Goal: Book appointment/travel/reservation

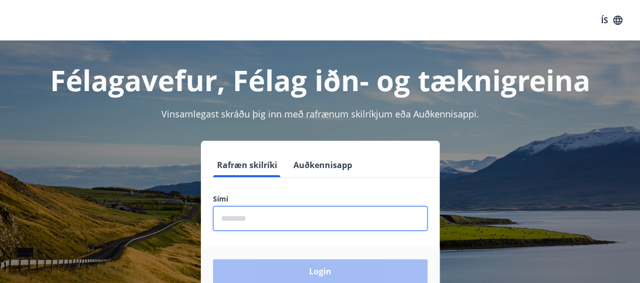
click at [372, 218] on input "phone" at bounding box center [320, 218] width 214 height 25
type input "********"
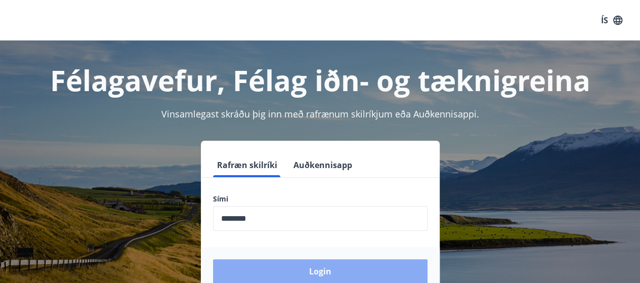
click at [312, 277] on button "Login" at bounding box center [320, 271] width 214 height 24
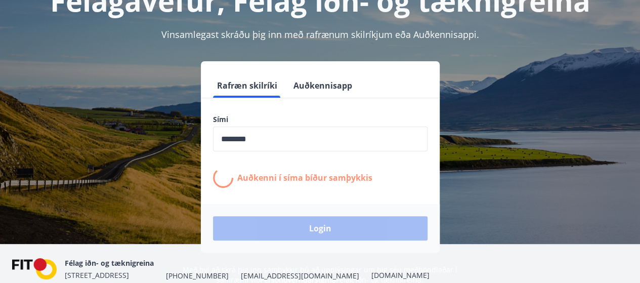
scroll to position [126, 0]
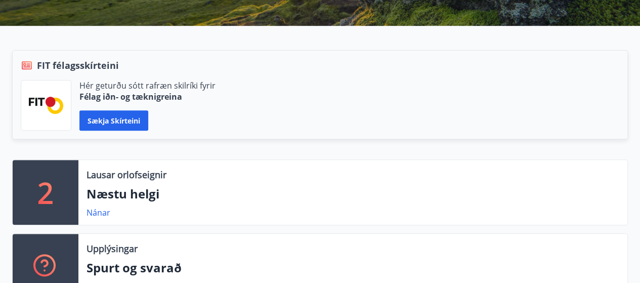
scroll to position [202, 0]
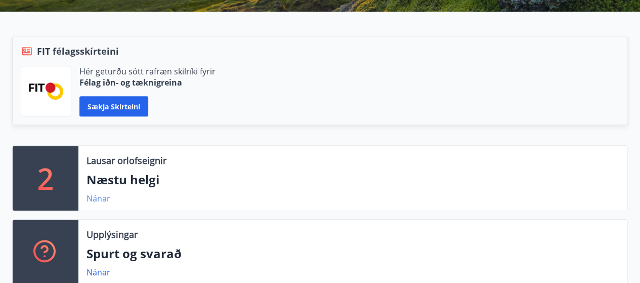
click at [95, 197] on link "Nánar" at bounding box center [98, 198] width 24 height 11
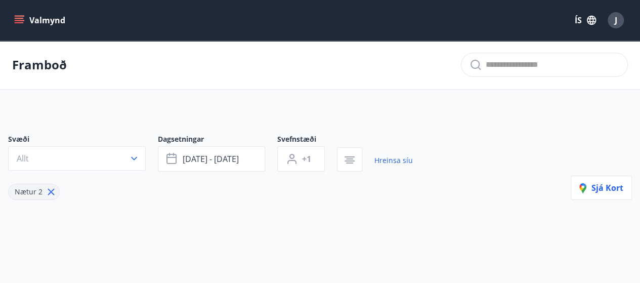
type input "*"
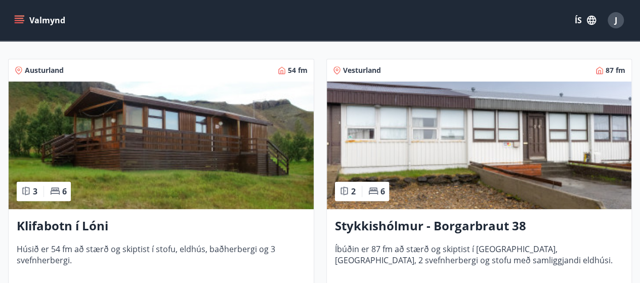
scroll to position [201, 0]
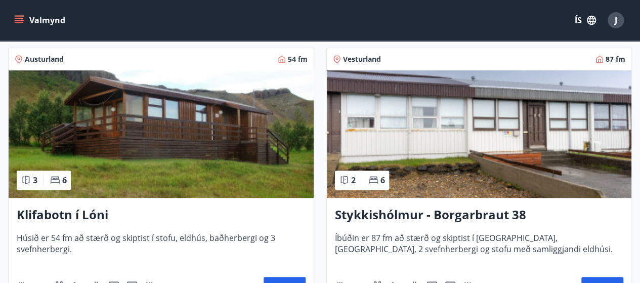
click at [232, 159] on img at bounding box center [161, 133] width 305 height 127
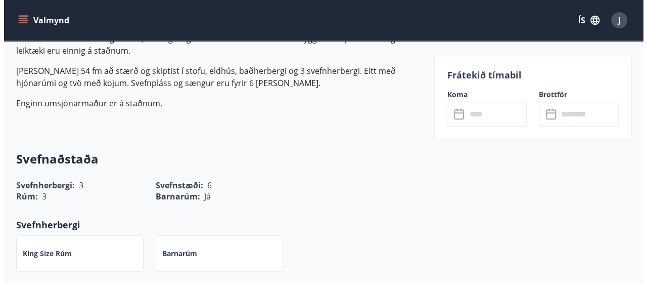
scroll to position [202, 0]
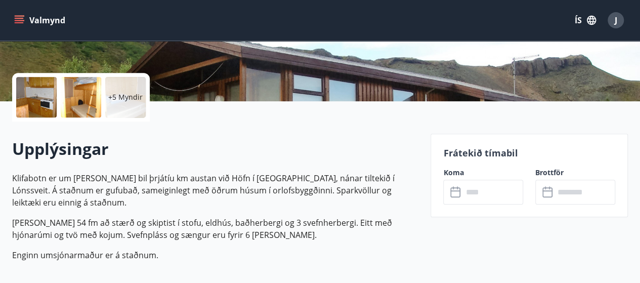
click at [49, 101] on div at bounding box center [36, 97] width 40 height 40
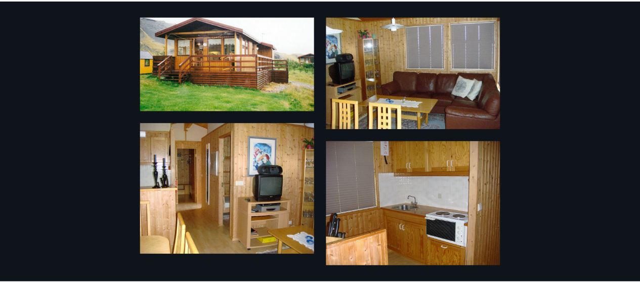
scroll to position [0, 0]
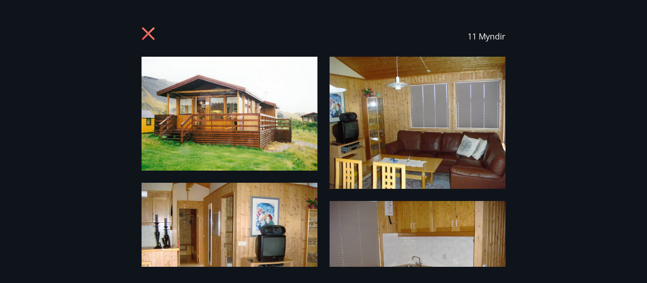
click at [146, 27] on icon at bounding box center [150, 35] width 16 height 16
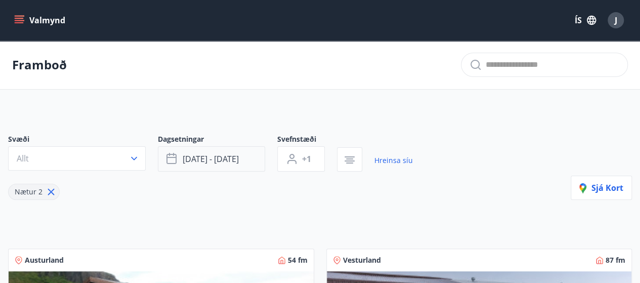
click at [218, 156] on span "[DATE] - [DATE]" at bounding box center [211, 158] width 56 height 11
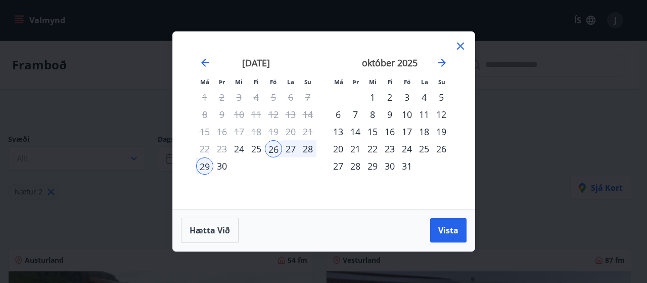
click at [391, 148] on div "23" at bounding box center [389, 148] width 17 height 17
click at [440, 147] on div "26" at bounding box center [441, 148] width 17 height 17
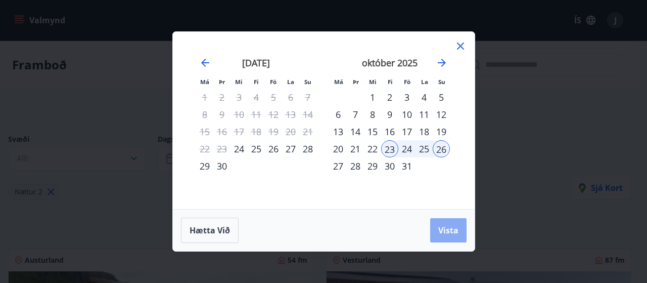
drag, startPoint x: 446, startPoint y: 226, endPoint x: 457, endPoint y: 223, distance: 11.0
click at [446, 226] on span "Vista" at bounding box center [448, 230] width 20 height 11
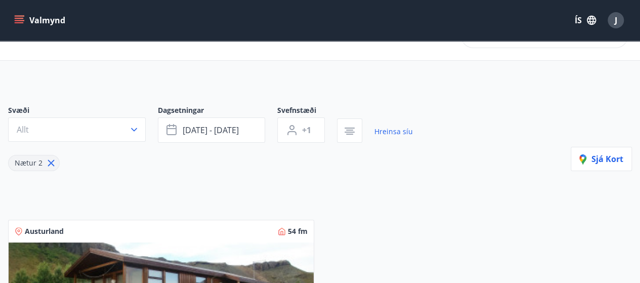
scroll to position [8, 0]
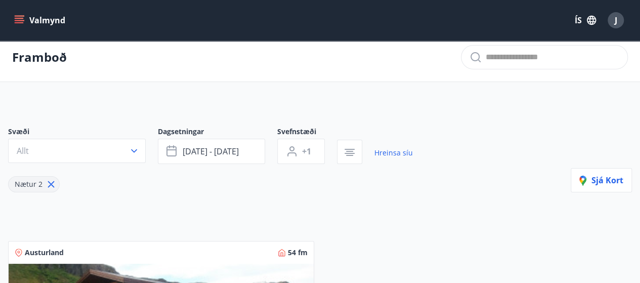
click at [48, 184] on icon at bounding box center [51, 183] width 11 height 11
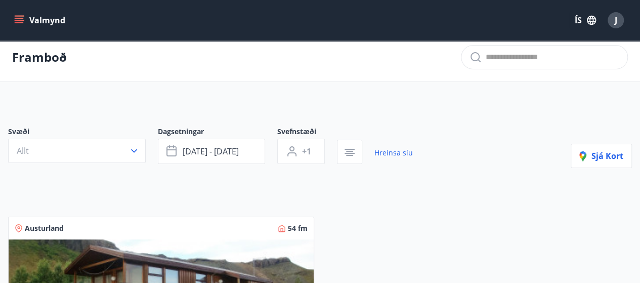
type input "*"
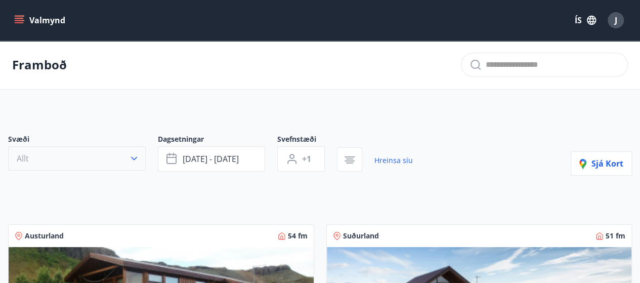
click at [135, 164] on button "Allt" at bounding box center [77, 158] width 138 height 24
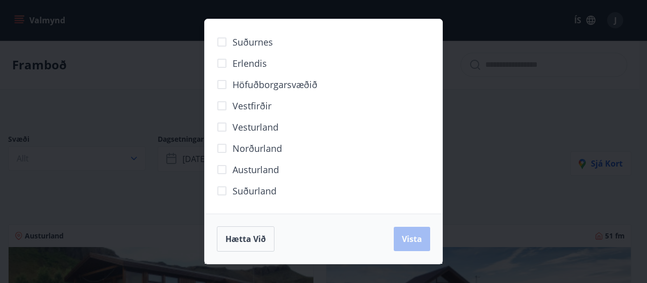
click at [486, 121] on div "Suðurnes Erlendis Höfuðborgarsvæðið [GEOGRAPHIC_DATA] [GEOGRAPHIC_DATA] [GEOGRA…" at bounding box center [323, 141] width 647 height 283
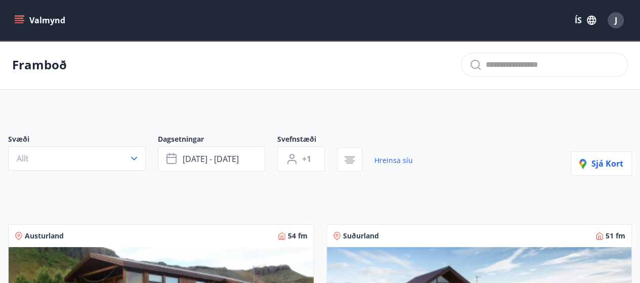
click at [455, 140] on div "Svæði Allt Dagsetningar [DATE] - [DATE] Svefnstæði +1 Hreinsa síu Sjá kort" at bounding box center [319, 154] width 623 height 41
click at [91, 163] on button "Allt" at bounding box center [77, 158] width 138 height 24
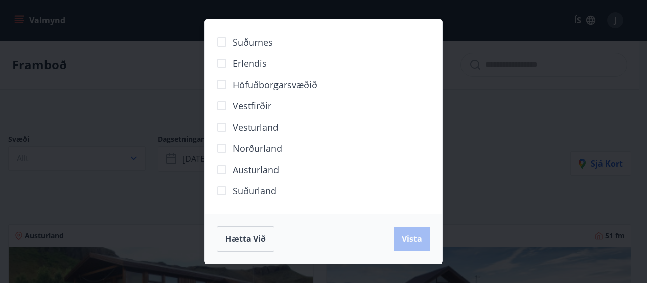
click at [481, 145] on div "Suðurnes Erlendis Höfuðborgarsvæðið [GEOGRAPHIC_DATA] [GEOGRAPHIC_DATA] [GEOGRA…" at bounding box center [323, 141] width 647 height 283
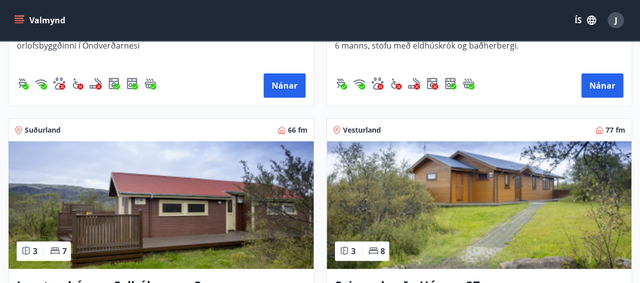
scroll to position [2125, 0]
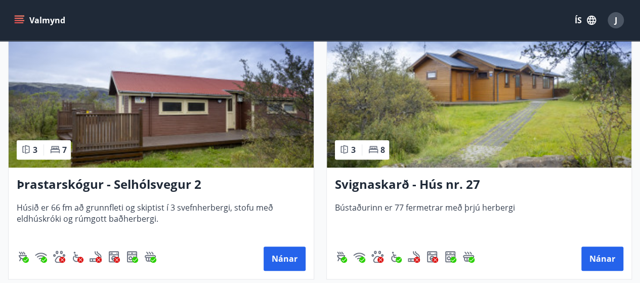
click at [510, 137] on img at bounding box center [479, 103] width 305 height 127
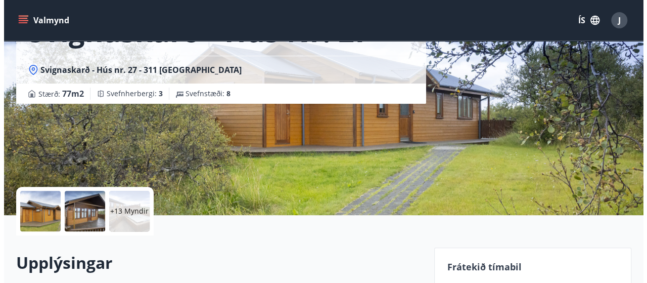
scroll to position [152, 0]
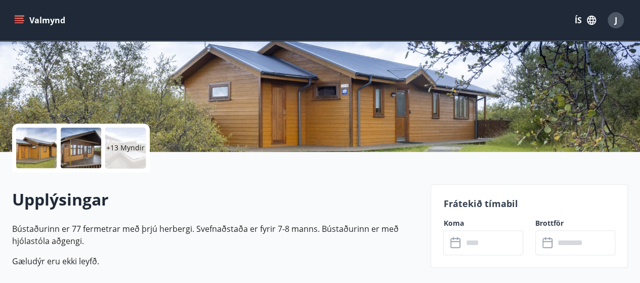
click at [46, 148] on div at bounding box center [36, 147] width 40 height 40
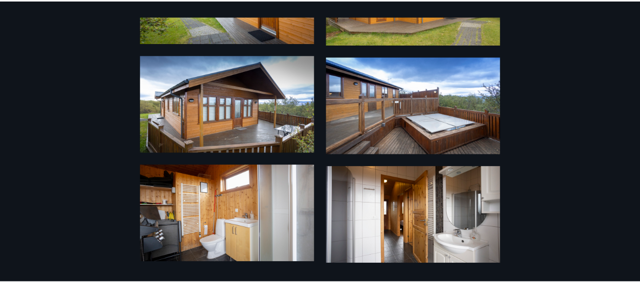
scroll to position [0, 0]
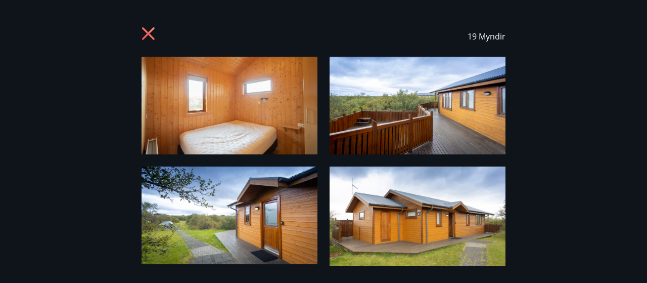
click at [154, 33] on icon at bounding box center [150, 35] width 16 height 16
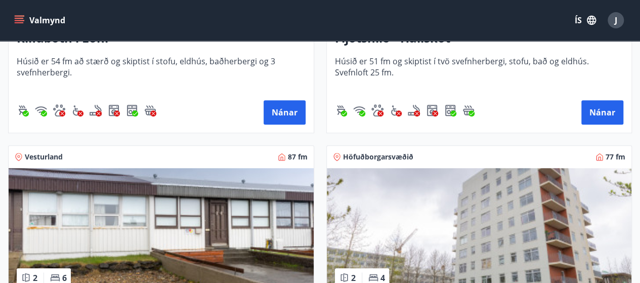
scroll to position [354, 0]
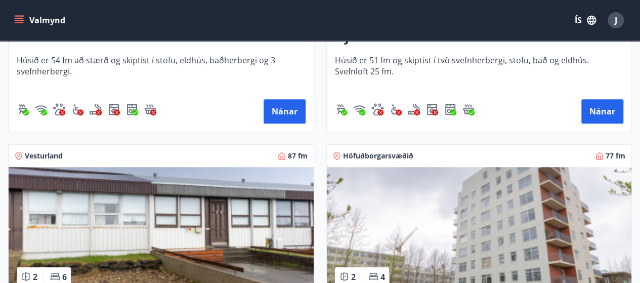
click at [513, 148] on div "Höfuðborgarsvæðið 77 fm" at bounding box center [479, 156] width 305 height 22
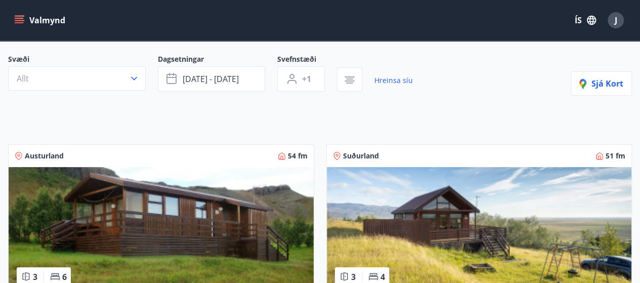
scroll to position [202, 0]
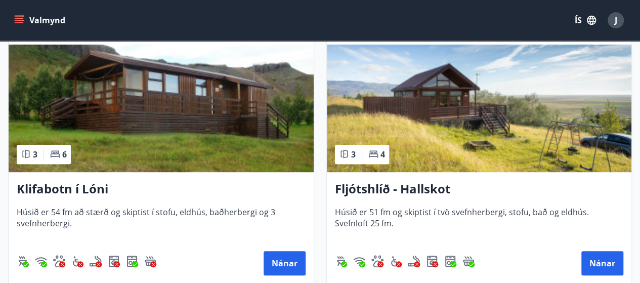
click at [419, 131] on img at bounding box center [479, 107] width 305 height 127
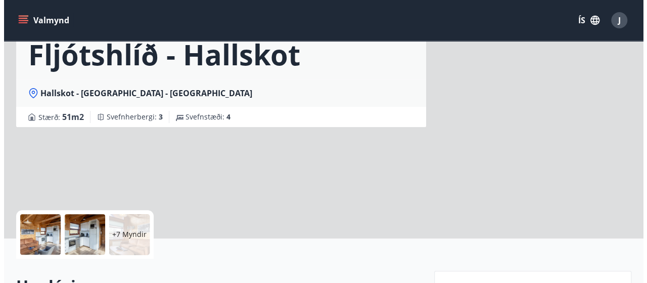
scroll to position [152, 0]
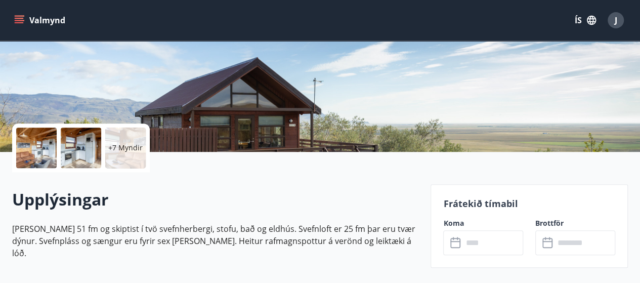
click at [46, 146] on div at bounding box center [36, 147] width 40 height 40
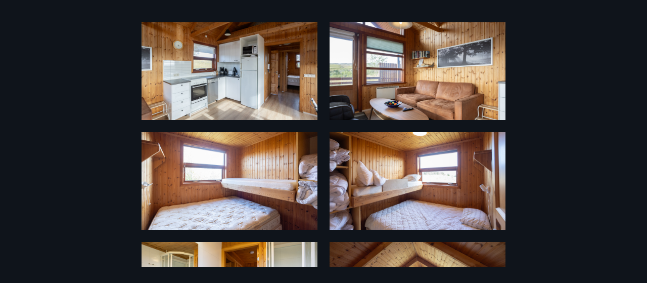
scroll to position [145, 0]
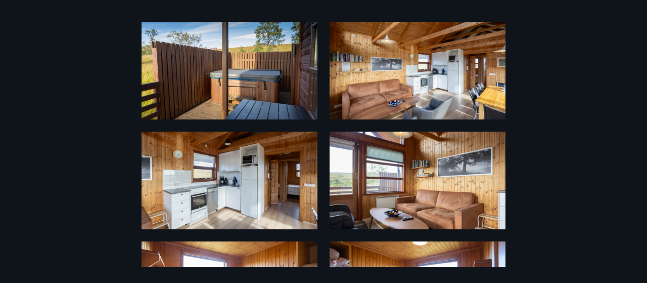
click at [541, 113] on div "13 Myndir" at bounding box center [323, 141] width 647 height 250
drag, startPoint x: 557, startPoint y: 130, endPoint x: 601, endPoint y: 268, distance: 145.4
click at [601, 268] on div "13 Myndir" at bounding box center [323, 141] width 647 height 283
drag, startPoint x: 601, startPoint y: 194, endPoint x: 594, endPoint y: 125, distance: 69.1
click at [594, 125] on div "13 Myndir" at bounding box center [323, 141] width 647 height 250
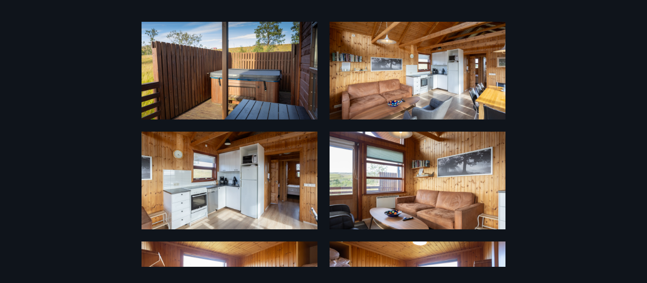
drag, startPoint x: 546, startPoint y: 106, endPoint x: 562, endPoint y: 167, distance: 62.8
click at [562, 167] on div "13 Myndir" at bounding box center [323, 141] width 647 height 250
drag, startPoint x: 642, startPoint y: 202, endPoint x: 623, endPoint y: 67, distance: 136.9
click at [623, 67] on div "13 Myndir" at bounding box center [323, 141] width 647 height 250
click at [291, 103] on img at bounding box center [230, 71] width 176 height 98
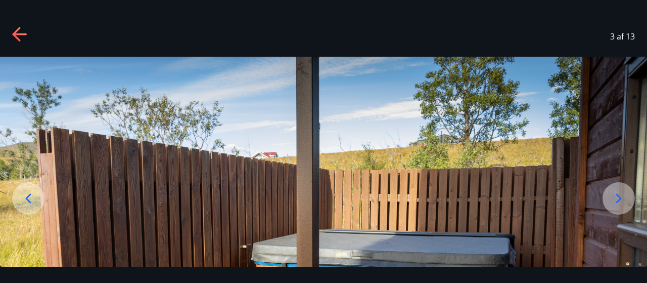
drag, startPoint x: 634, startPoint y: 141, endPoint x: 636, endPoint y: 189, distance: 48.1
click at [636, 189] on img at bounding box center [323, 237] width 647 height 360
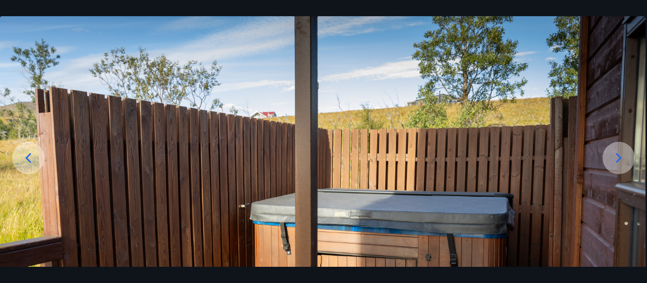
drag, startPoint x: 636, startPoint y: 189, endPoint x: 556, endPoint y: 184, distance: 79.5
click at [556, 184] on img at bounding box center [321, 196] width 647 height 360
click at [621, 160] on icon at bounding box center [619, 158] width 16 height 16
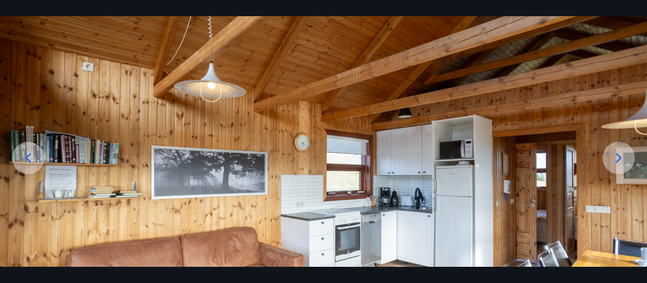
click at [621, 160] on icon at bounding box center [619, 158] width 16 height 16
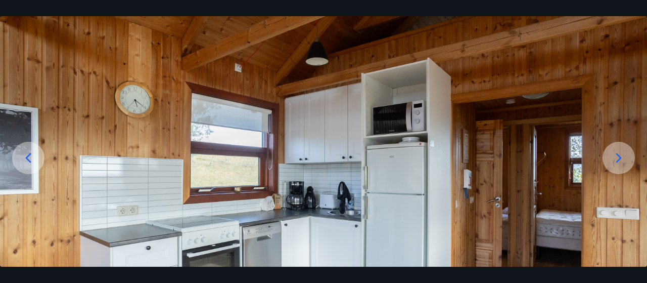
click at [621, 160] on icon at bounding box center [619, 158] width 16 height 16
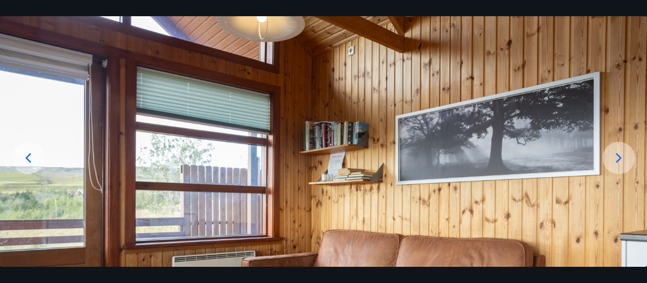
click at [621, 160] on icon at bounding box center [619, 158] width 16 height 16
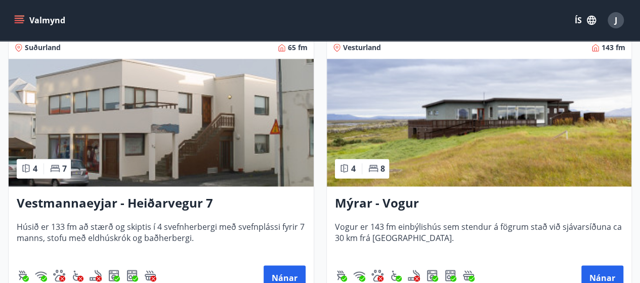
scroll to position [743, 0]
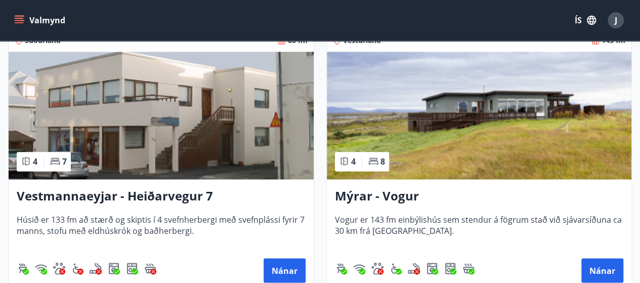
click at [211, 130] on img at bounding box center [161, 115] width 305 height 127
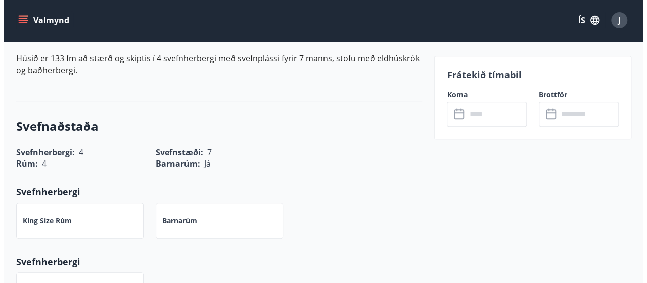
scroll to position [203, 0]
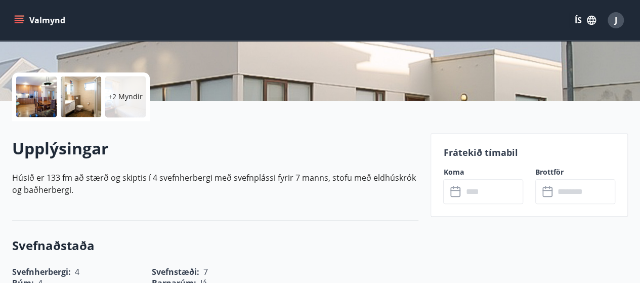
click at [34, 94] on div at bounding box center [36, 96] width 40 height 40
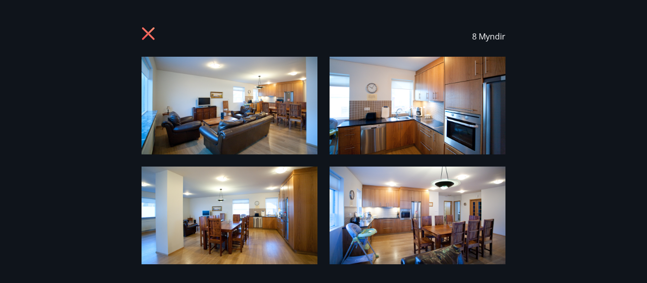
drag, startPoint x: 564, startPoint y: 215, endPoint x: 562, endPoint y: 187, distance: 27.9
click at [562, 187] on div "8 Myndir" at bounding box center [323, 141] width 647 height 250
drag, startPoint x: 553, startPoint y: 154, endPoint x: 557, endPoint y: 202, distance: 48.2
click at [557, 202] on div "8 Myndir" at bounding box center [323, 141] width 647 height 250
drag, startPoint x: 595, startPoint y: 172, endPoint x: 579, endPoint y: 101, distance: 73.4
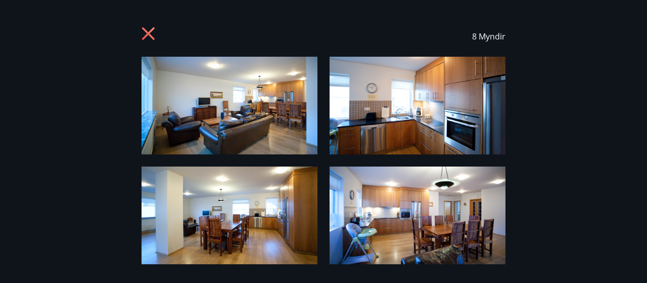
click at [579, 101] on div "8 Myndir" at bounding box center [323, 141] width 647 height 250
drag, startPoint x: 601, startPoint y: 234, endPoint x: 641, endPoint y: 126, distance: 115.3
click at [641, 126] on div "8 Myndir" at bounding box center [323, 141] width 647 height 250
drag, startPoint x: 647, startPoint y: 76, endPoint x: 647, endPoint y: 120, distance: 43.5
click at [647, 120] on div "8 Myndir" at bounding box center [323, 141] width 647 height 250
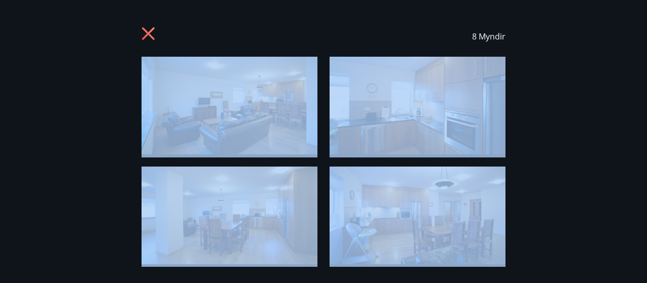
drag, startPoint x: 615, startPoint y: 201, endPoint x: 461, endPoint y: 233, distance: 157.1
click at [461, 233] on div "8 Myndir" at bounding box center [323, 141] width 647 height 250
click at [558, 235] on div "8 Myndir" at bounding box center [323, 141] width 647 height 250
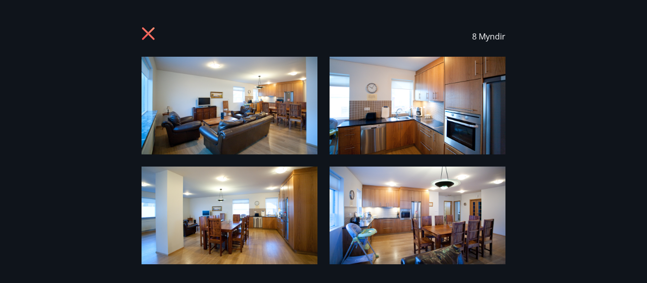
click at [477, 257] on img at bounding box center [418, 215] width 176 height 98
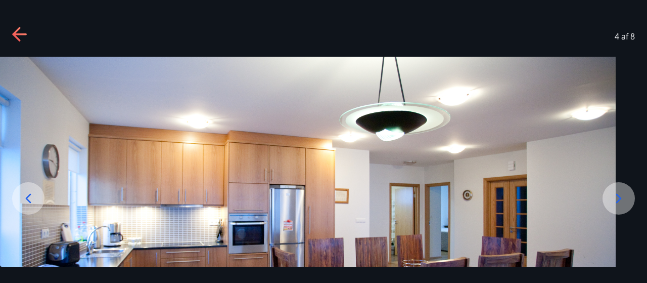
drag, startPoint x: 511, startPoint y: 159, endPoint x: 510, endPoint y: 125, distance: 33.9
click at [510, 125] on img at bounding box center [292, 237] width 647 height 360
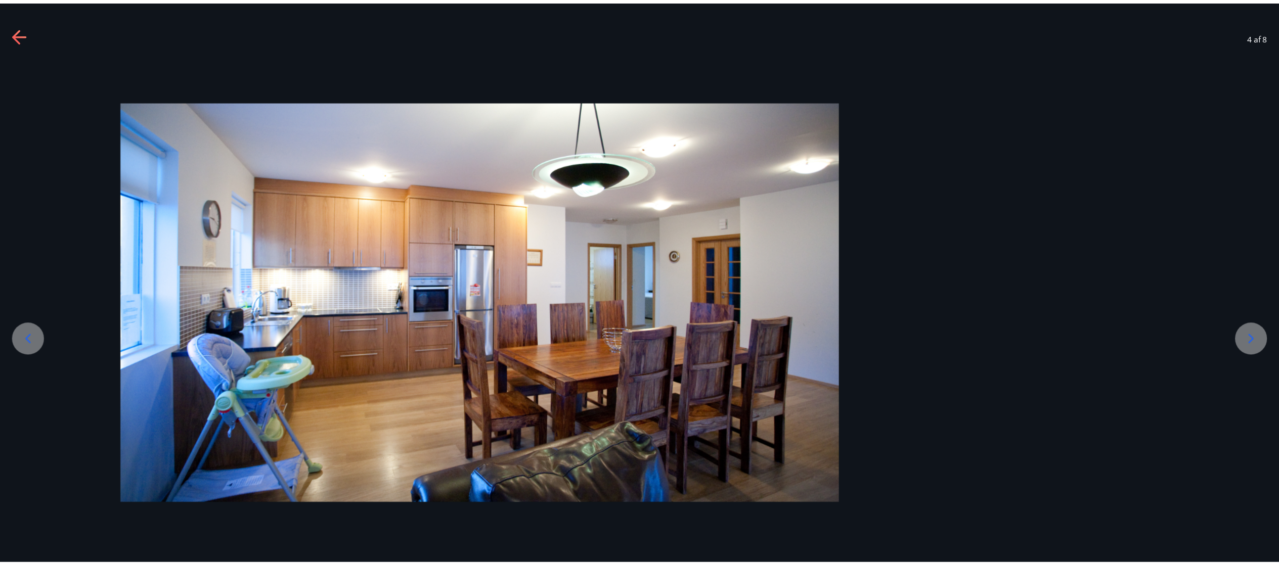
scroll to position [0, 0]
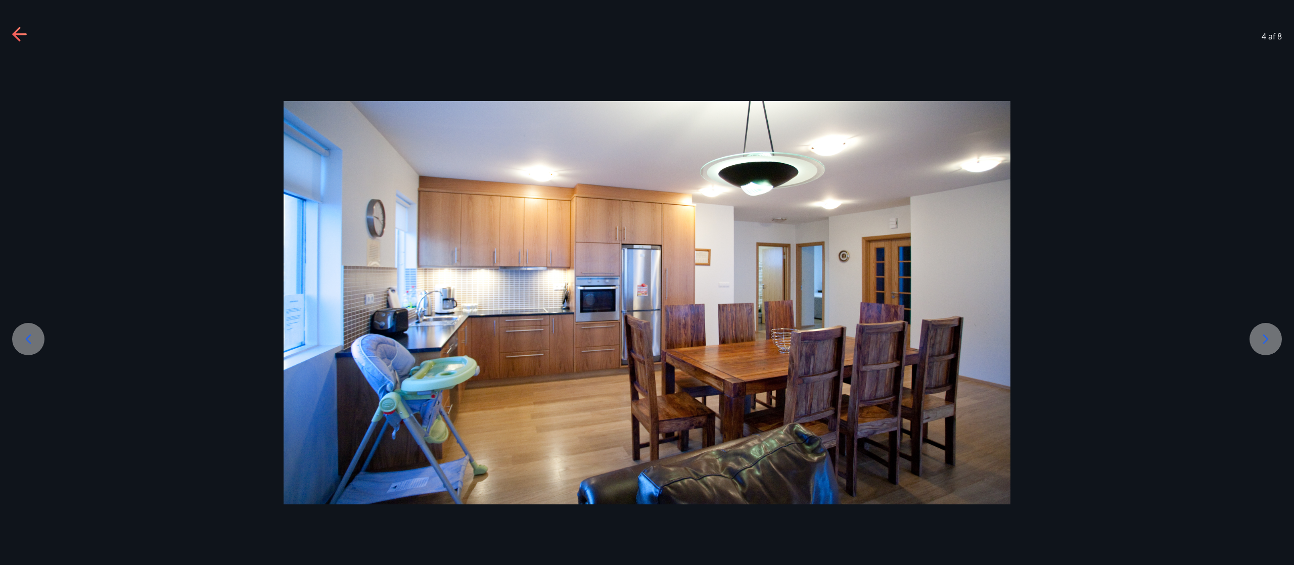
click at [647, 282] on icon at bounding box center [1266, 339] width 16 height 16
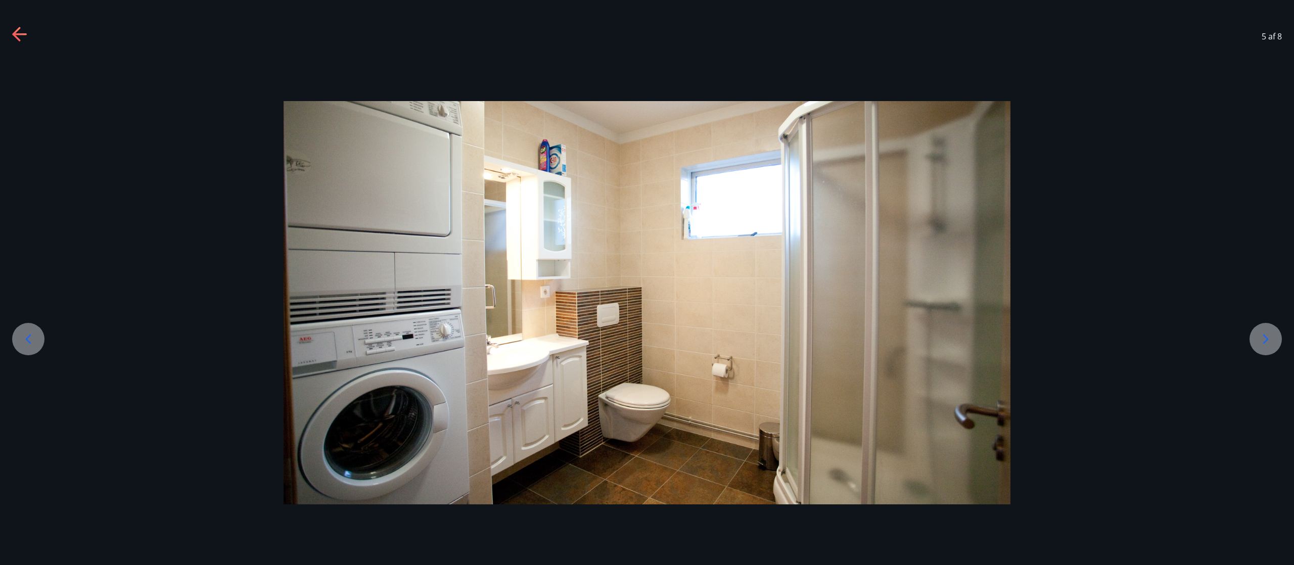
click at [647, 282] on icon at bounding box center [1266, 339] width 16 height 16
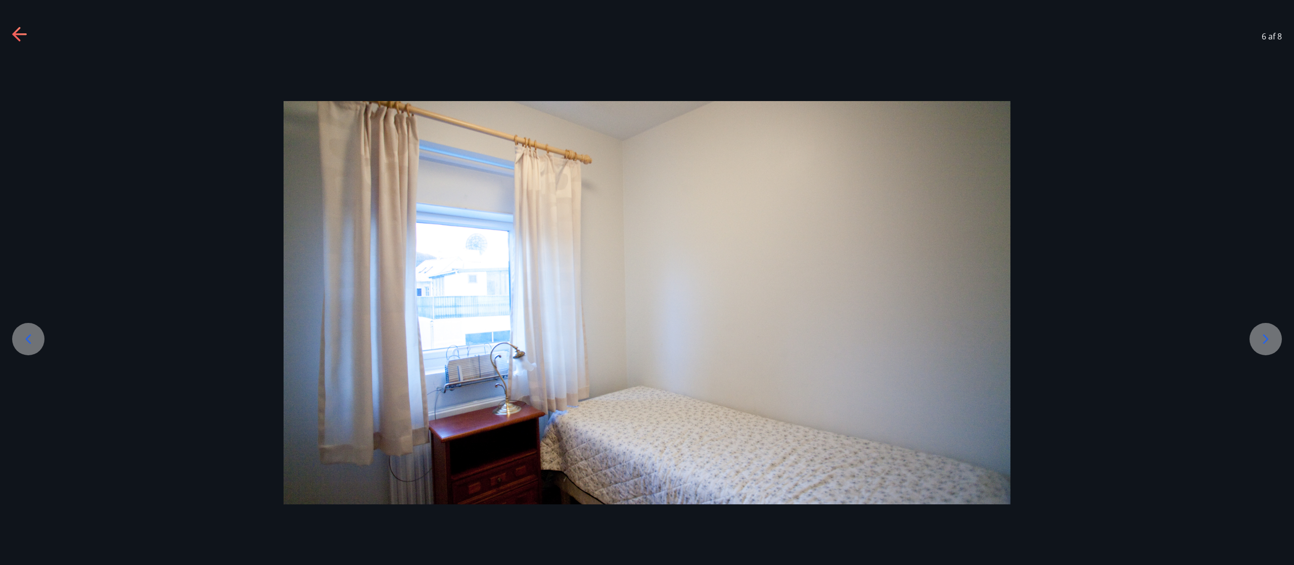
click at [647, 282] on icon at bounding box center [1266, 339] width 16 height 16
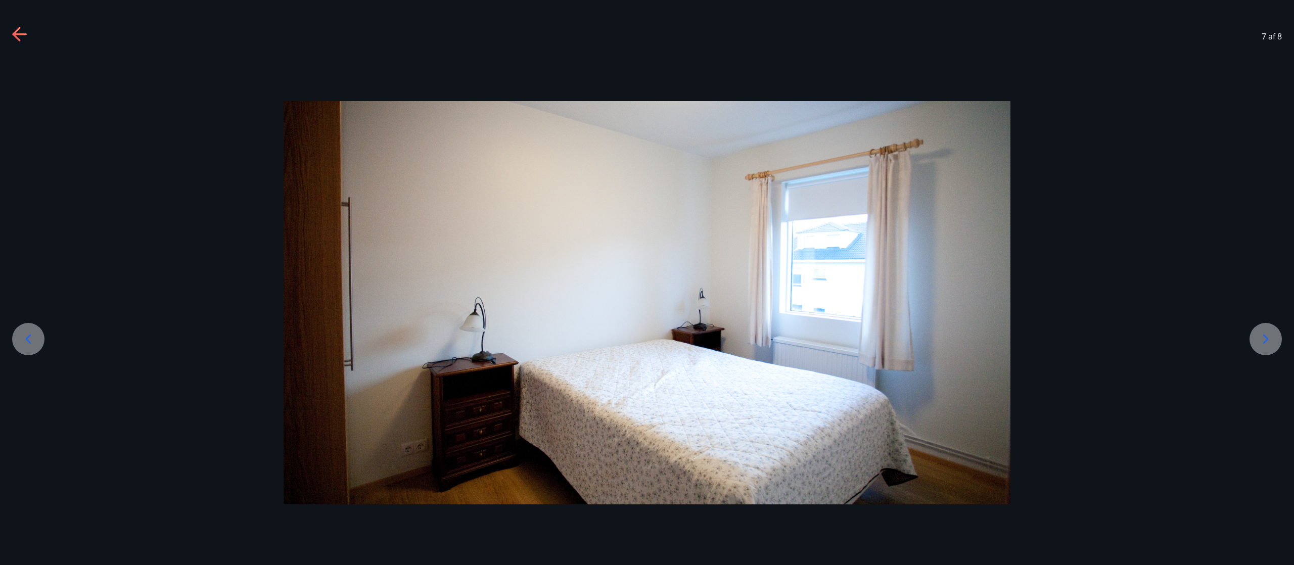
click at [647, 282] on icon at bounding box center [1266, 339] width 16 height 16
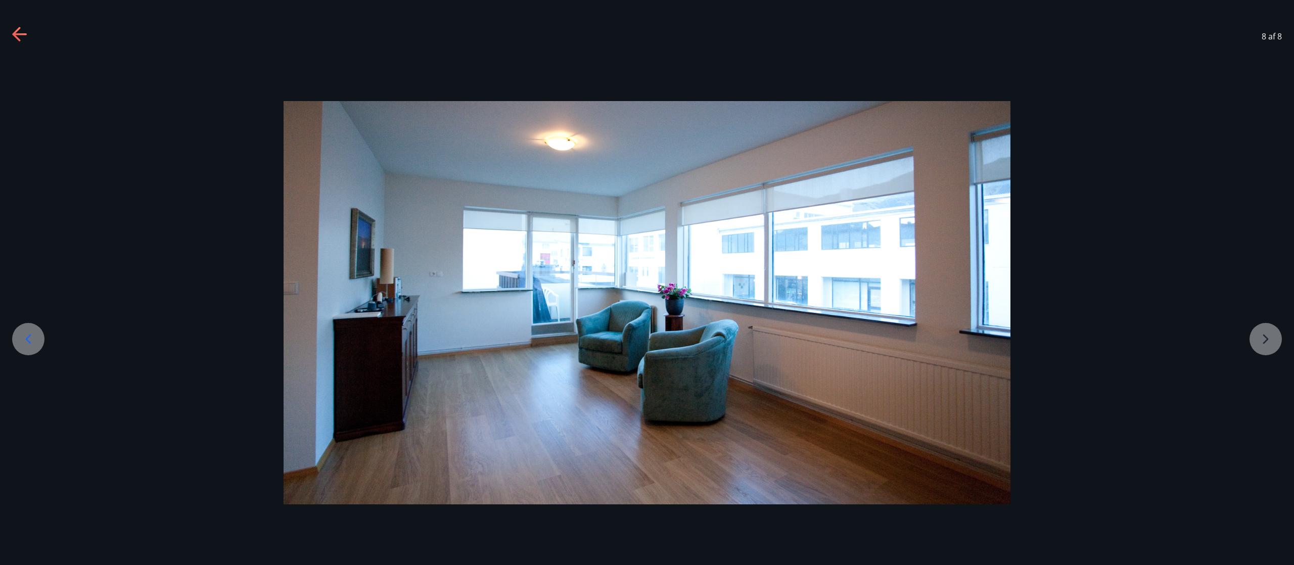
click at [647, 282] on div at bounding box center [647, 303] width 1294 height 404
click at [21, 282] on icon at bounding box center [28, 339] width 16 height 16
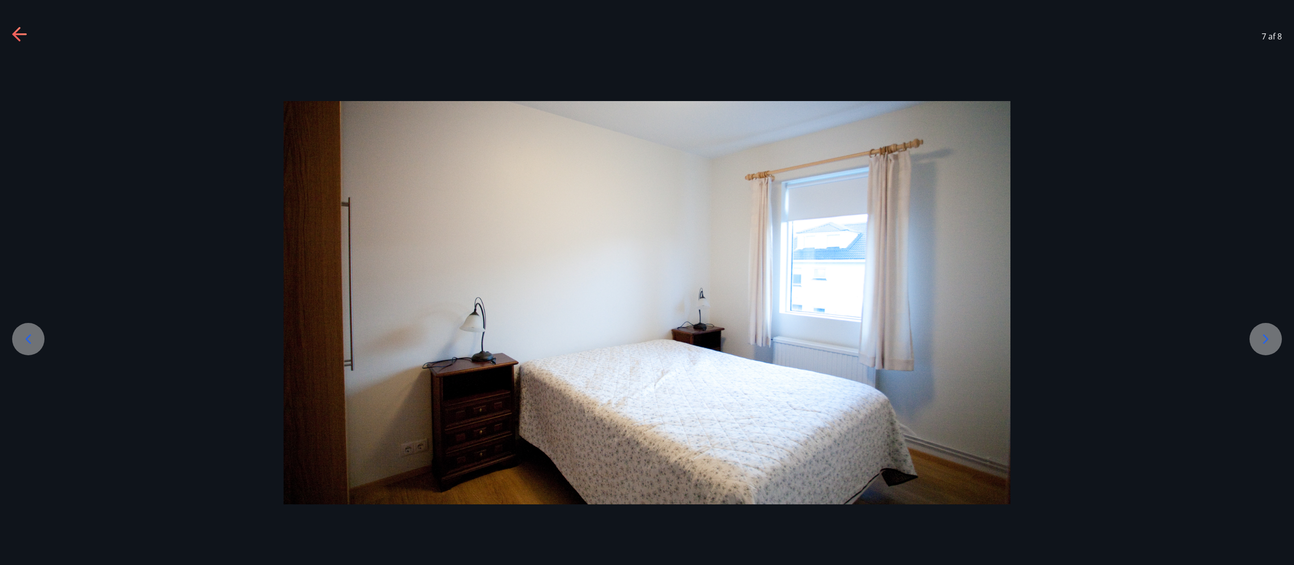
click at [21, 282] on icon at bounding box center [28, 339] width 16 height 16
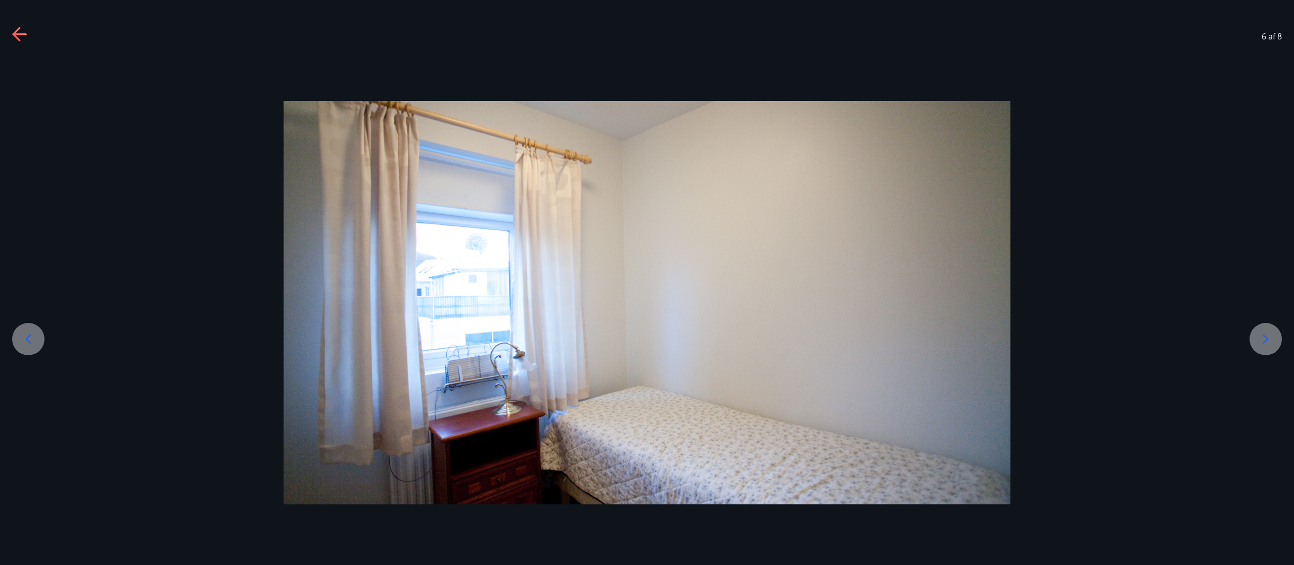
click at [21, 282] on icon at bounding box center [28, 339] width 16 height 16
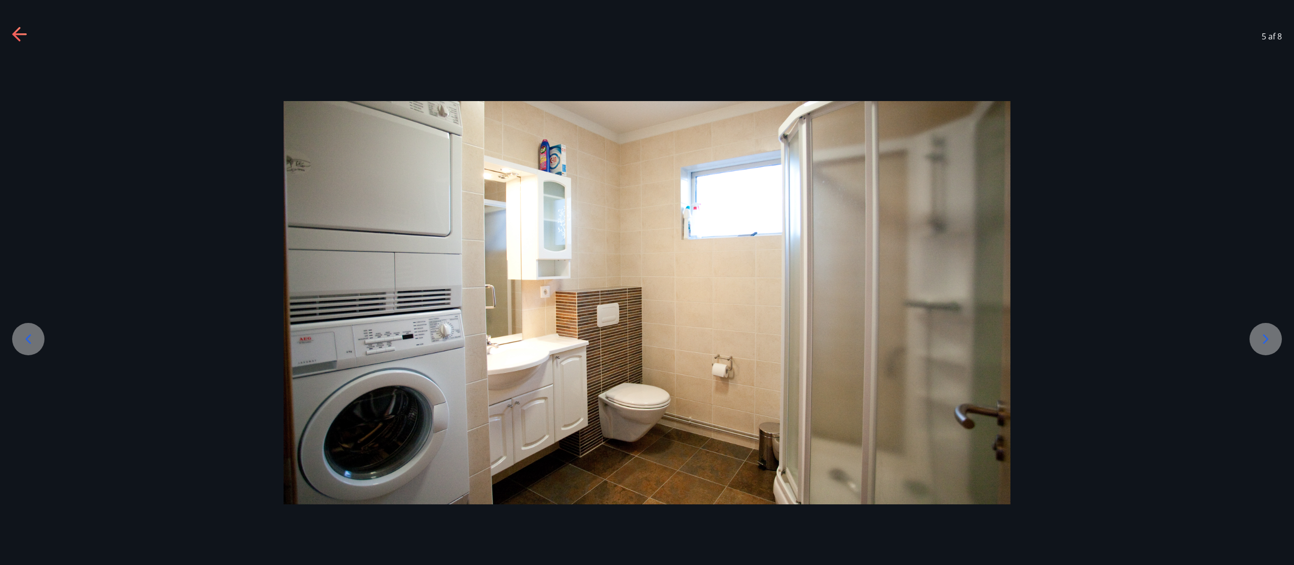
click at [21, 282] on icon at bounding box center [28, 339] width 16 height 16
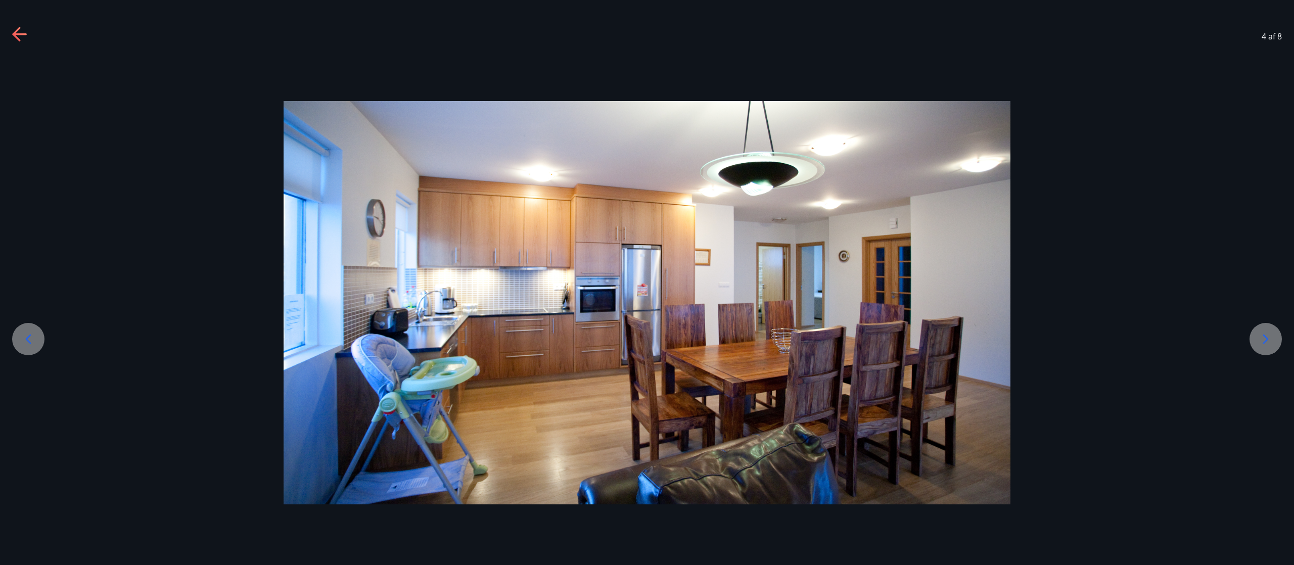
click at [21, 282] on icon at bounding box center [28, 339] width 16 height 16
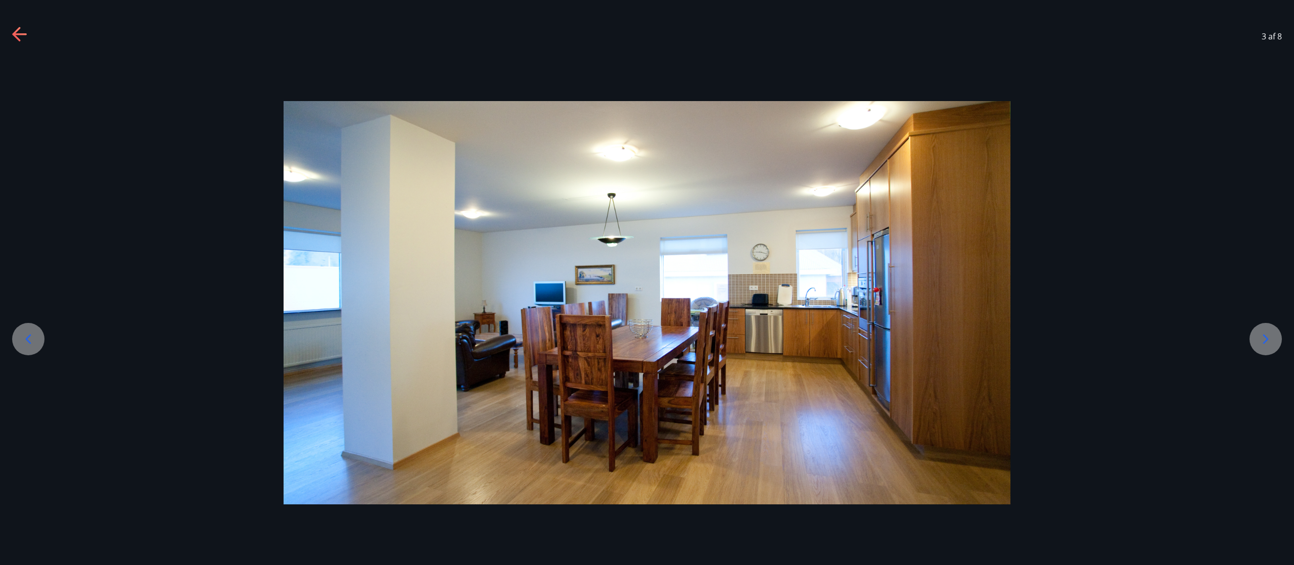
click at [21, 282] on icon at bounding box center [28, 339] width 16 height 16
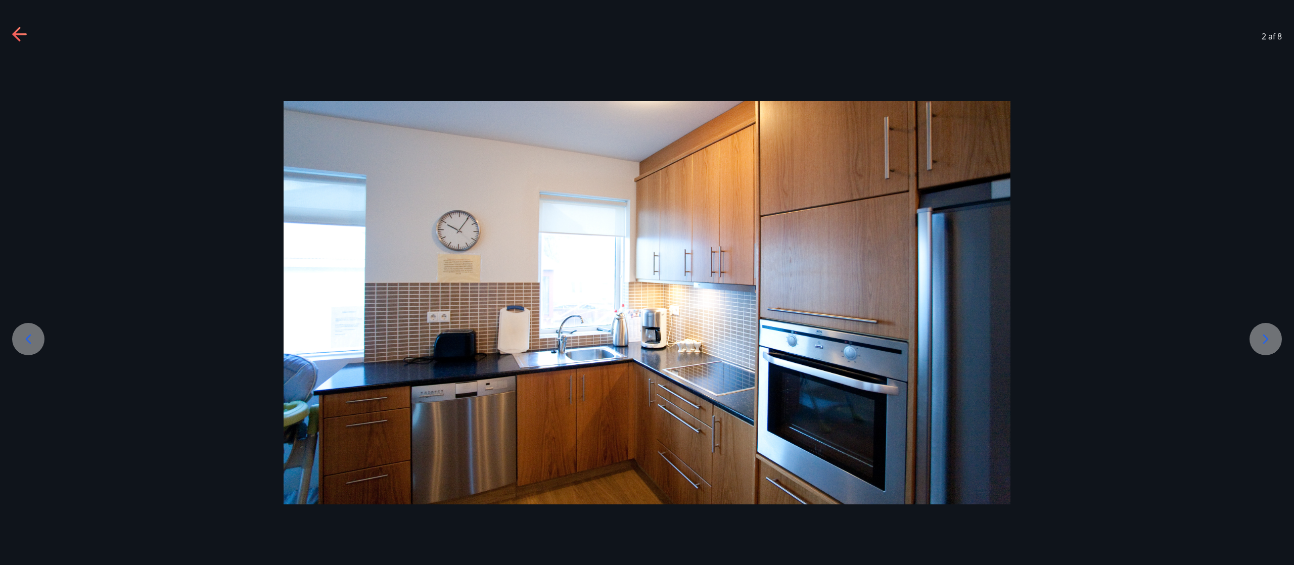
click at [21, 282] on icon at bounding box center [28, 339] width 16 height 16
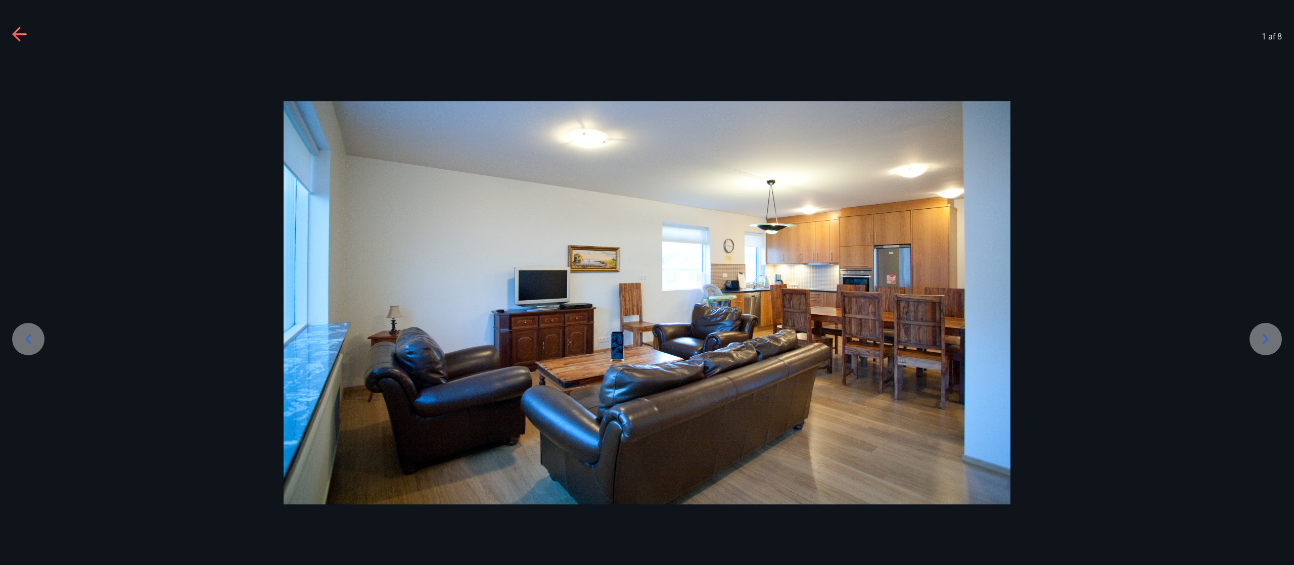
click at [21, 282] on icon at bounding box center [28, 339] width 16 height 16
click at [21, 32] on icon at bounding box center [20, 35] width 16 height 16
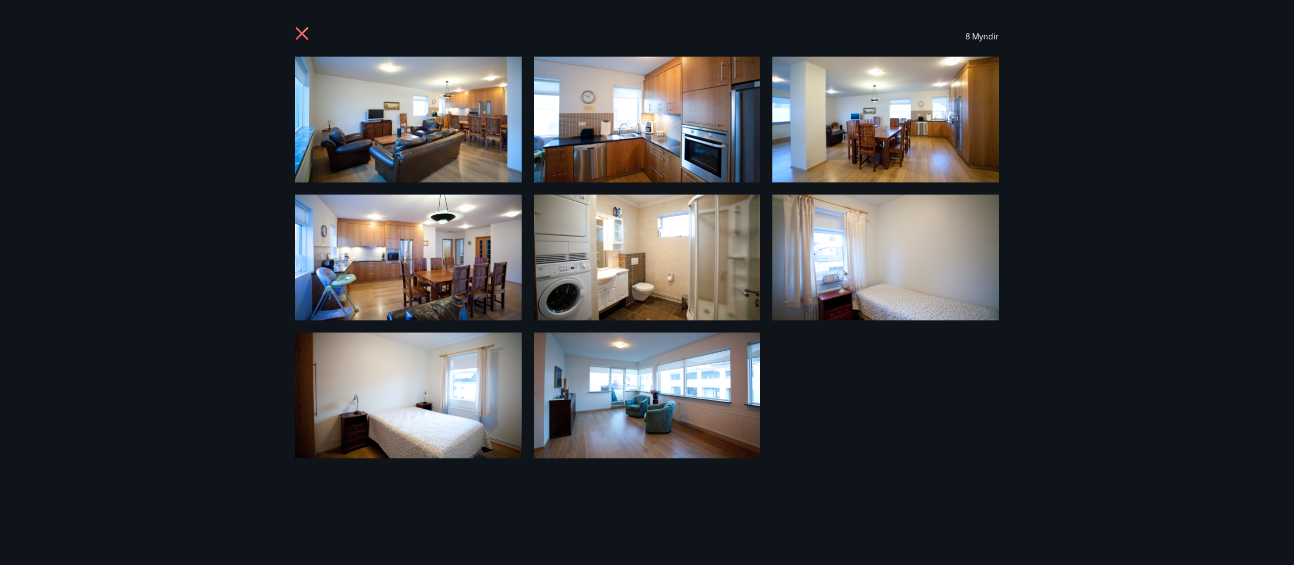
click at [308, 38] on icon at bounding box center [303, 35] width 16 height 16
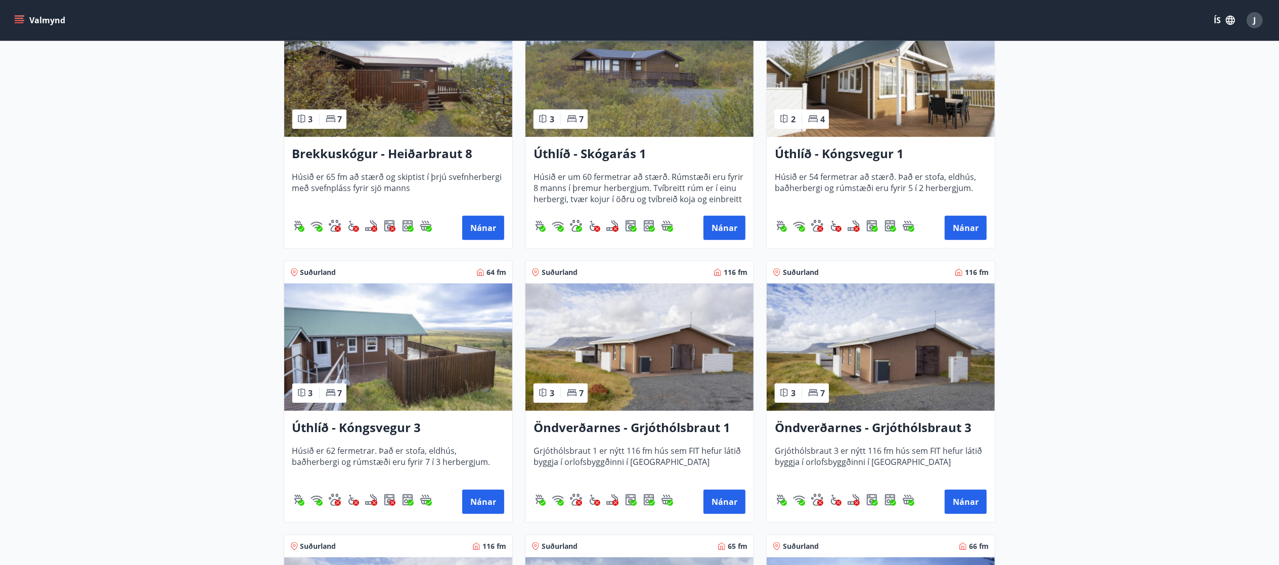
scroll to position [812, 0]
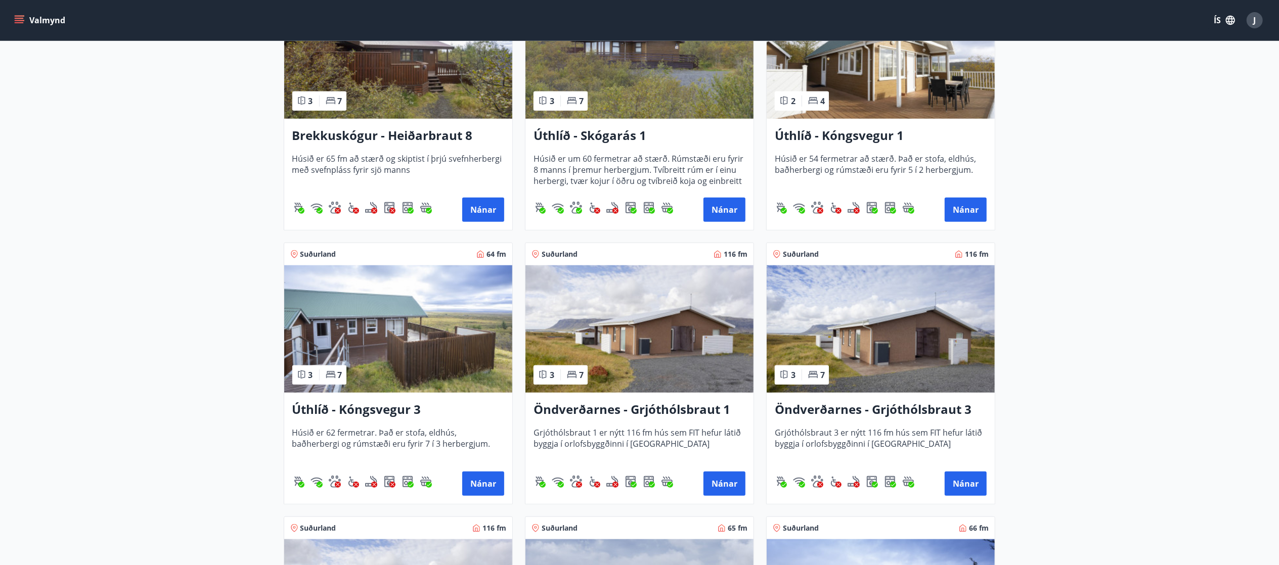
click at [647, 282] on img at bounding box center [639, 328] width 228 height 127
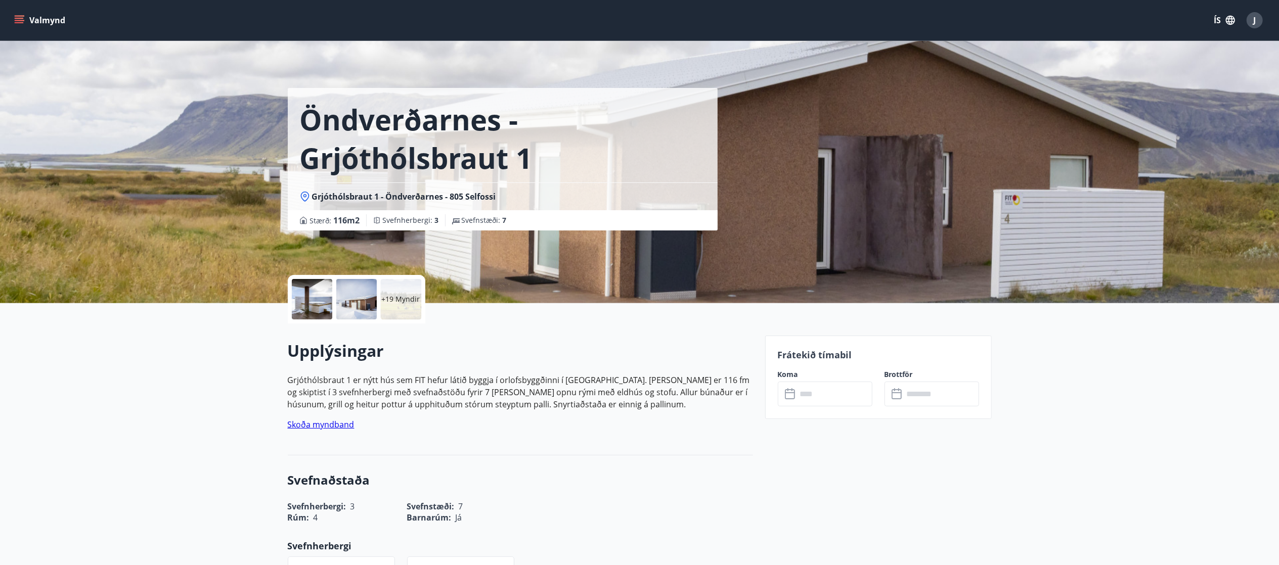
click at [322, 282] on div at bounding box center [312, 299] width 40 height 40
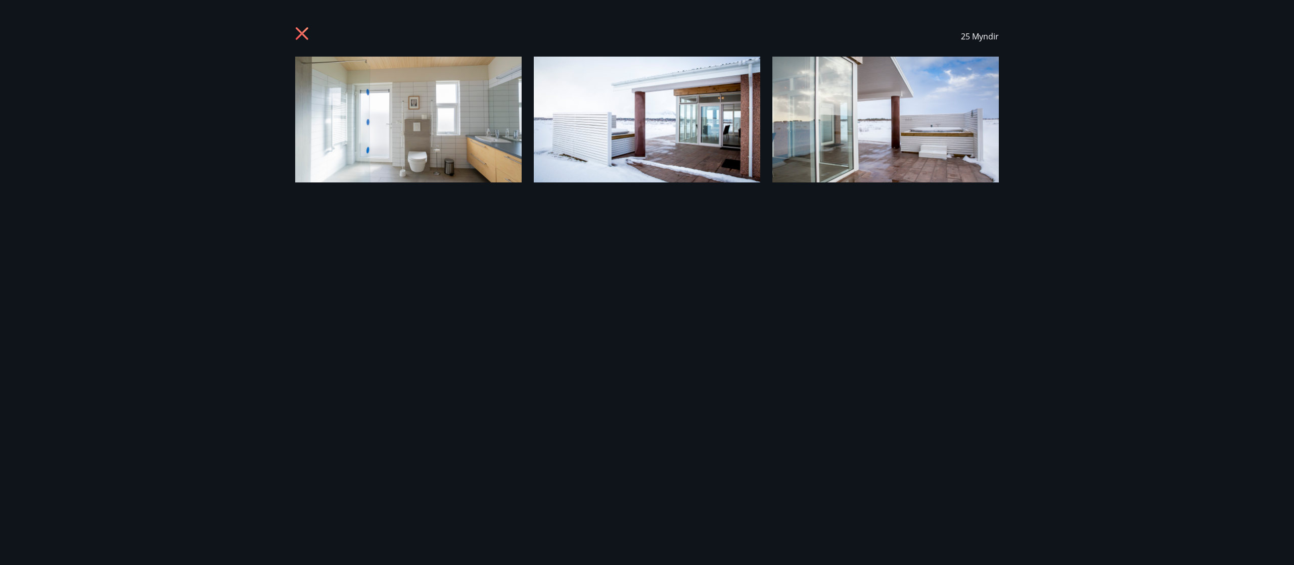
click at [417, 102] on img at bounding box center [408, 120] width 227 height 126
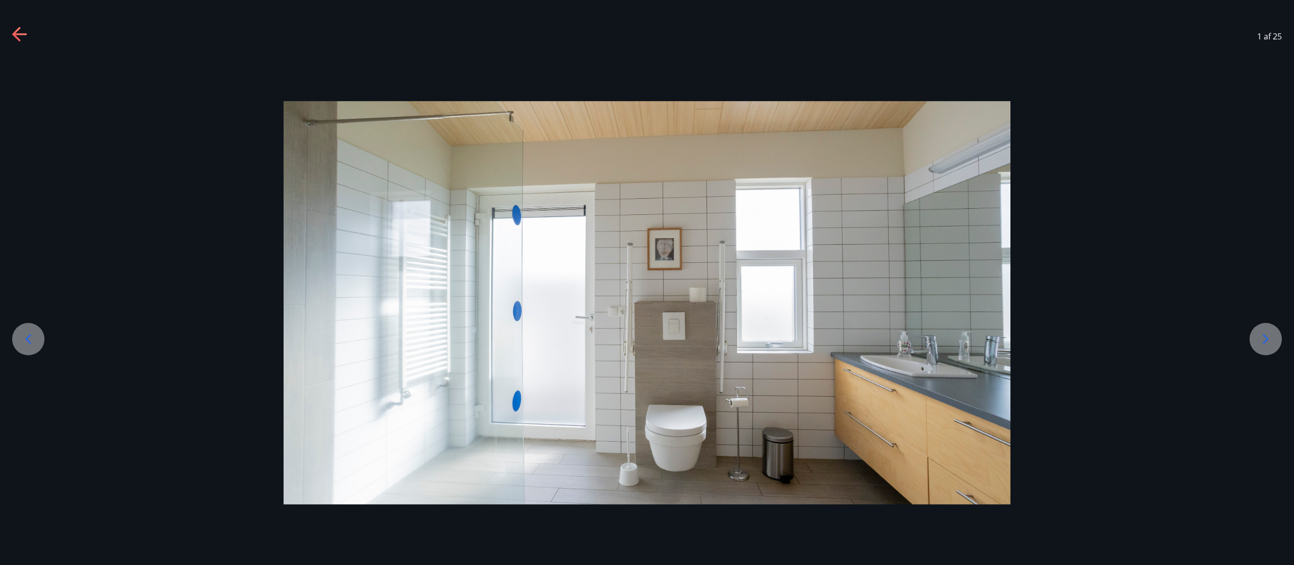
drag, startPoint x: 1133, startPoint y: 32, endPoint x: 803, endPoint y: 38, distance: 329.7
click at [647, 38] on div "1 af 25" at bounding box center [647, 36] width 1294 height 40
click at [647, 282] on icon at bounding box center [1266, 339] width 16 height 16
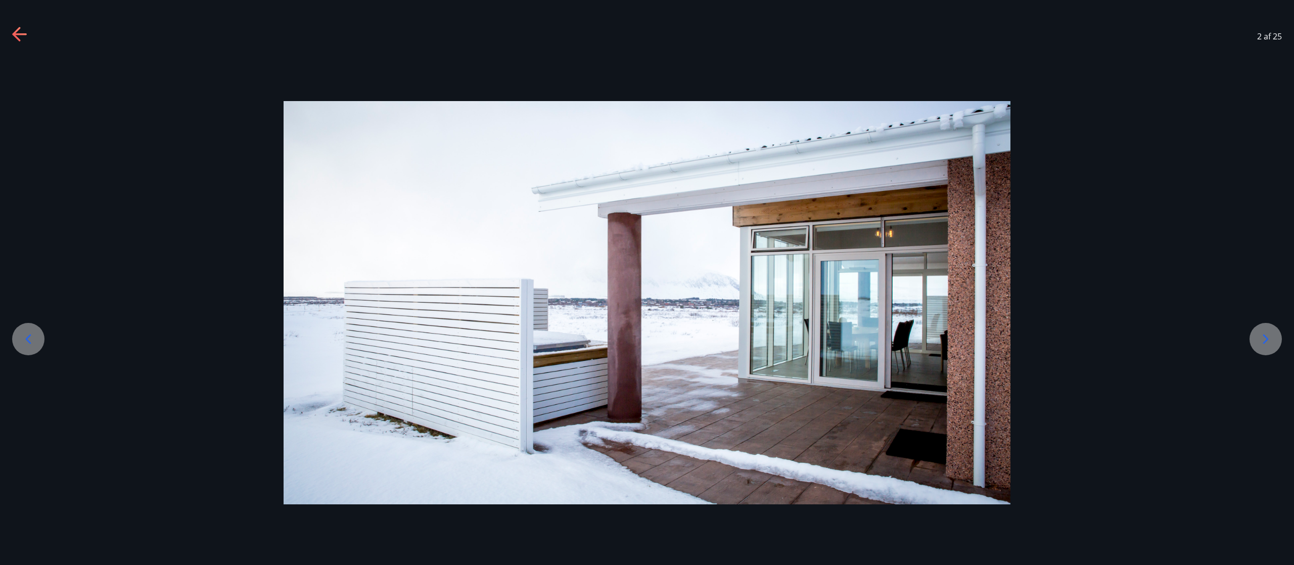
click at [647, 282] on icon at bounding box center [1266, 339] width 16 height 16
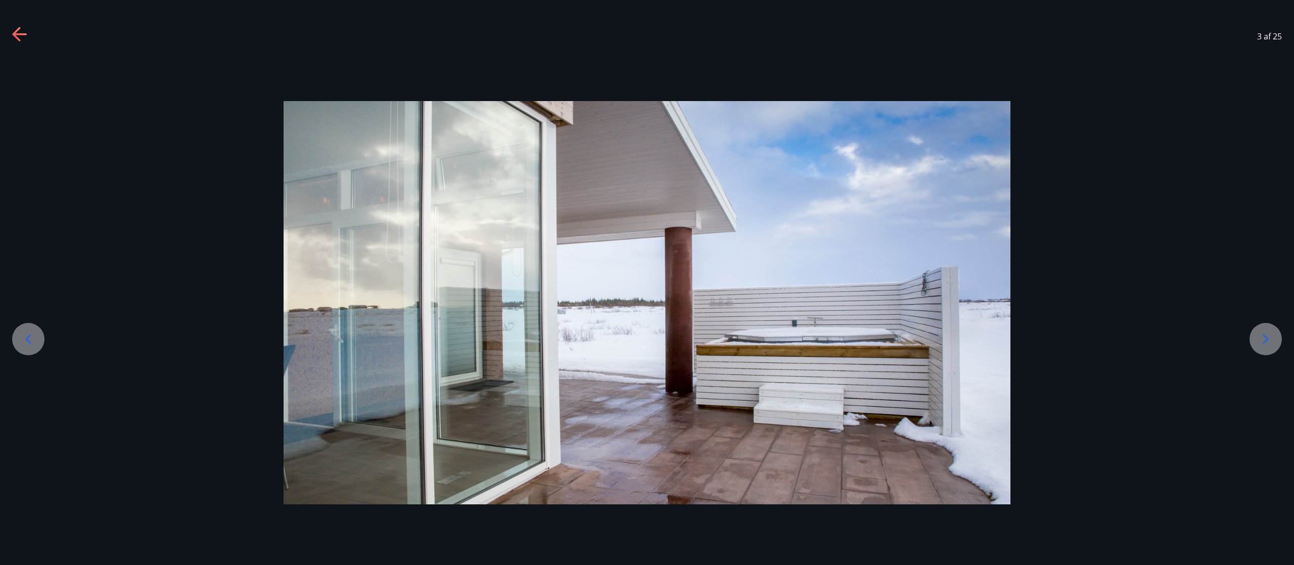
click at [647, 282] on icon at bounding box center [1266, 339] width 16 height 16
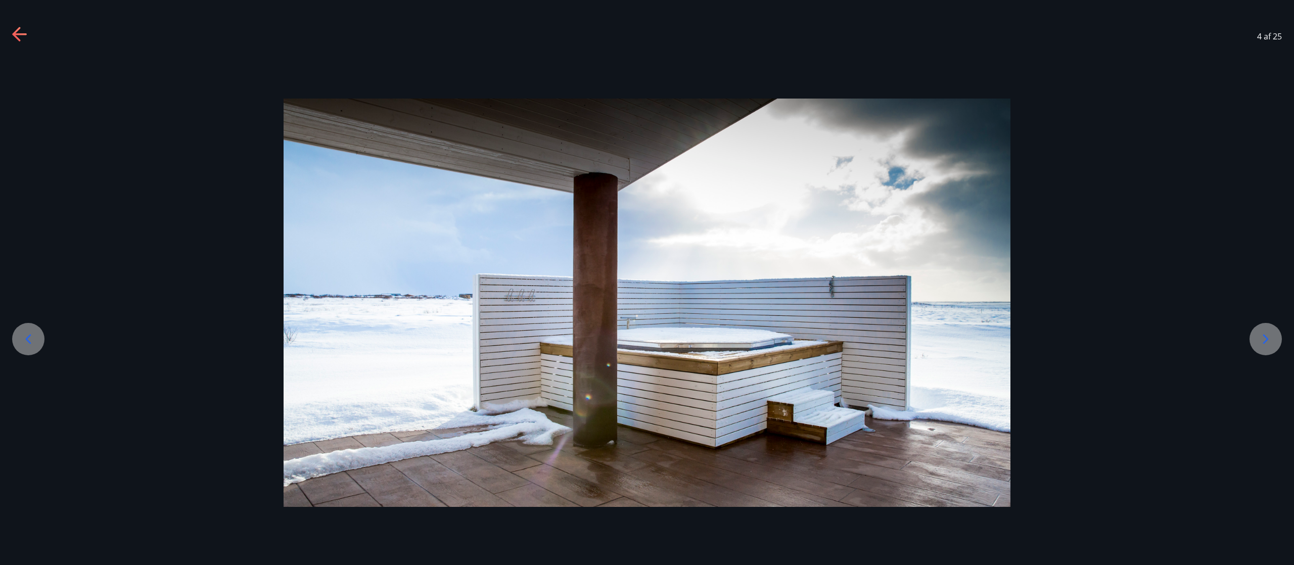
click at [647, 282] on icon at bounding box center [1266, 339] width 16 height 16
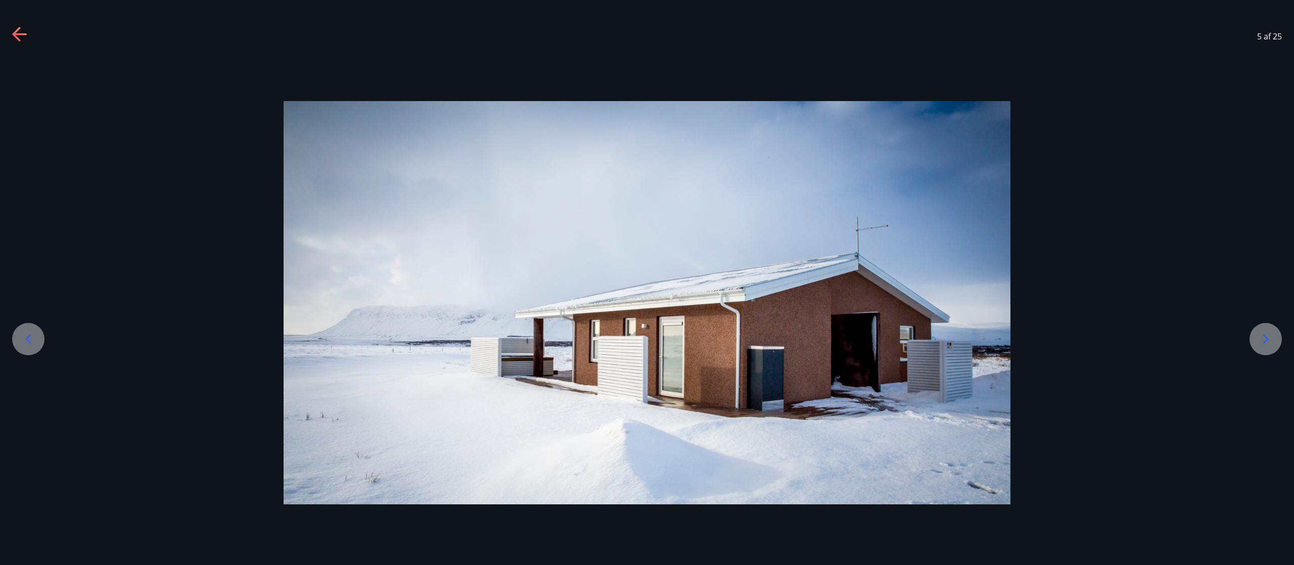
click at [647, 282] on icon at bounding box center [1266, 339] width 16 height 16
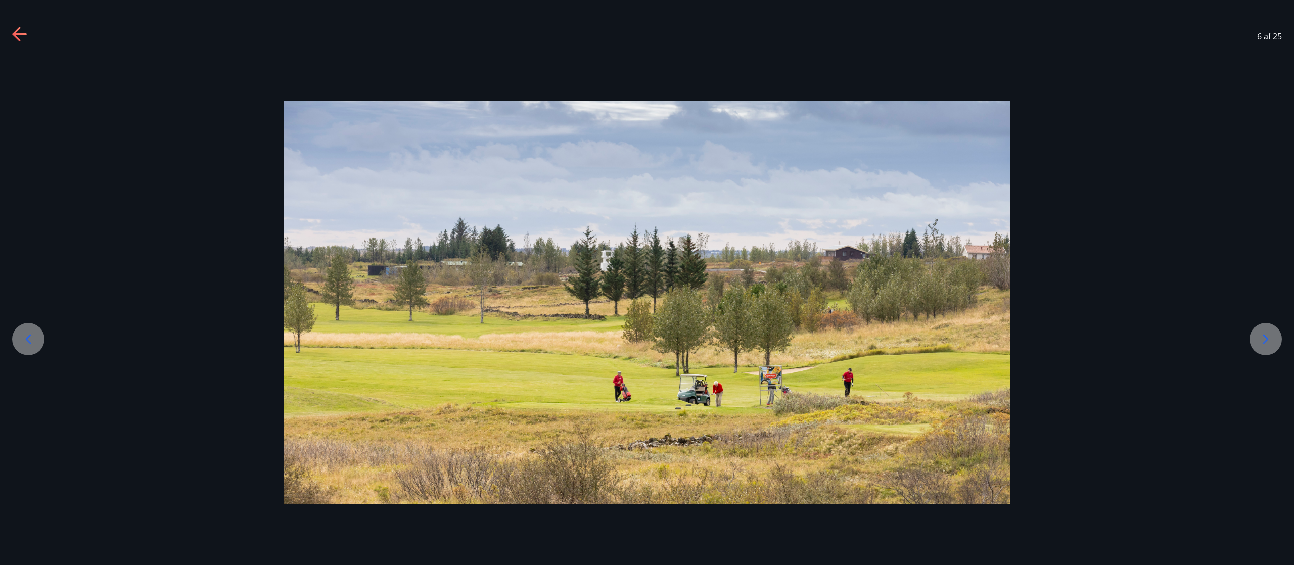
click at [647, 282] on icon at bounding box center [1266, 339] width 16 height 16
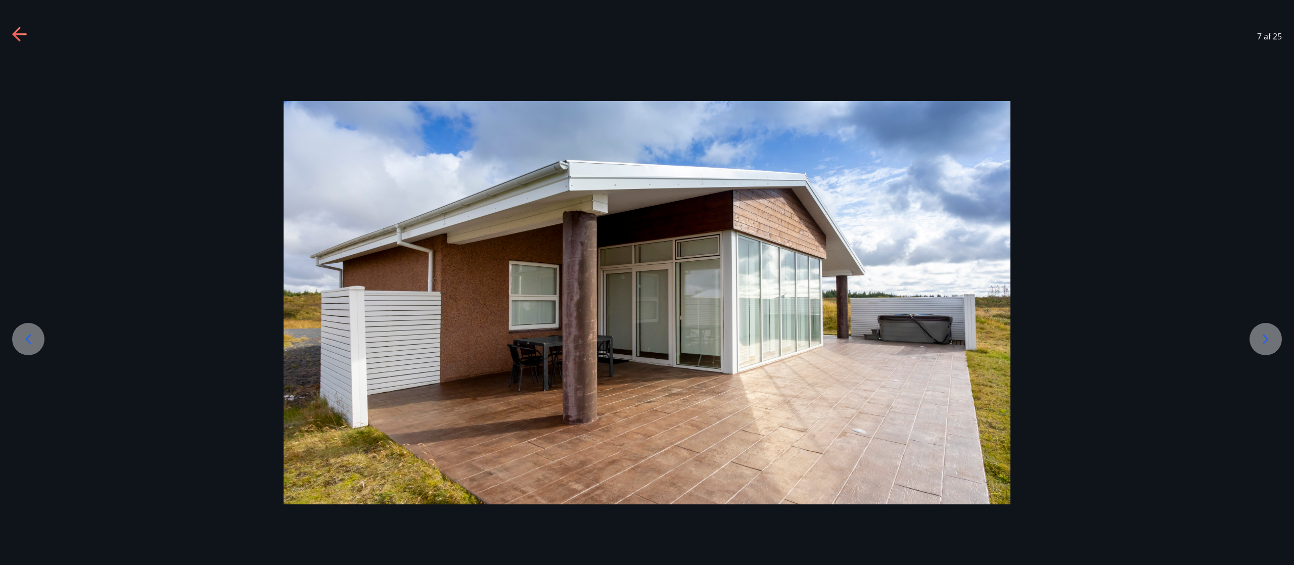
click at [647, 282] on icon at bounding box center [1266, 339] width 16 height 16
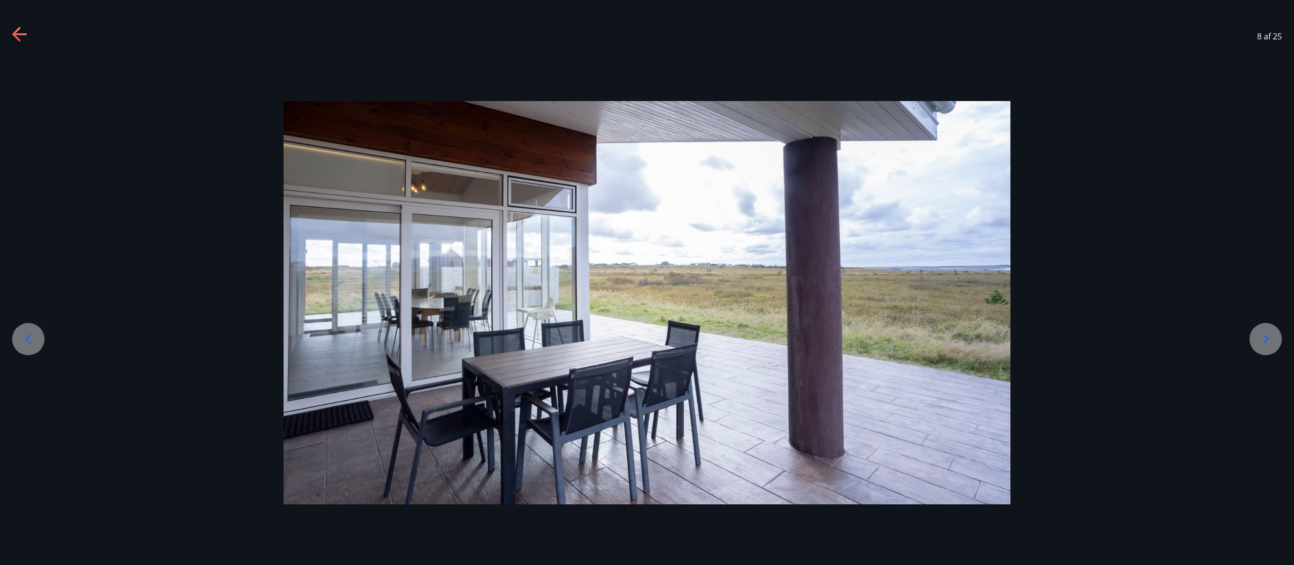
click at [647, 282] on icon at bounding box center [1266, 339] width 16 height 16
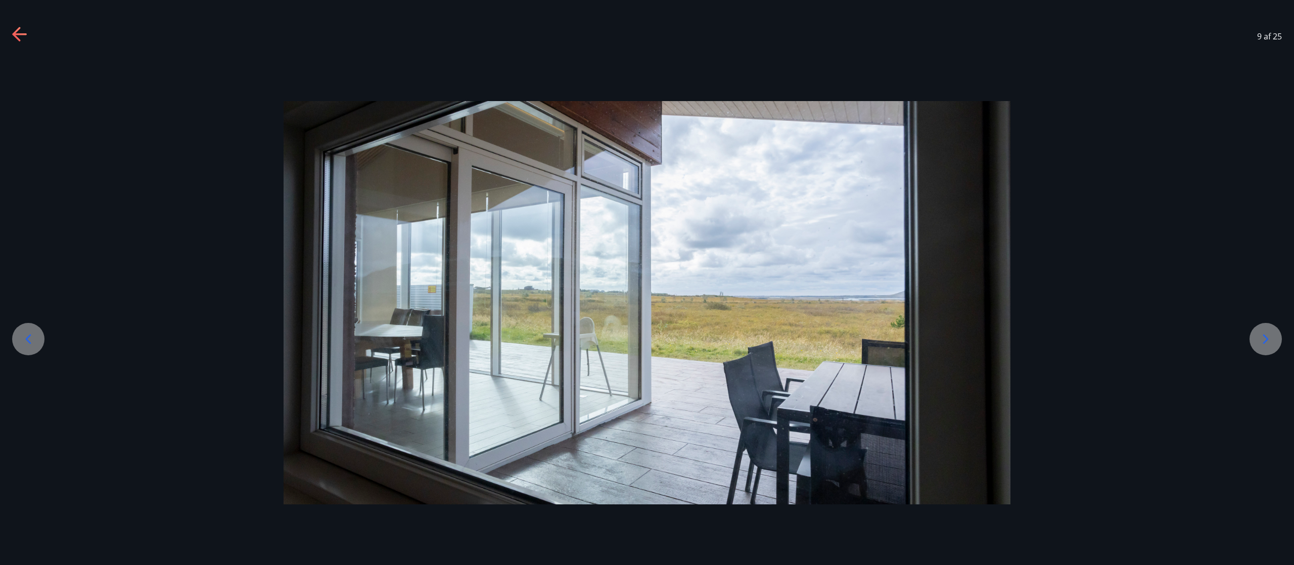
click at [647, 282] on icon at bounding box center [1266, 339] width 16 height 16
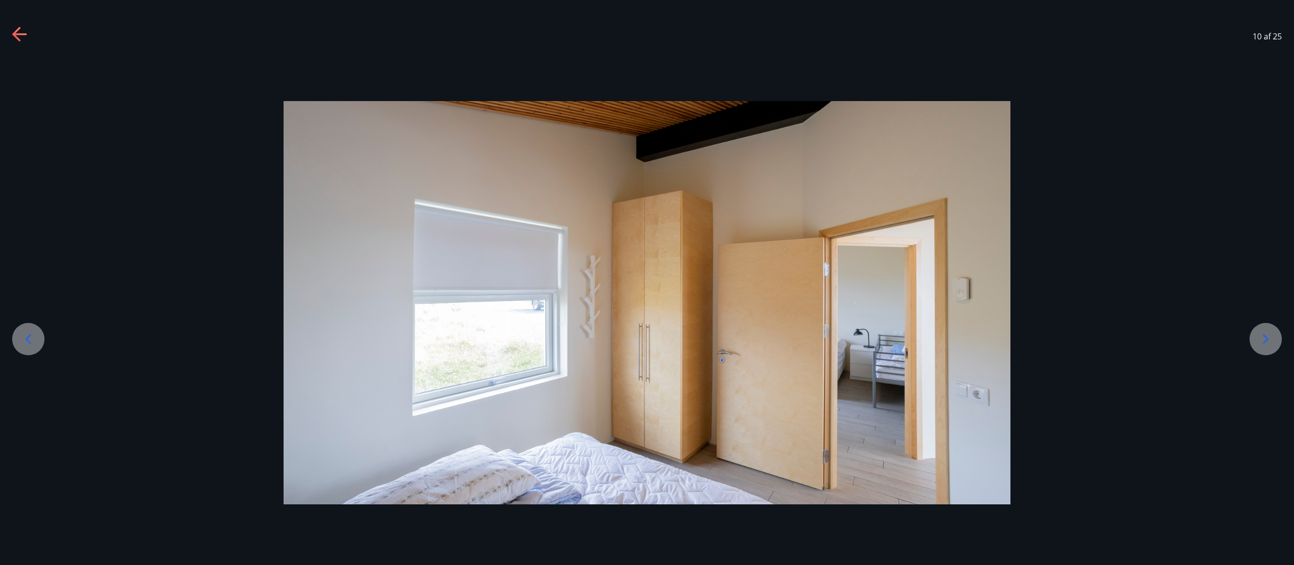
click at [647, 282] on icon at bounding box center [1266, 339] width 16 height 16
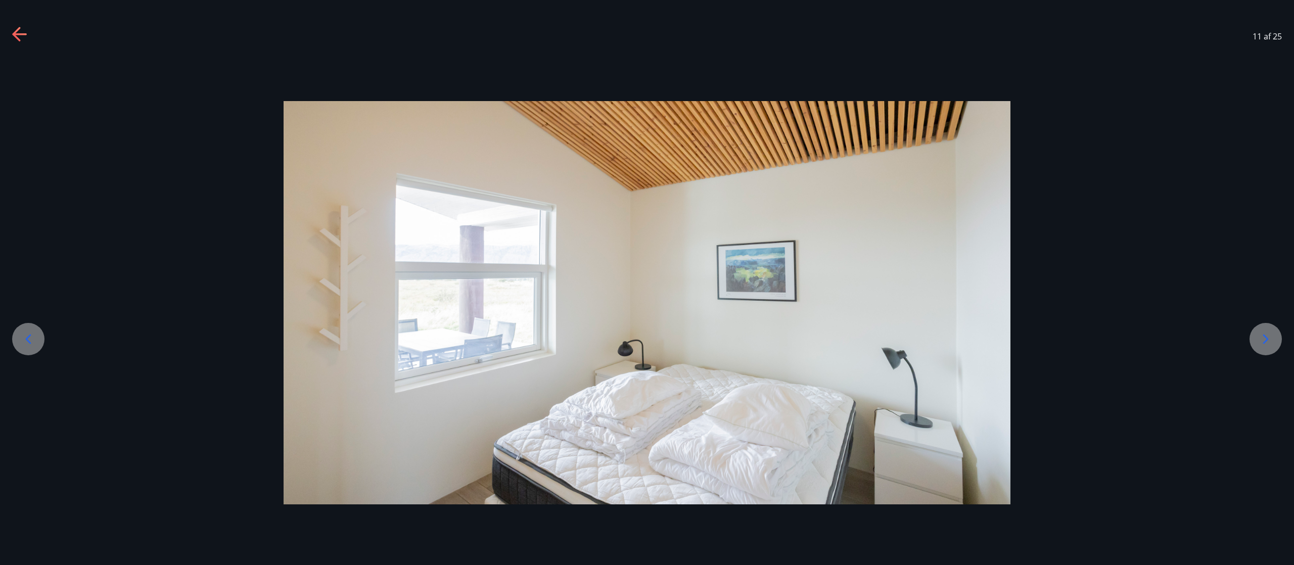
click at [647, 282] on icon at bounding box center [1266, 339] width 16 height 16
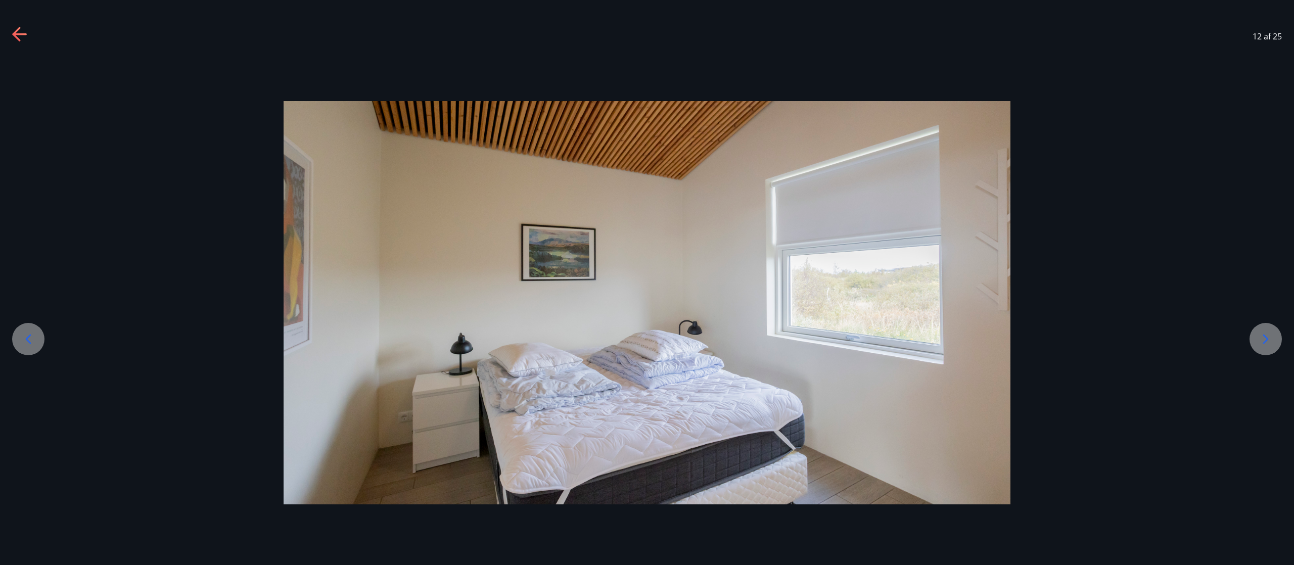
click at [647, 282] on icon at bounding box center [1266, 339] width 16 height 16
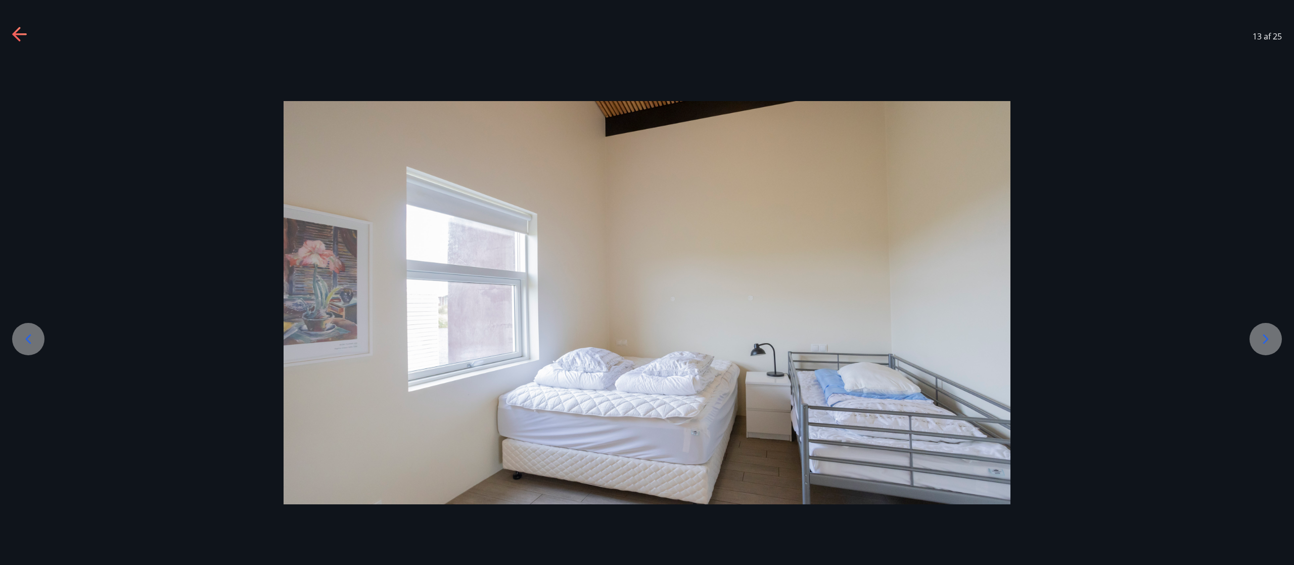
click at [647, 282] on icon at bounding box center [1266, 339] width 16 height 16
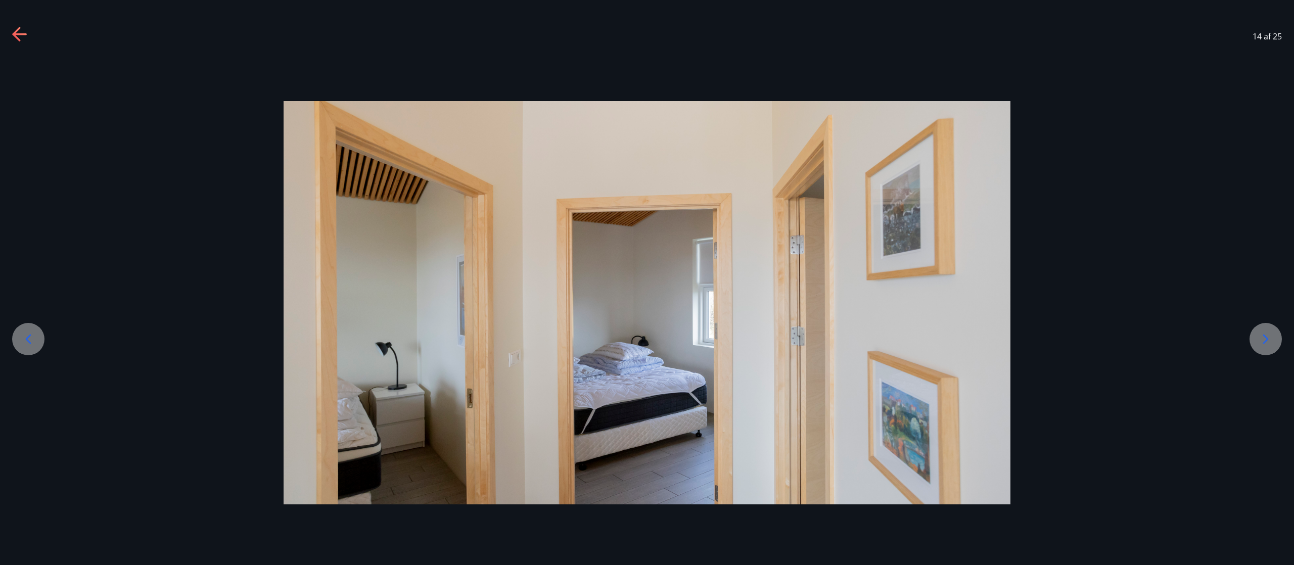
click at [647, 282] on icon at bounding box center [1266, 339] width 16 height 16
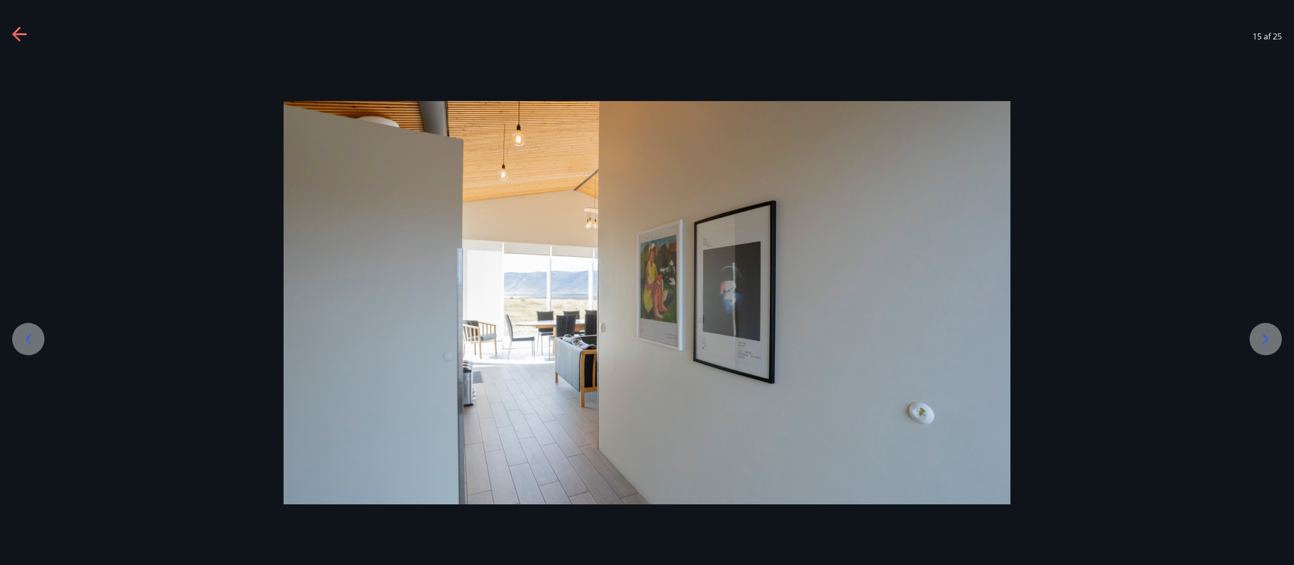
click at [647, 282] on icon at bounding box center [1266, 339] width 16 height 16
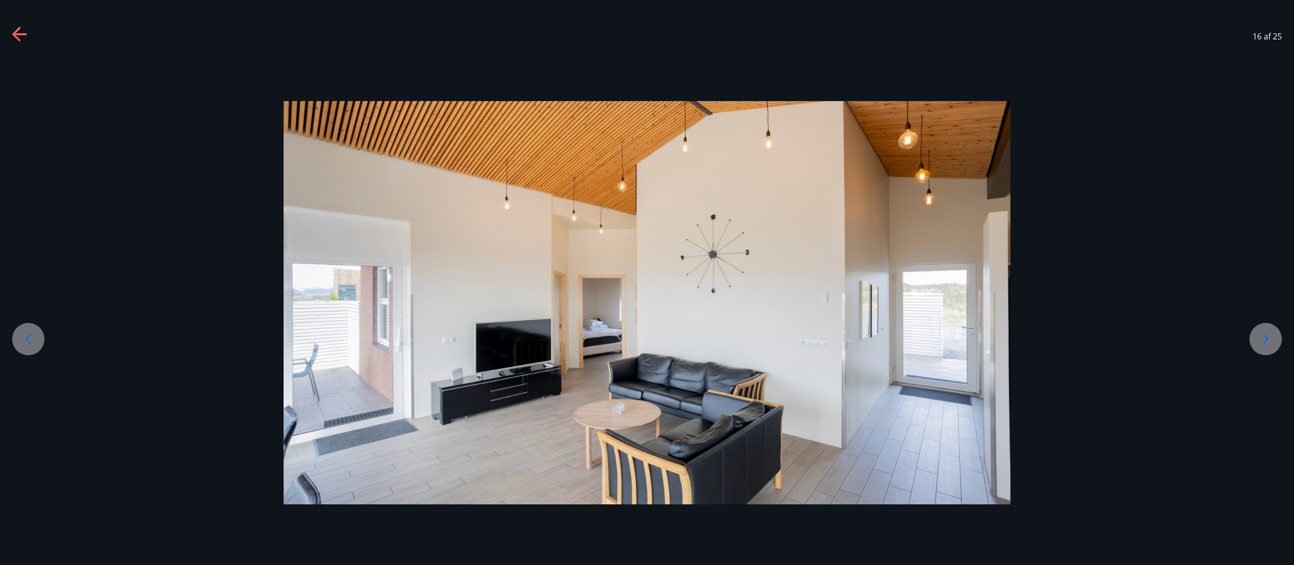
click at [647, 282] on icon at bounding box center [1266, 339] width 16 height 16
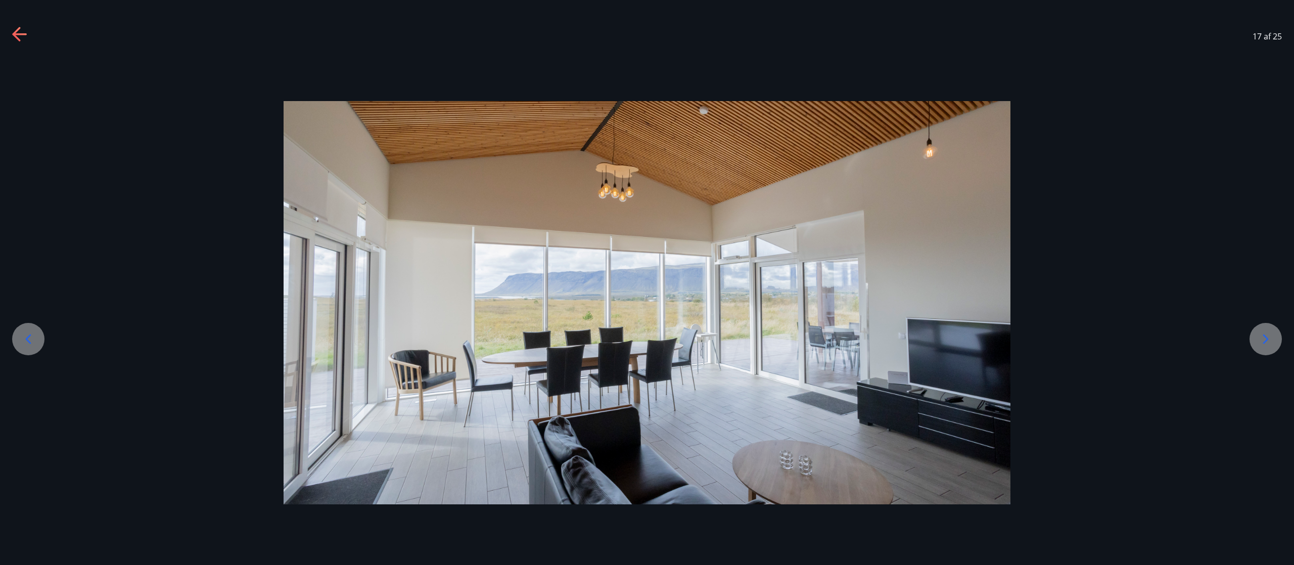
click at [647, 282] on icon at bounding box center [1266, 339] width 16 height 16
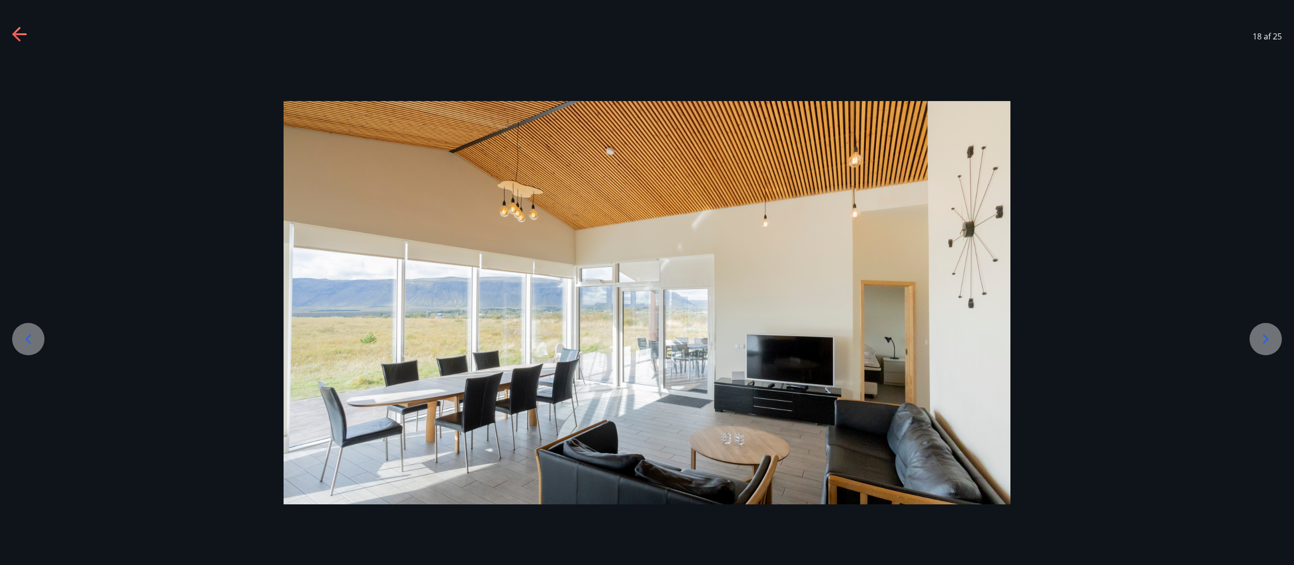
click at [647, 282] on icon at bounding box center [1266, 339] width 16 height 16
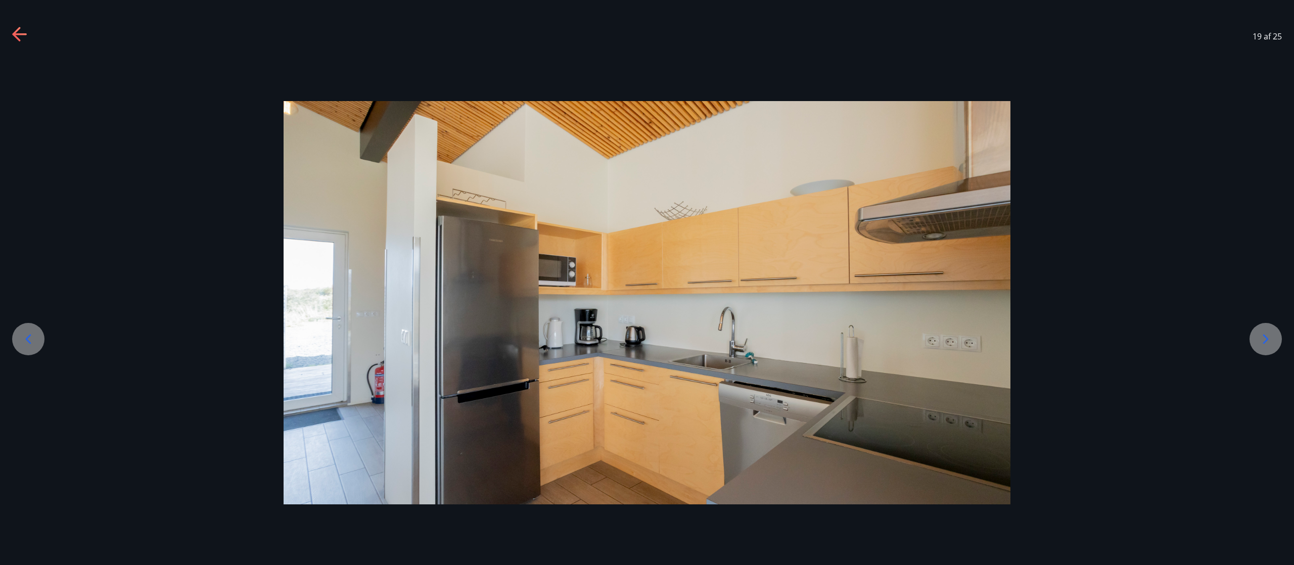
click at [647, 282] on icon at bounding box center [1266, 339] width 16 height 16
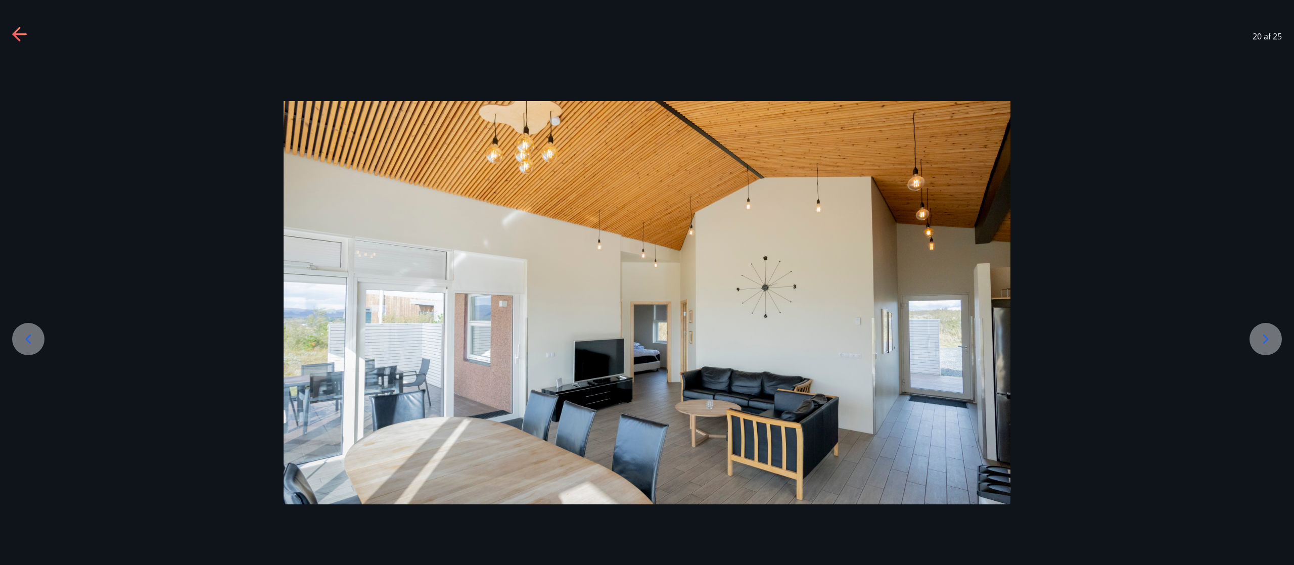
click at [647, 282] on icon at bounding box center [1266, 339] width 16 height 16
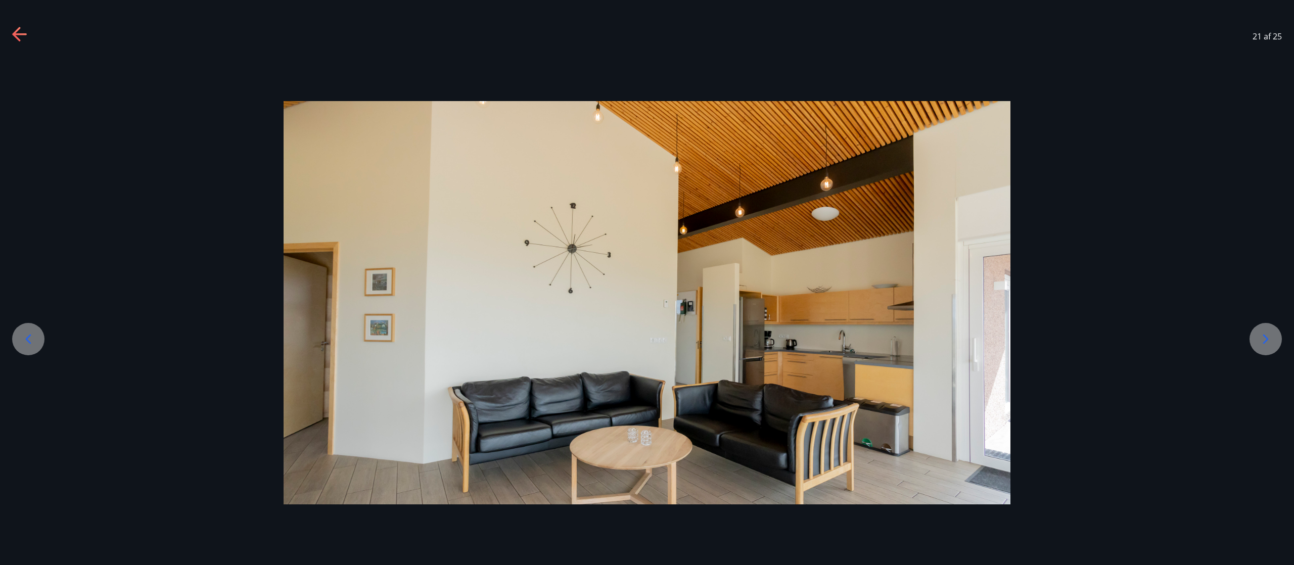
click at [647, 282] on icon at bounding box center [1266, 339] width 16 height 16
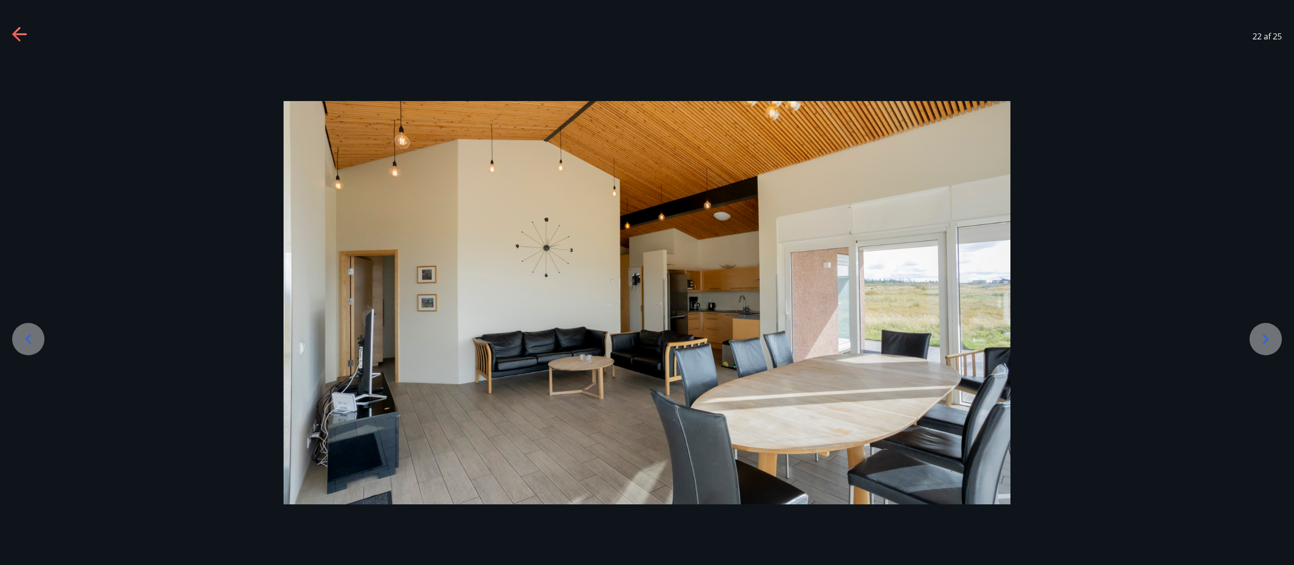
click at [647, 282] on icon at bounding box center [1266, 339] width 16 height 16
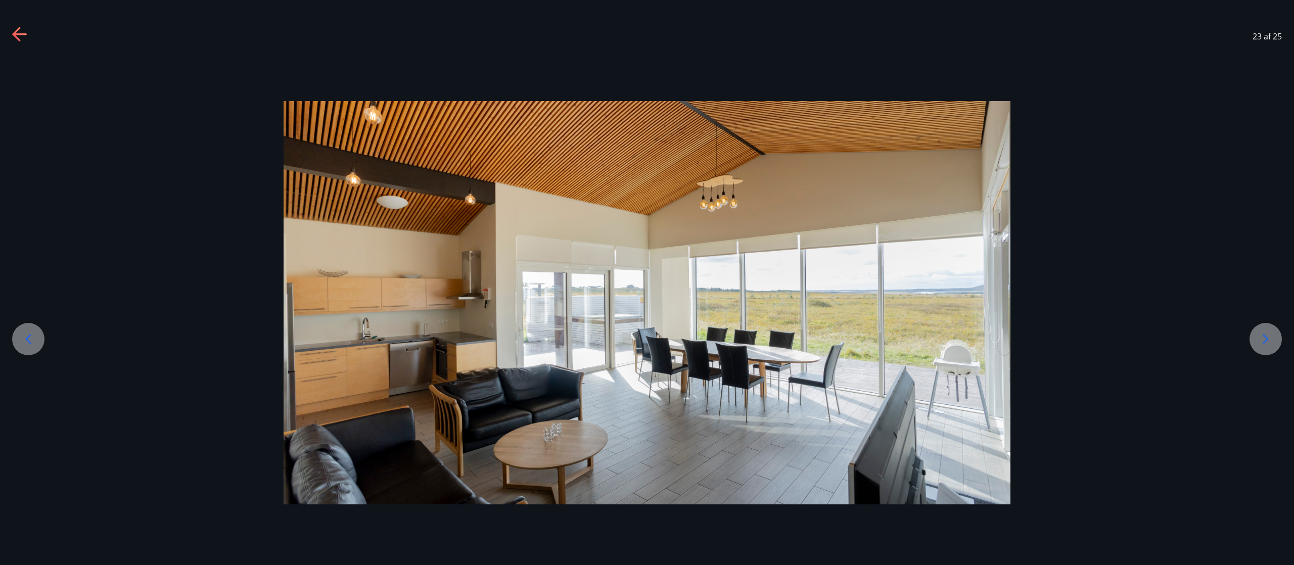
click at [647, 282] on icon at bounding box center [1266, 339] width 16 height 16
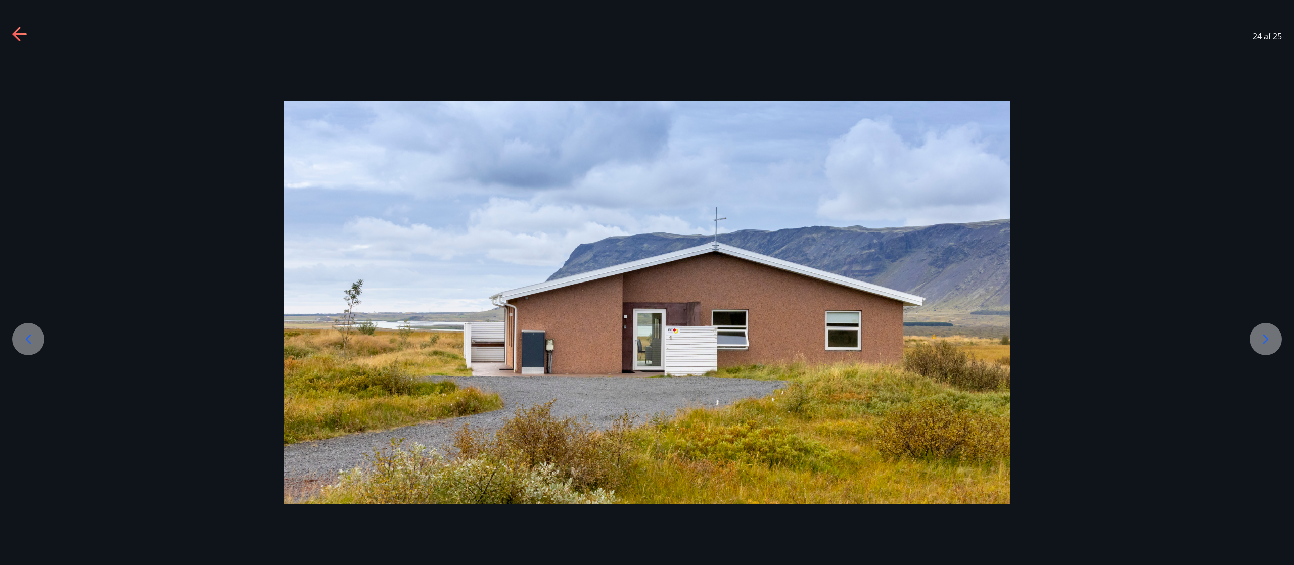
click at [647, 282] on icon at bounding box center [1266, 339] width 16 height 16
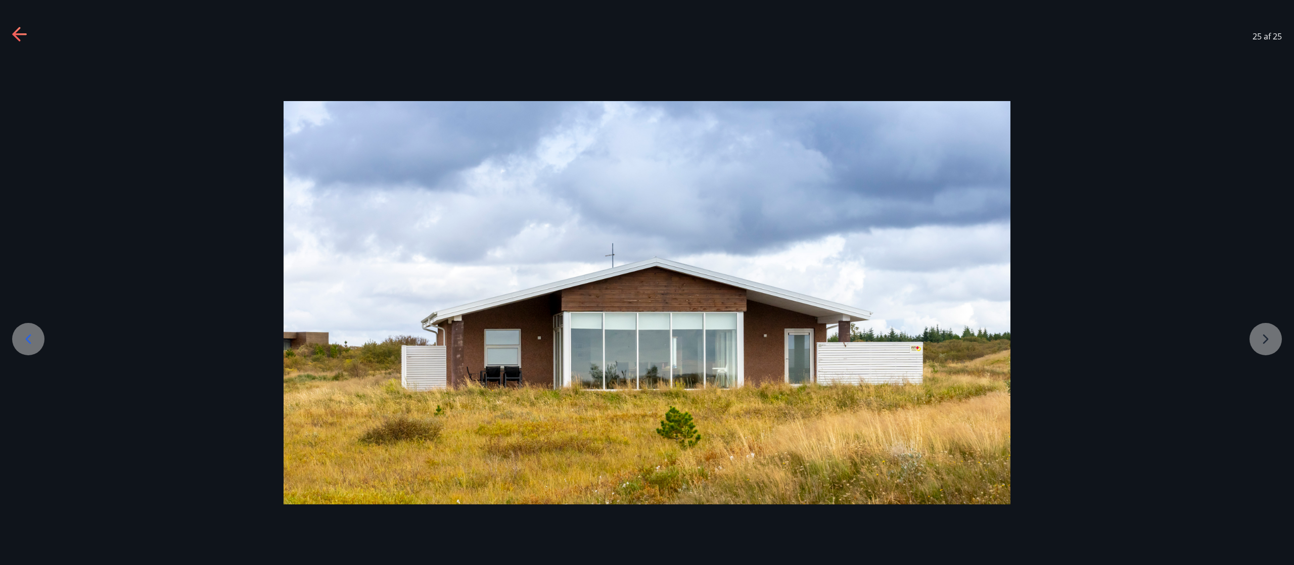
click at [647, 282] on div at bounding box center [647, 303] width 1294 height 404
click at [19, 36] on icon at bounding box center [20, 35] width 16 height 16
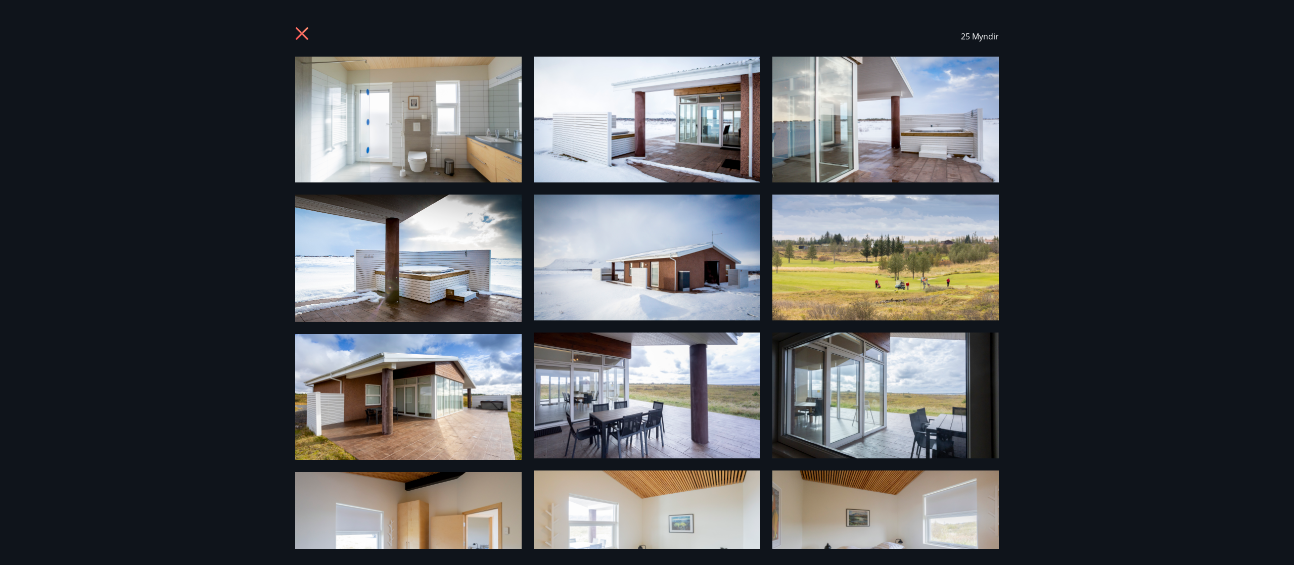
click at [300, 32] on icon at bounding box center [302, 33] width 13 height 13
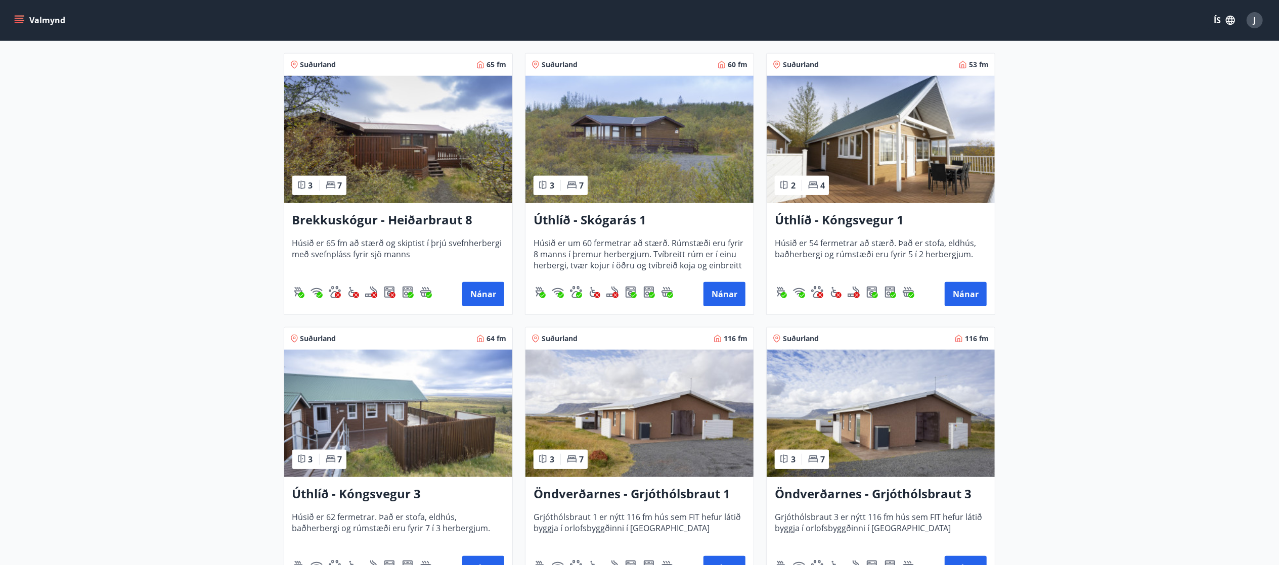
scroll to position [733, 0]
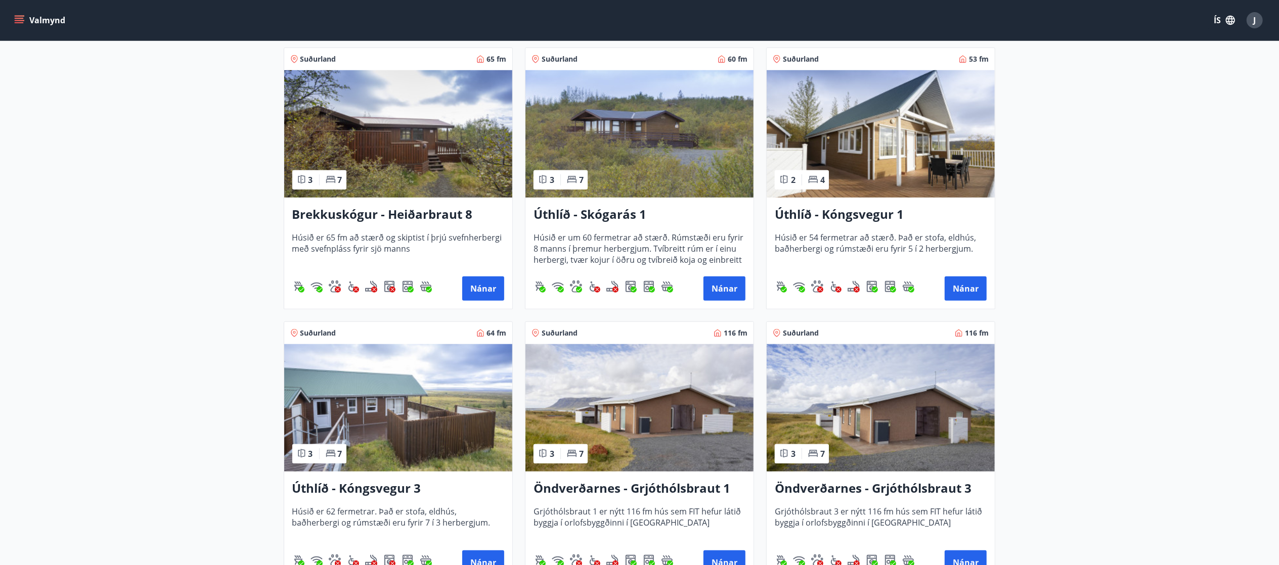
click at [647, 144] on img at bounding box center [639, 133] width 228 height 127
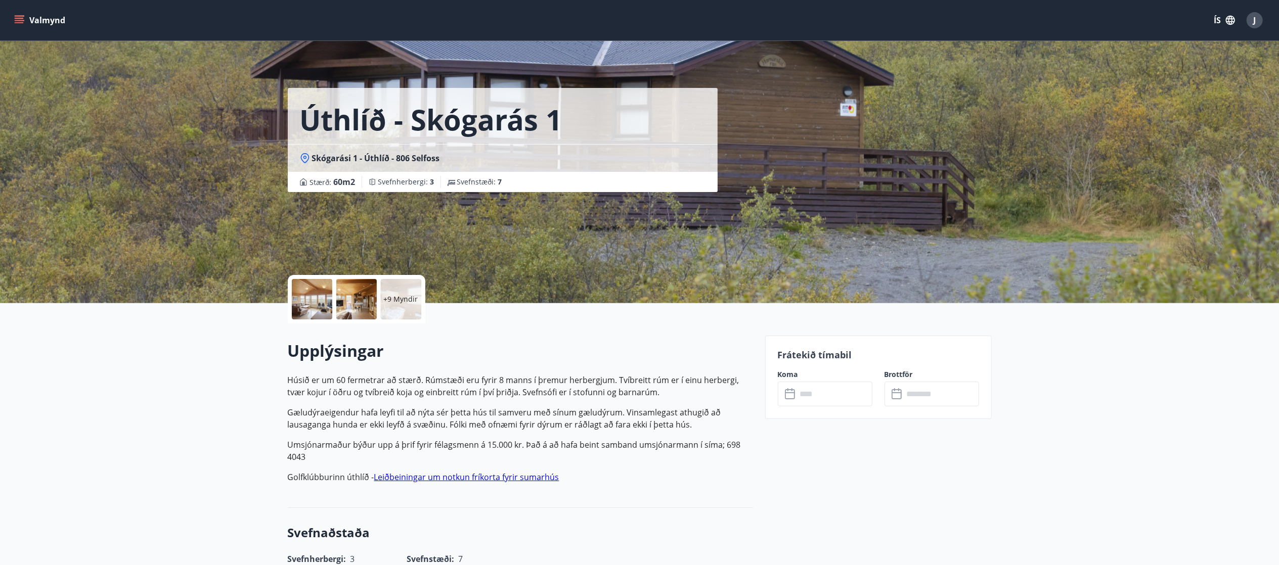
click at [328, 282] on div at bounding box center [312, 299] width 40 height 40
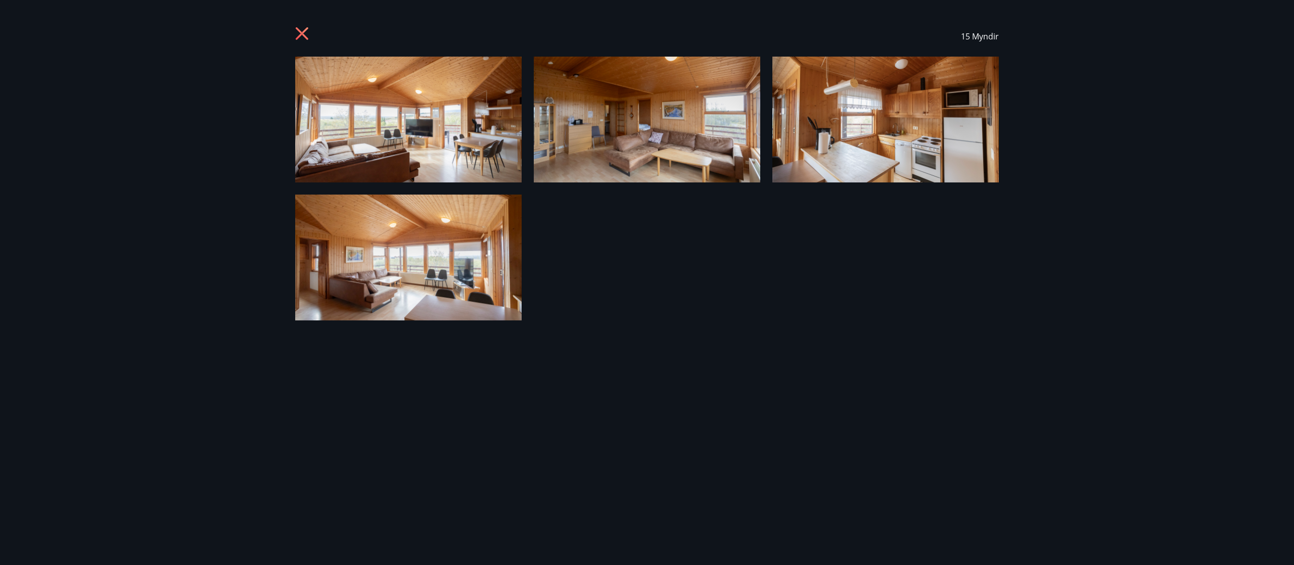
click at [423, 111] on img at bounding box center [408, 120] width 227 height 126
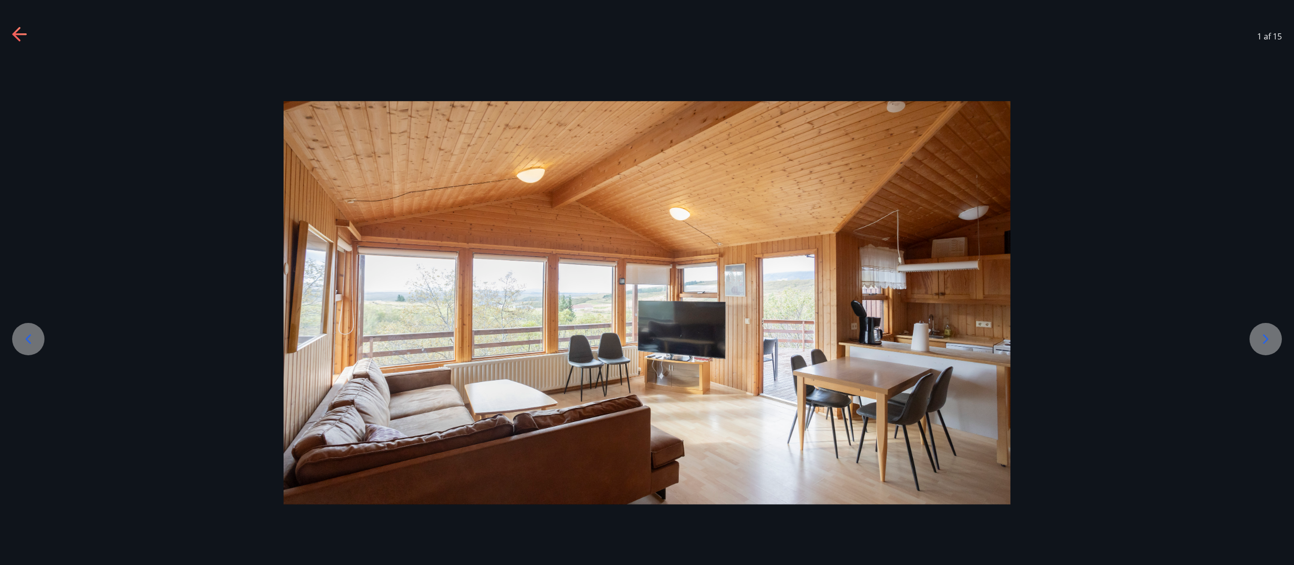
click at [647, 282] on icon at bounding box center [1266, 339] width 16 height 16
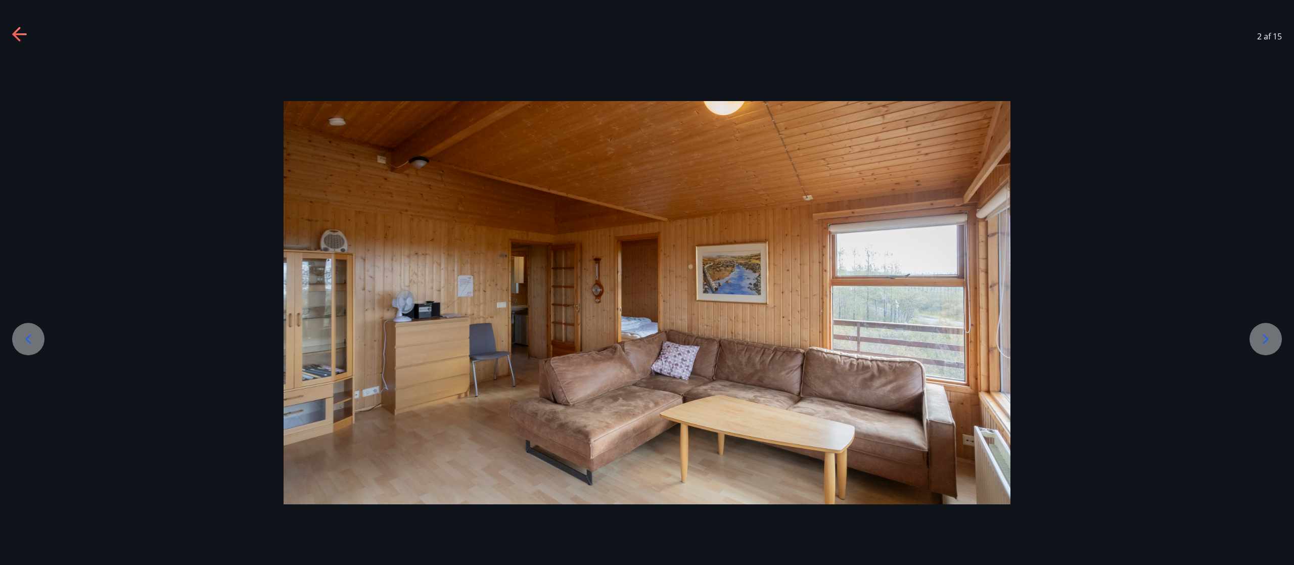
click at [647, 282] on icon at bounding box center [1266, 339] width 16 height 16
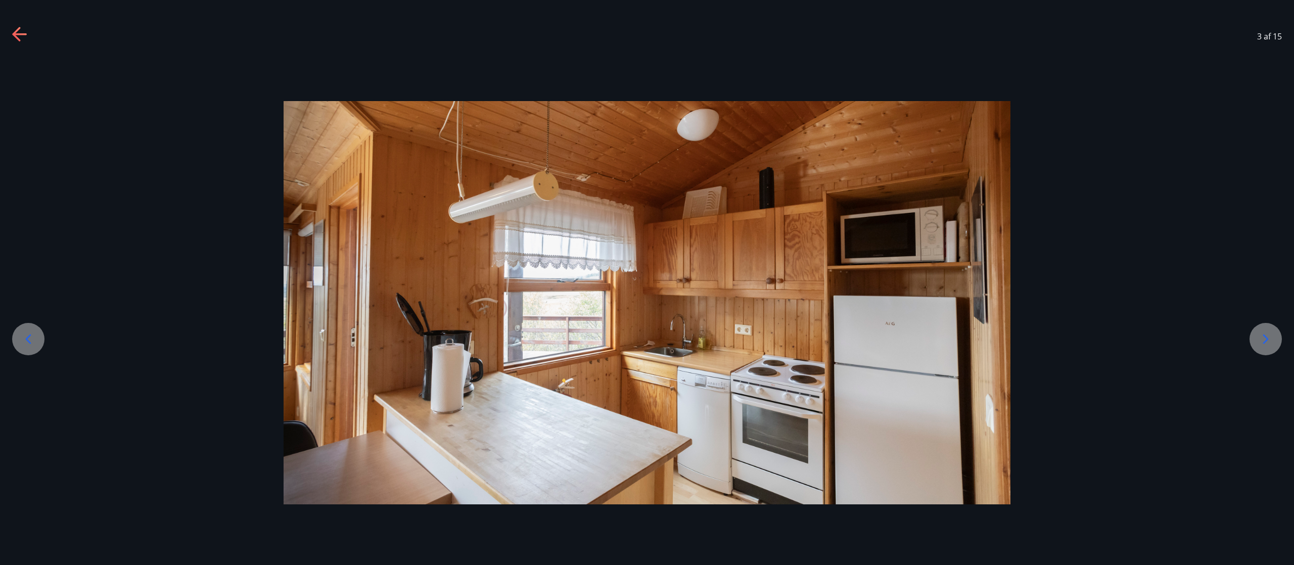
click at [647, 282] on icon at bounding box center [1266, 339] width 16 height 16
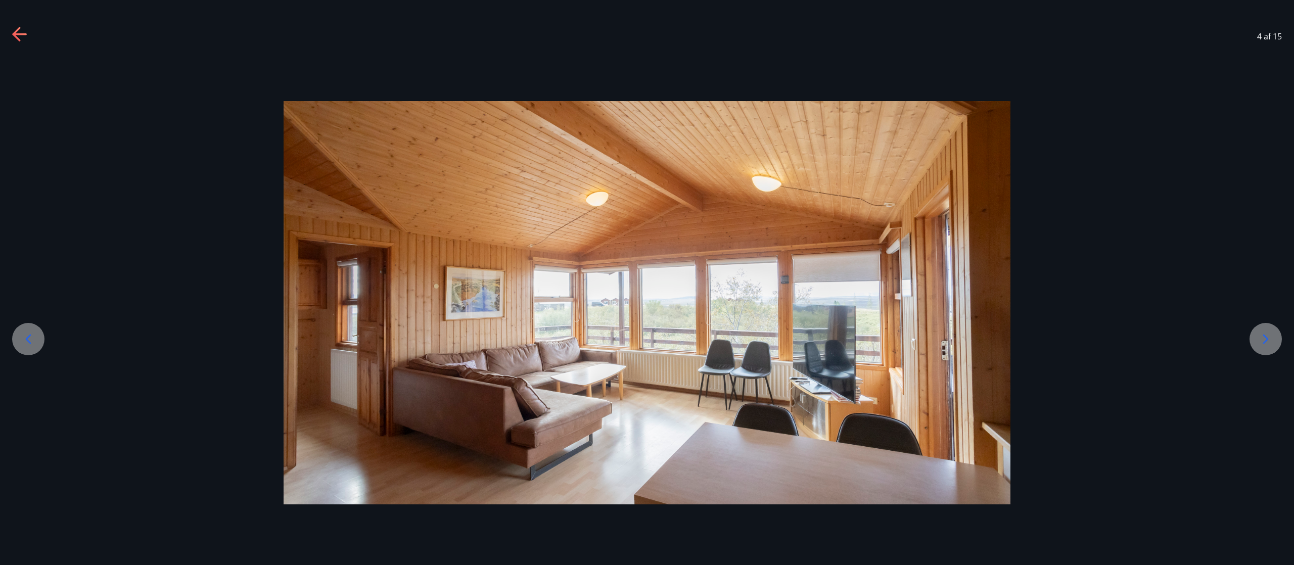
click at [647, 282] on icon at bounding box center [1266, 339] width 16 height 16
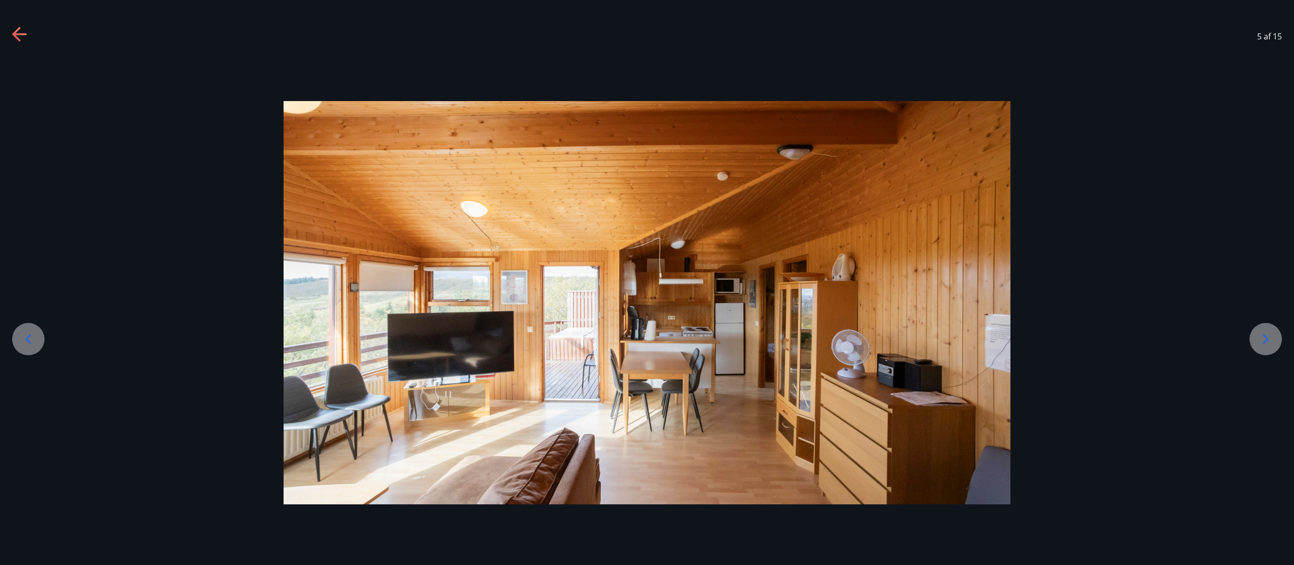
click at [647, 282] on icon at bounding box center [1266, 339] width 16 height 16
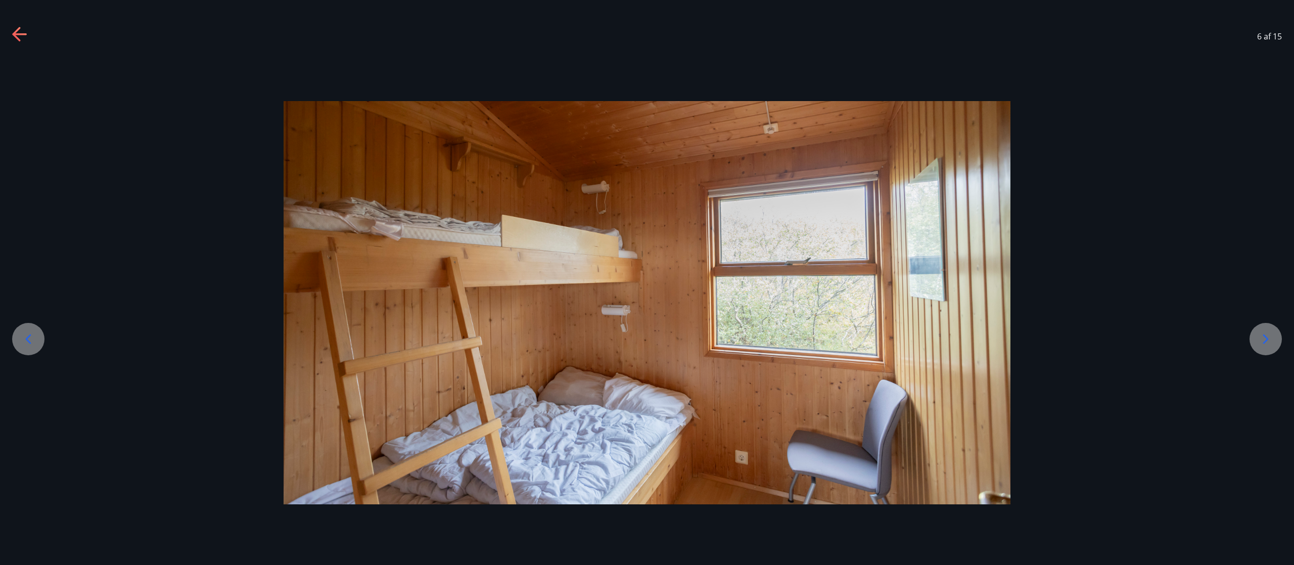
click at [647, 282] on icon at bounding box center [1266, 339] width 16 height 16
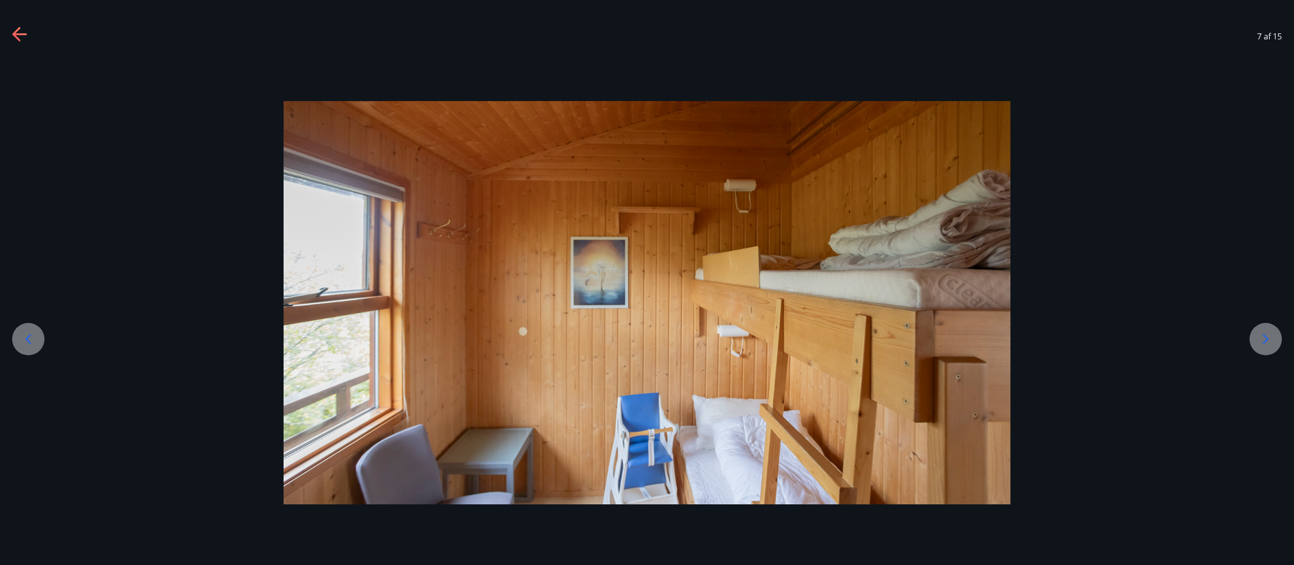
click at [647, 282] on icon at bounding box center [1266, 339] width 16 height 16
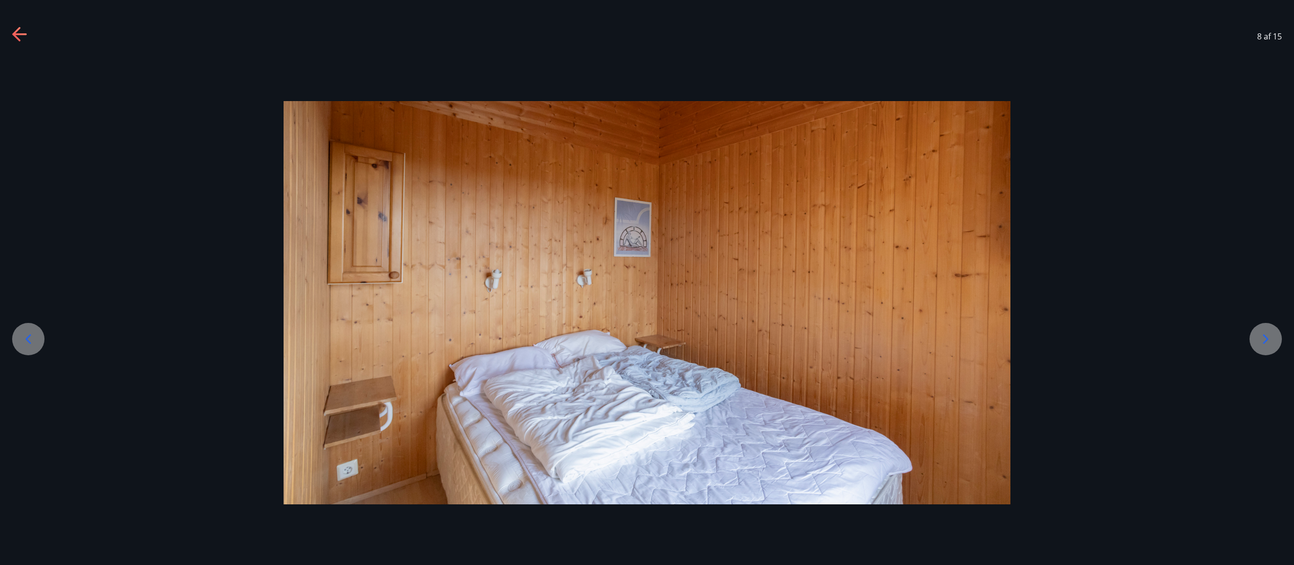
click at [647, 282] on icon at bounding box center [1266, 339] width 16 height 16
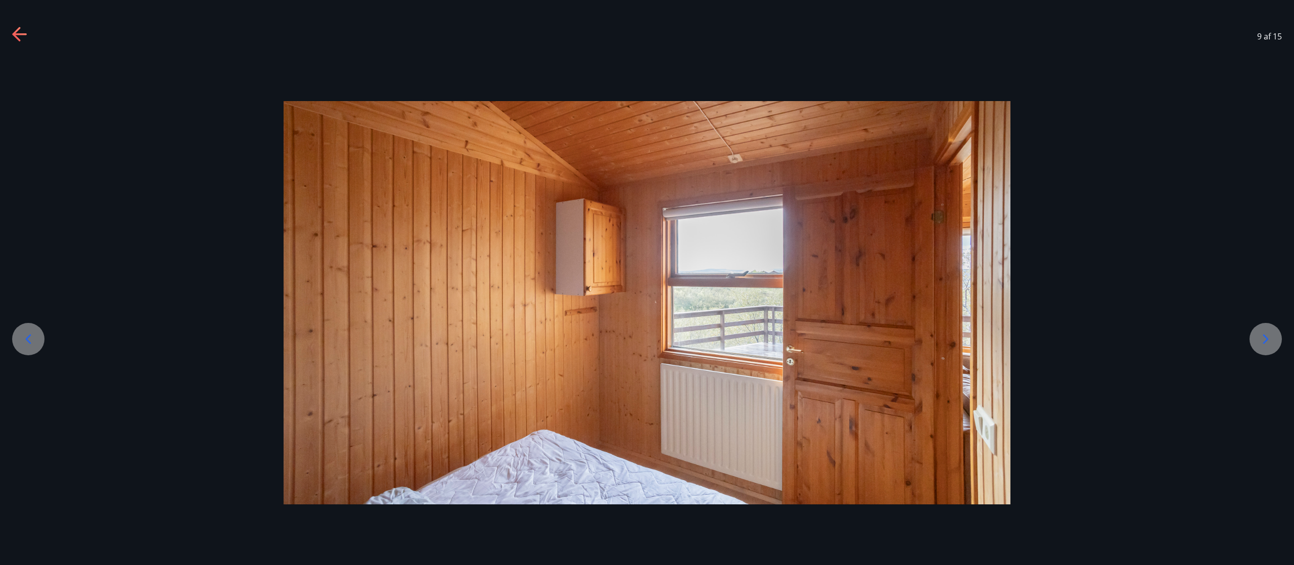
click at [647, 282] on icon at bounding box center [1266, 339] width 16 height 16
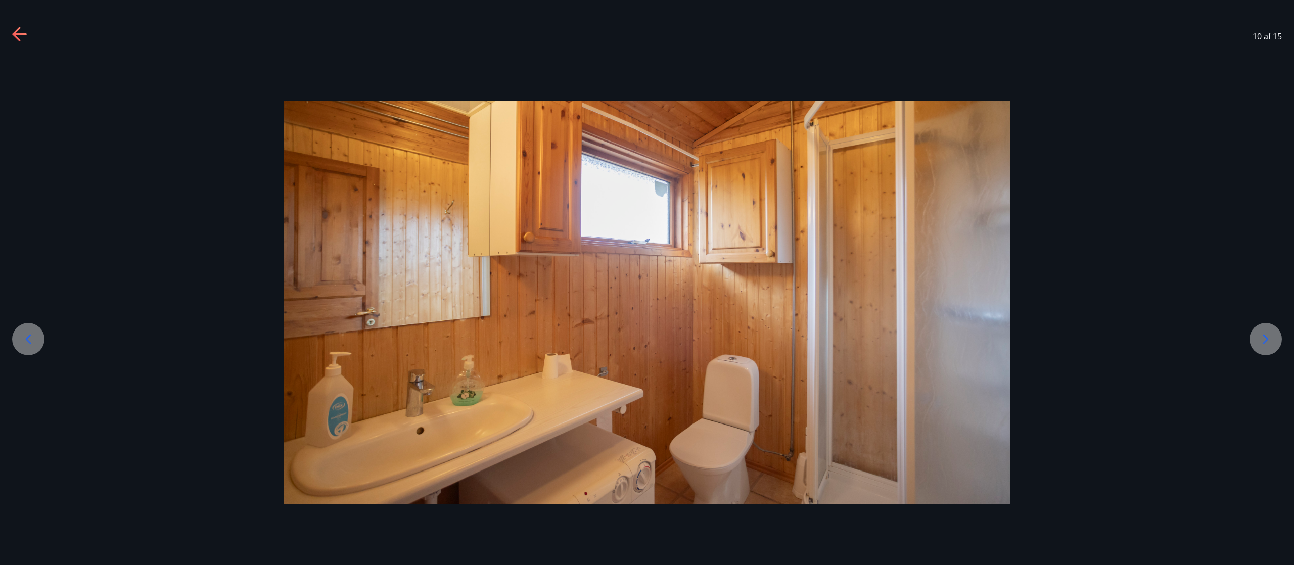
click at [647, 282] on icon at bounding box center [1266, 339] width 16 height 16
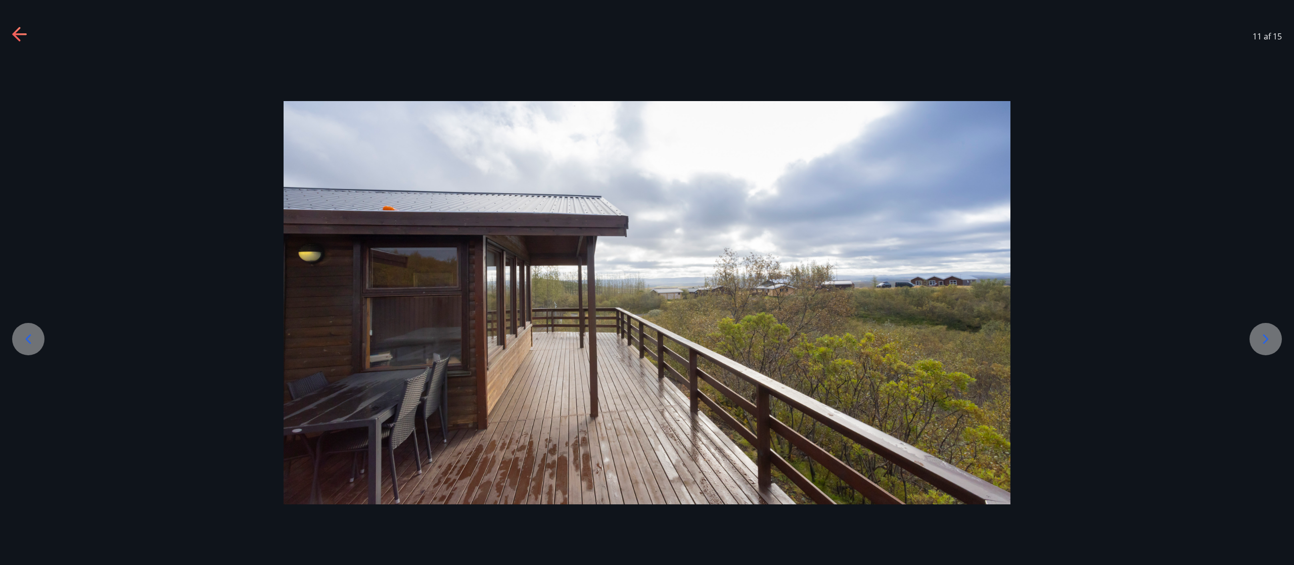
click at [647, 282] on icon at bounding box center [1266, 339] width 16 height 16
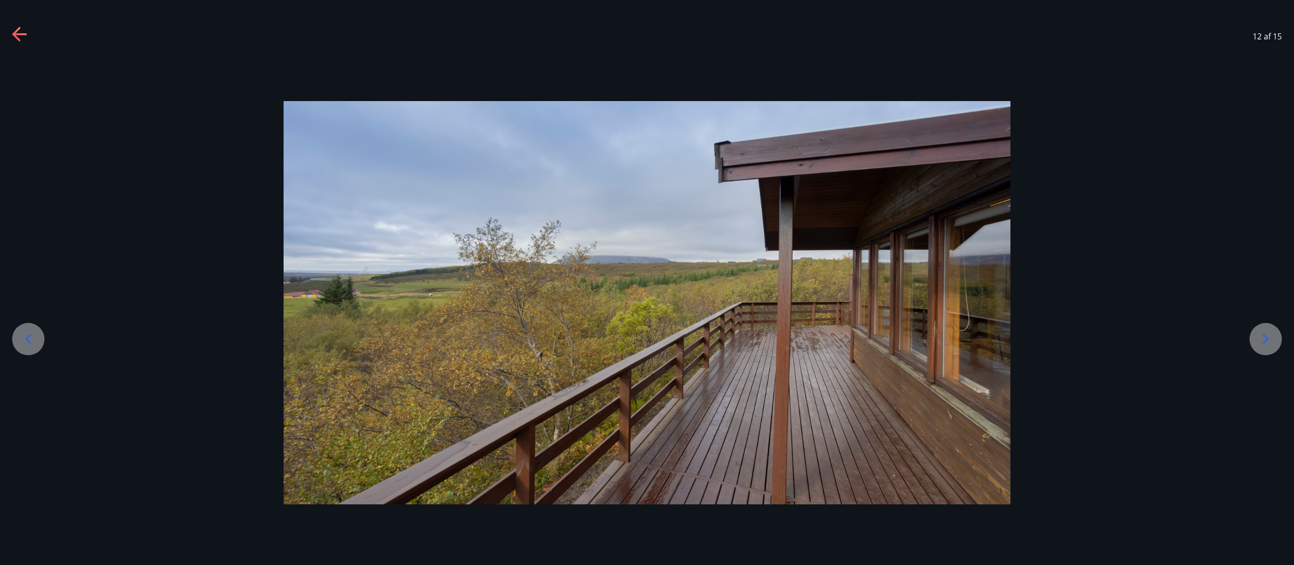
click at [647, 282] on icon at bounding box center [1266, 339] width 16 height 16
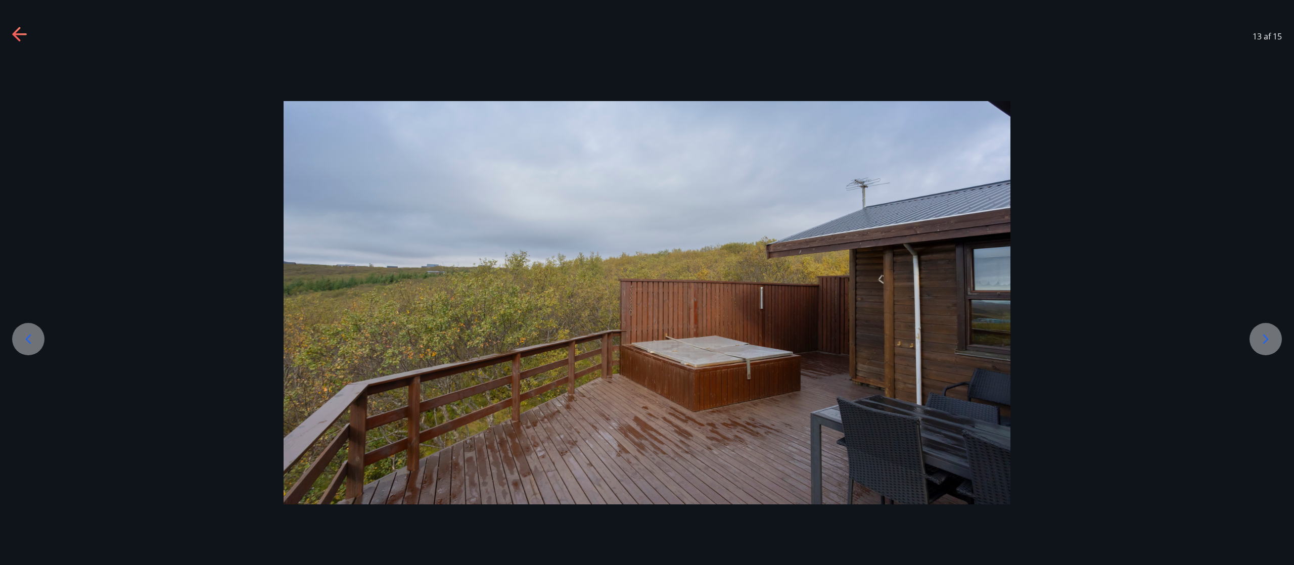
click at [647, 282] on icon at bounding box center [1266, 339] width 16 height 16
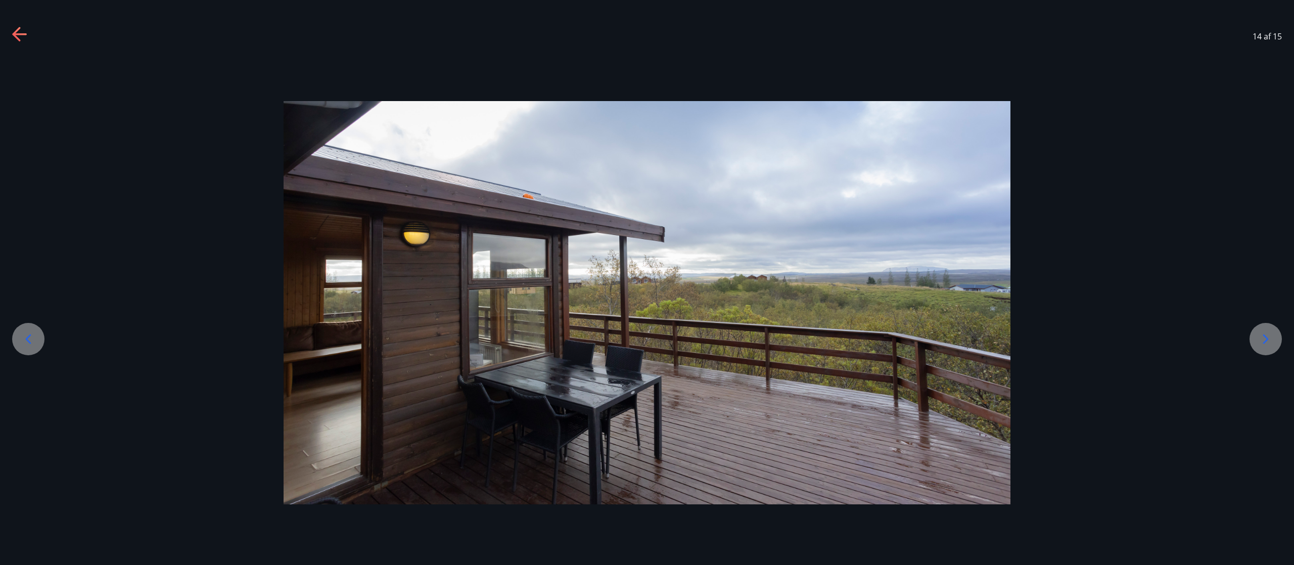
click at [647, 282] on icon at bounding box center [1266, 339] width 16 height 16
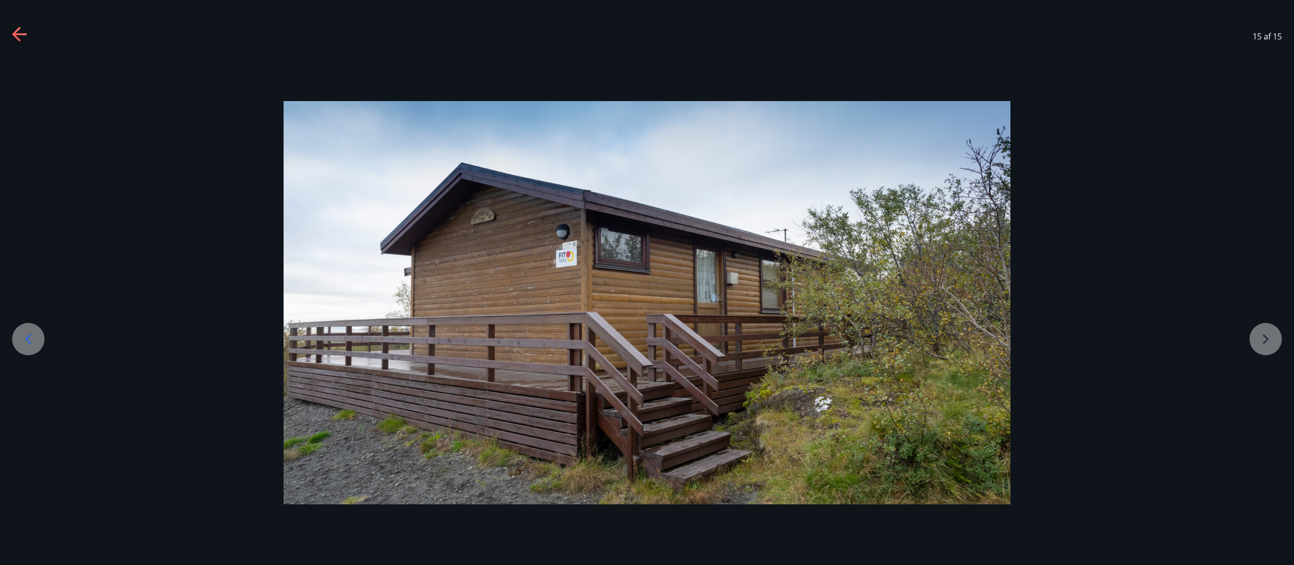
click at [647, 282] on div at bounding box center [647, 303] width 1294 height 404
click at [19, 30] on icon at bounding box center [20, 35] width 16 height 16
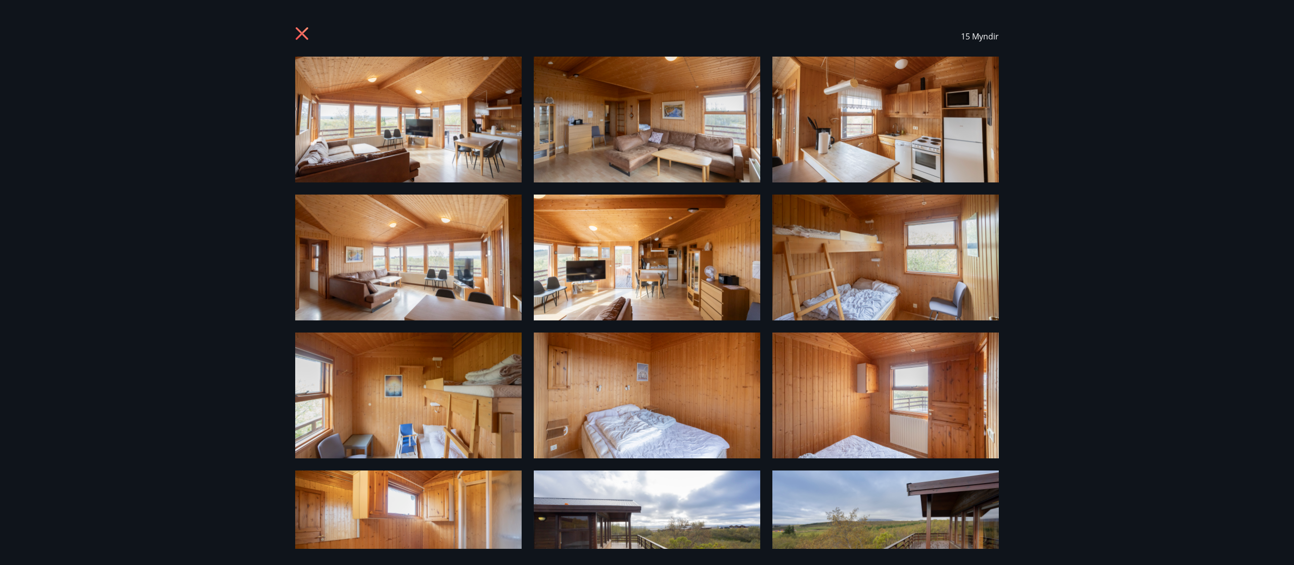
click at [300, 30] on icon at bounding box center [303, 35] width 16 height 16
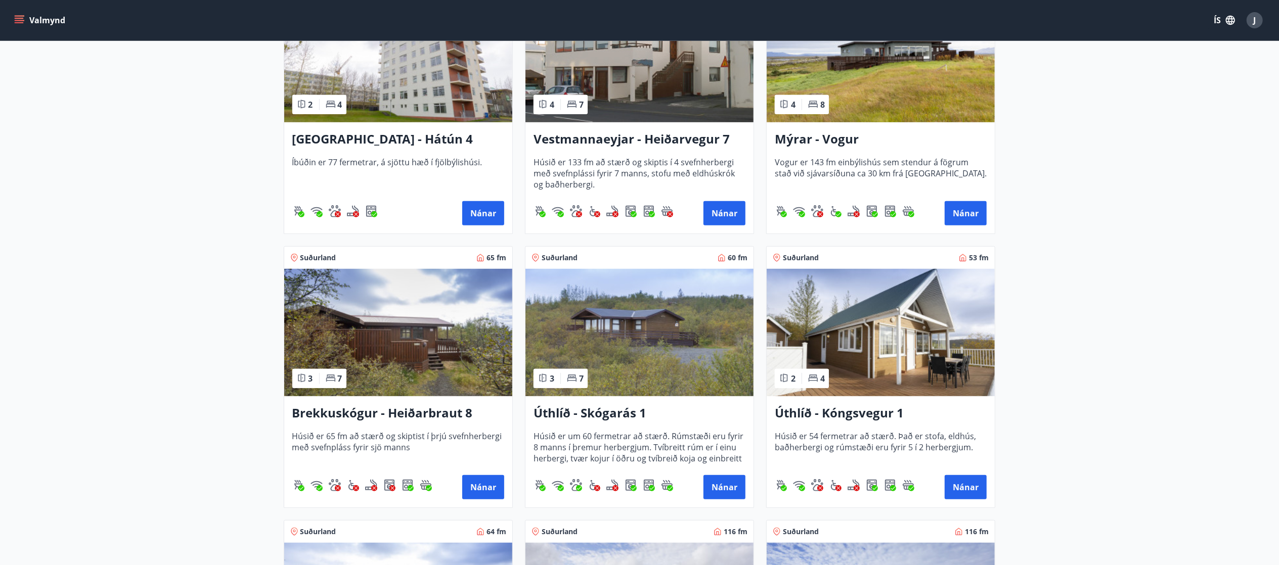
scroll to position [561, 0]
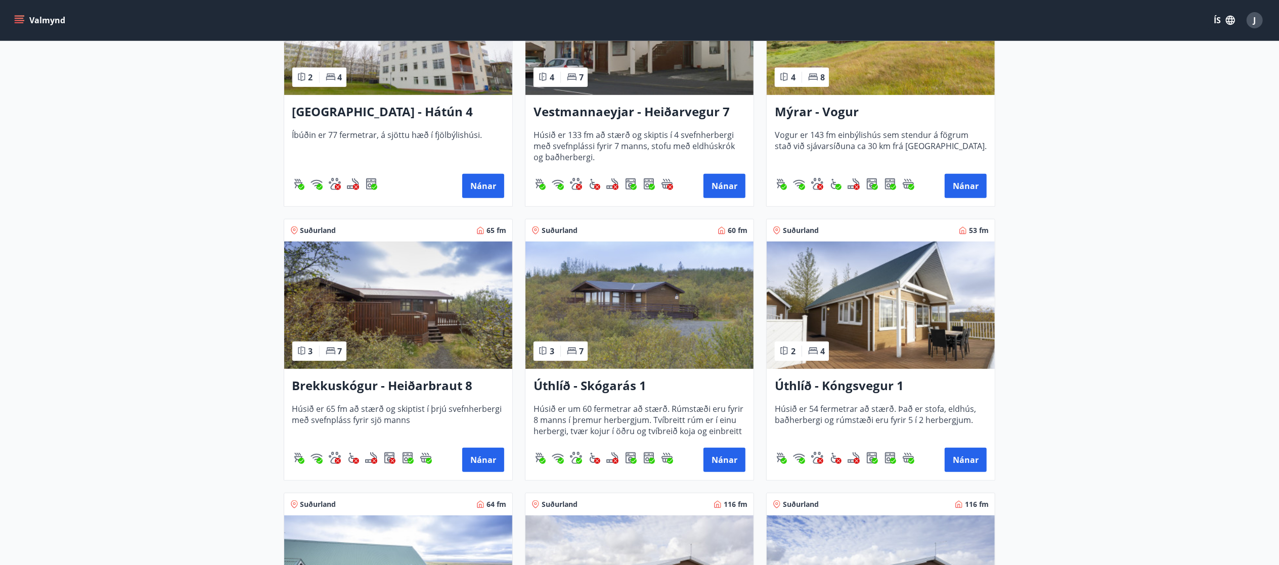
click at [647, 282] on img at bounding box center [881, 305] width 228 height 127
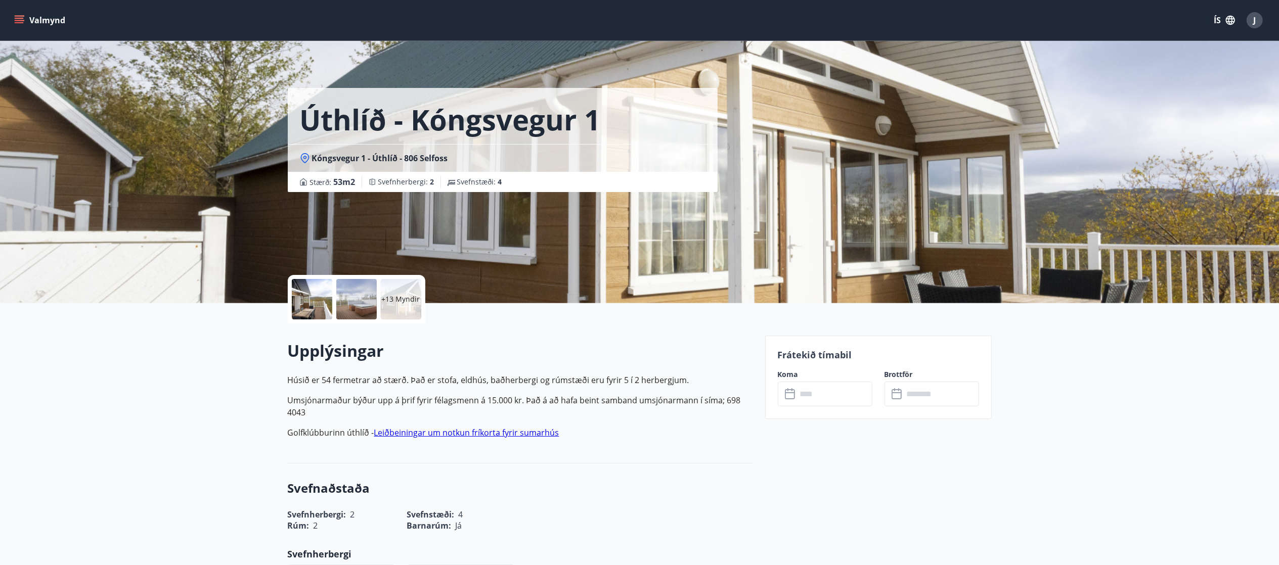
click at [308, 282] on div at bounding box center [312, 299] width 40 height 40
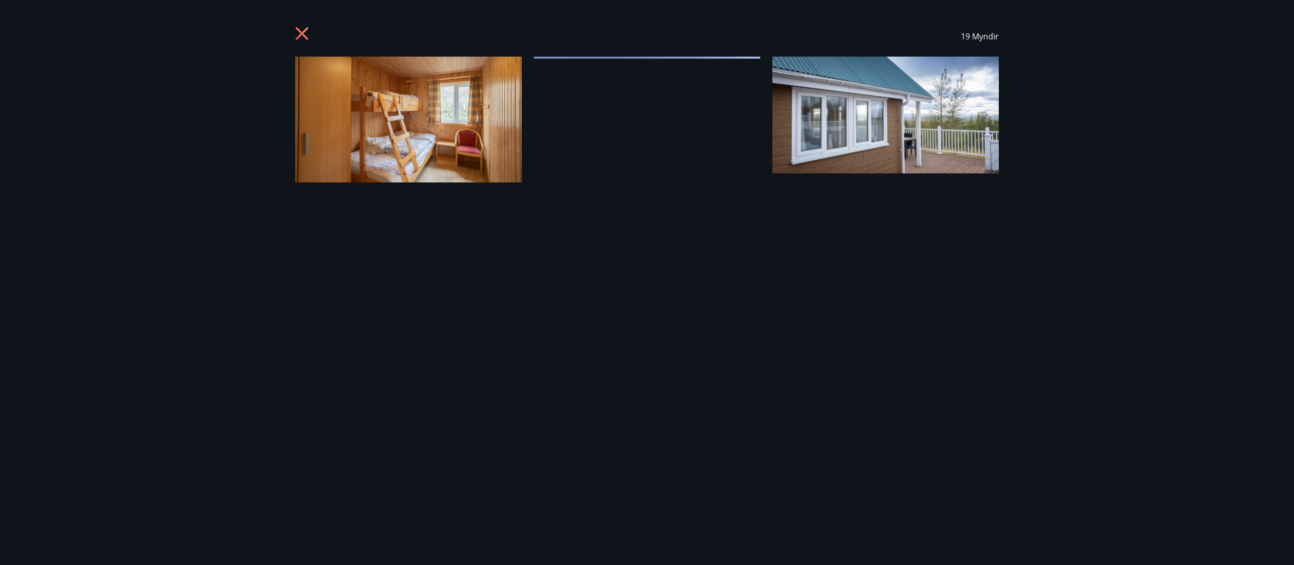
click at [486, 97] on img at bounding box center [408, 120] width 227 height 126
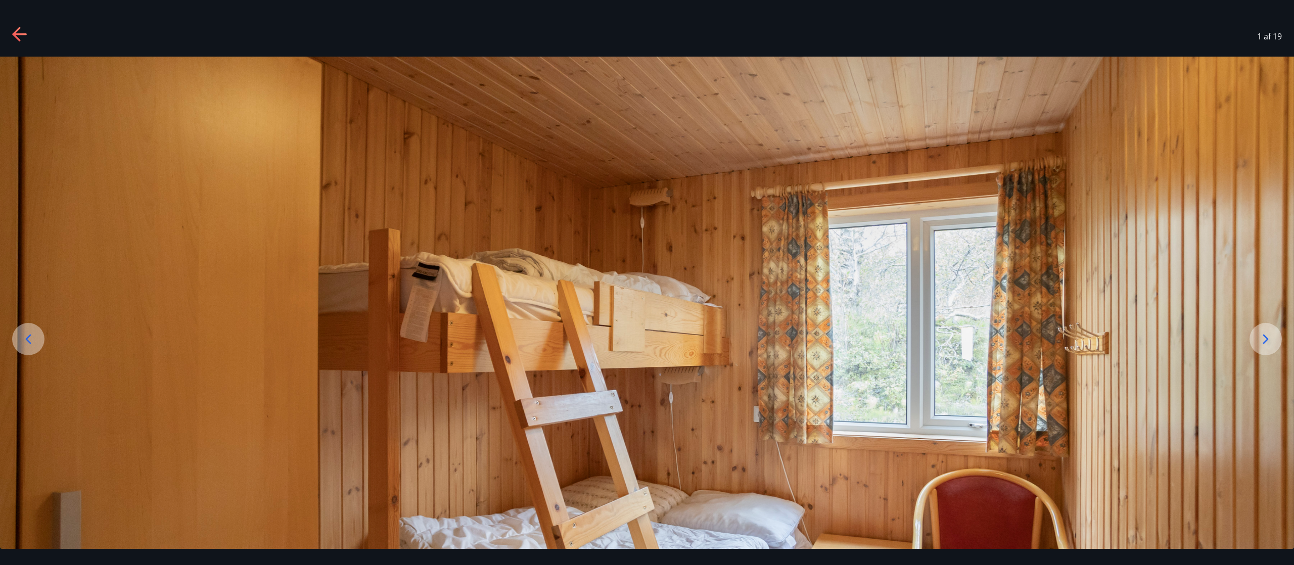
drag, startPoint x: 486, startPoint y: 97, endPoint x: 777, endPoint y: 355, distance: 389.0
click at [647, 282] on img at bounding box center [647, 416] width 1294 height 719
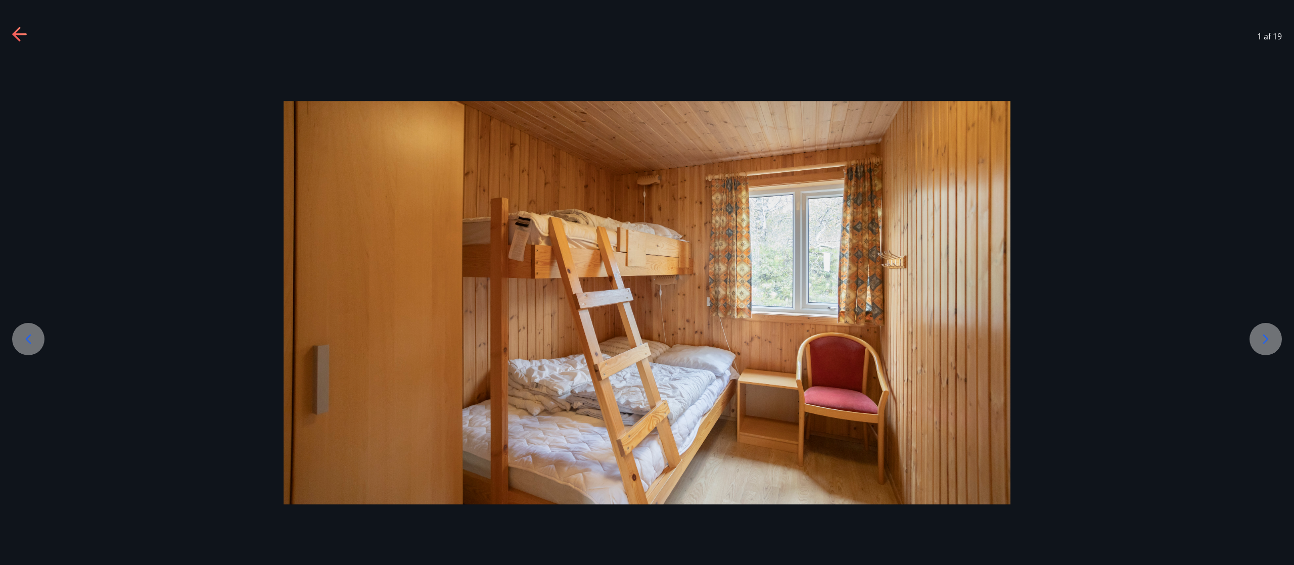
drag, startPoint x: 1177, startPoint y: 6, endPoint x: 233, endPoint y: 192, distance: 962.3
click at [233, 192] on div at bounding box center [647, 303] width 1294 height 404
click at [647, 282] on icon at bounding box center [1266, 339] width 16 height 16
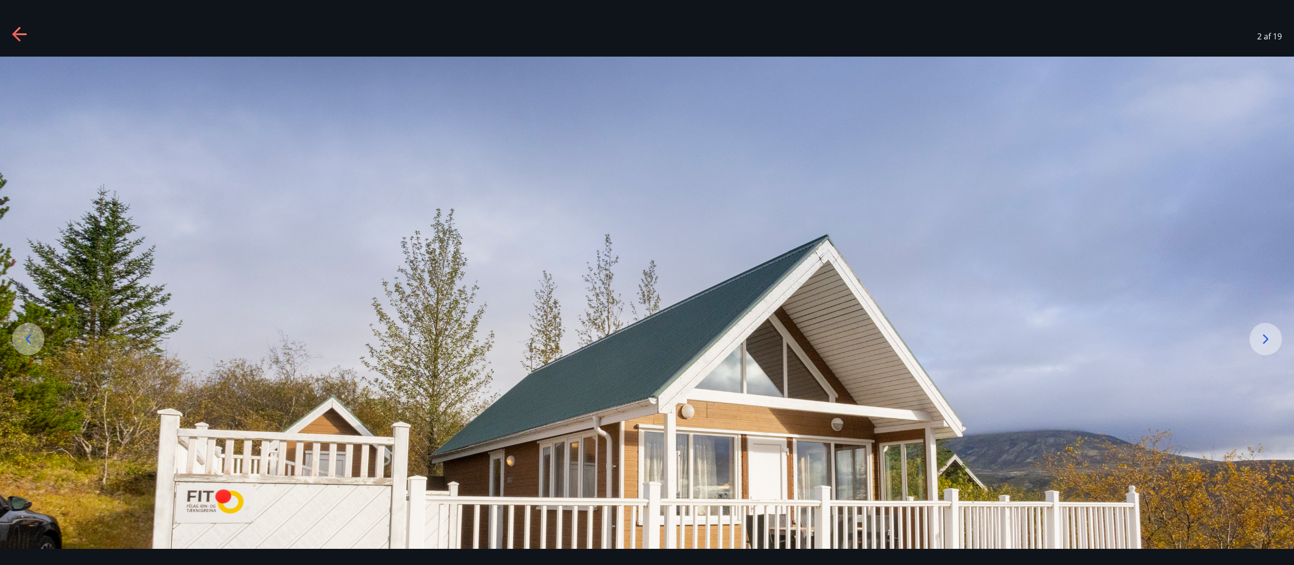
click at [647, 282] on icon at bounding box center [1266, 339] width 16 height 16
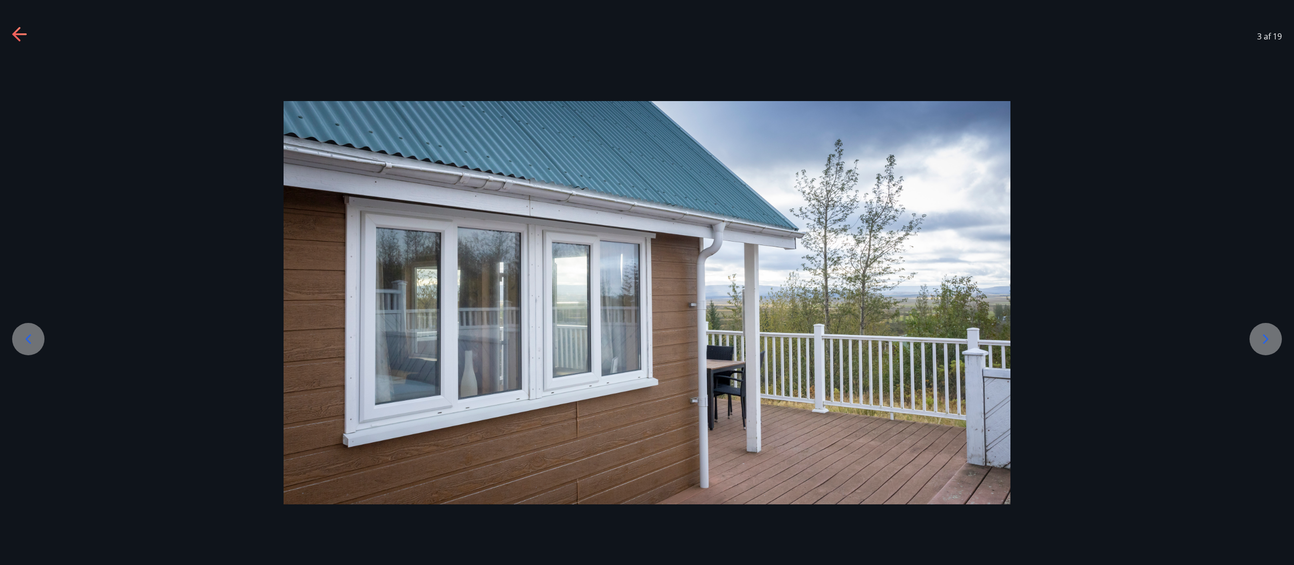
click at [647, 282] on icon at bounding box center [1266, 339] width 16 height 16
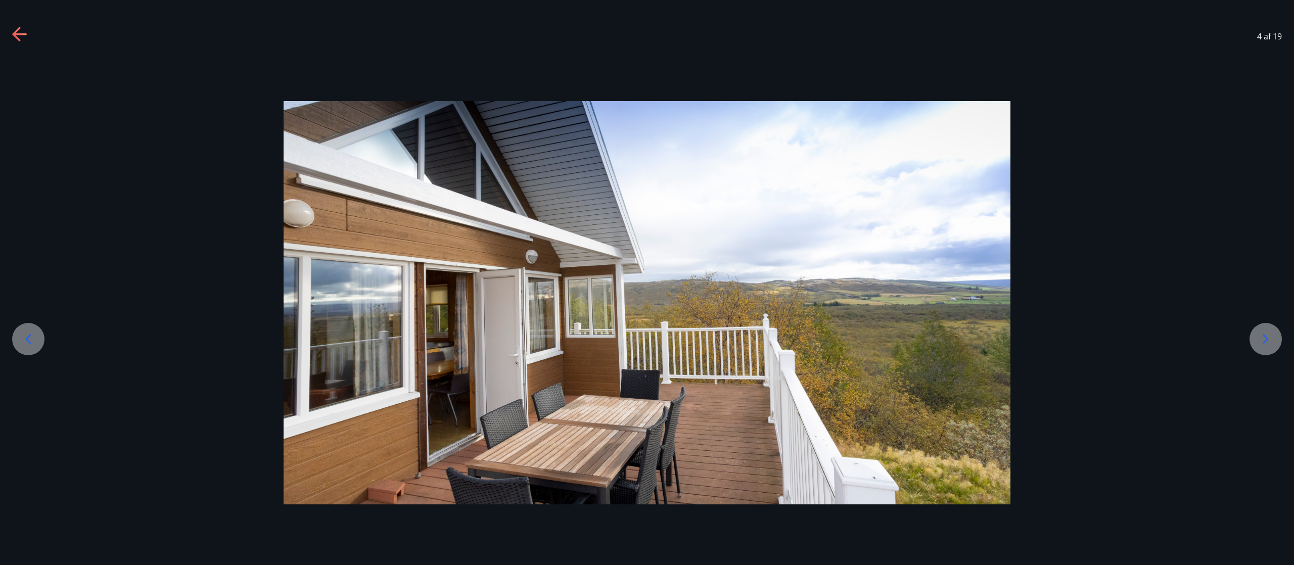
click at [647, 282] on icon at bounding box center [1266, 339] width 16 height 16
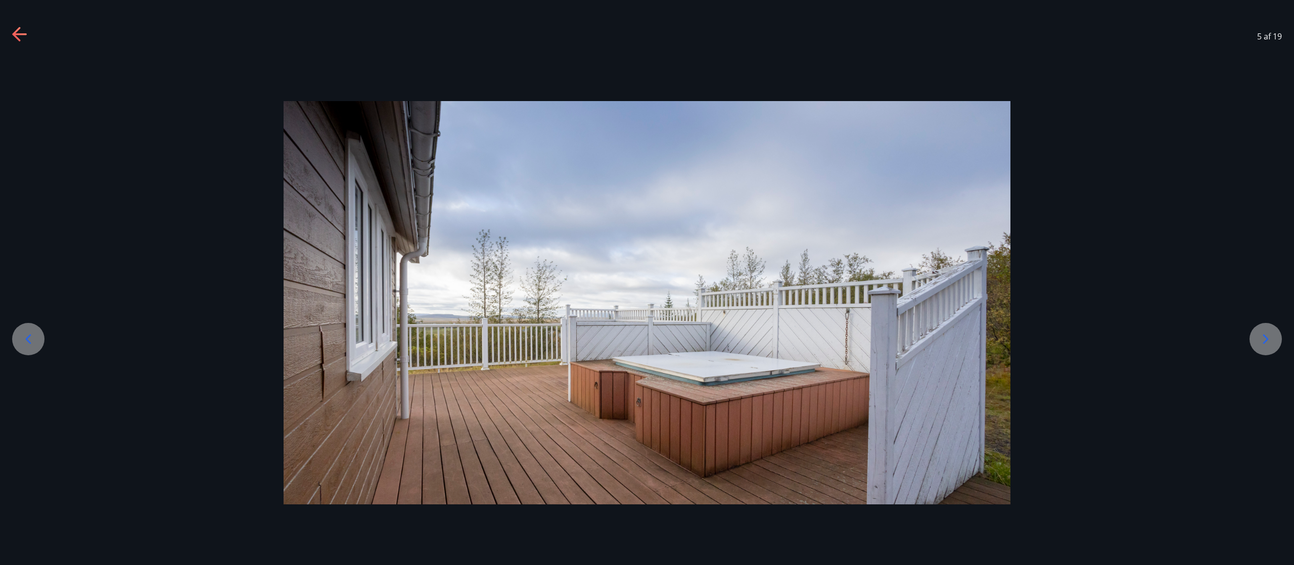
click at [647, 282] on icon at bounding box center [1266, 339] width 16 height 16
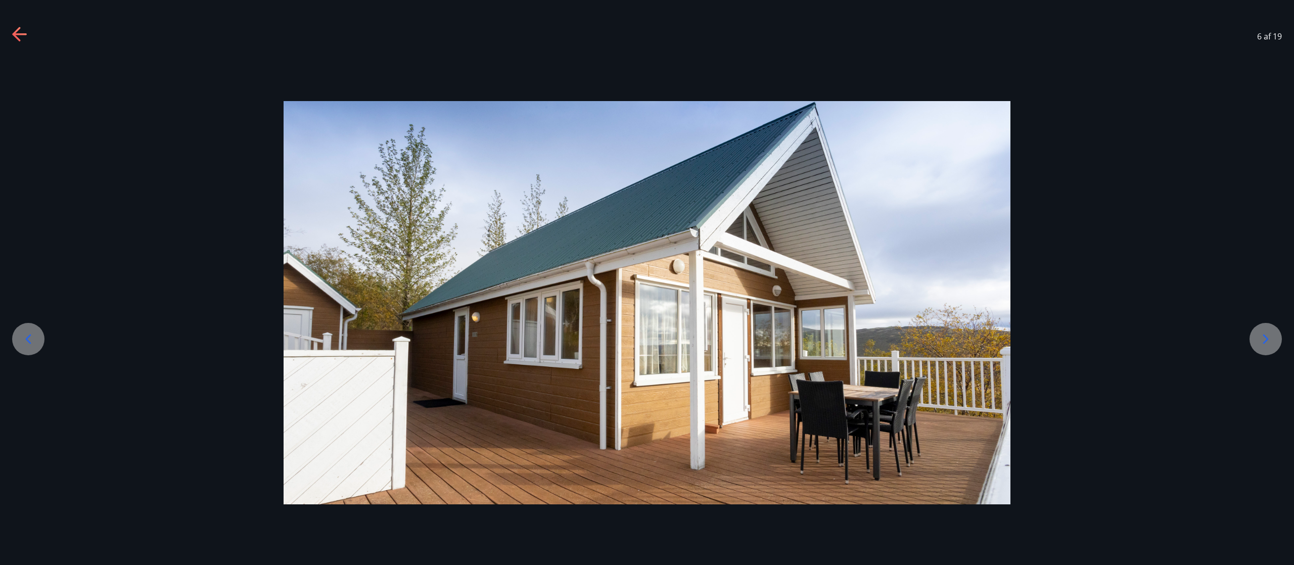
click at [647, 282] on icon at bounding box center [1266, 339] width 16 height 16
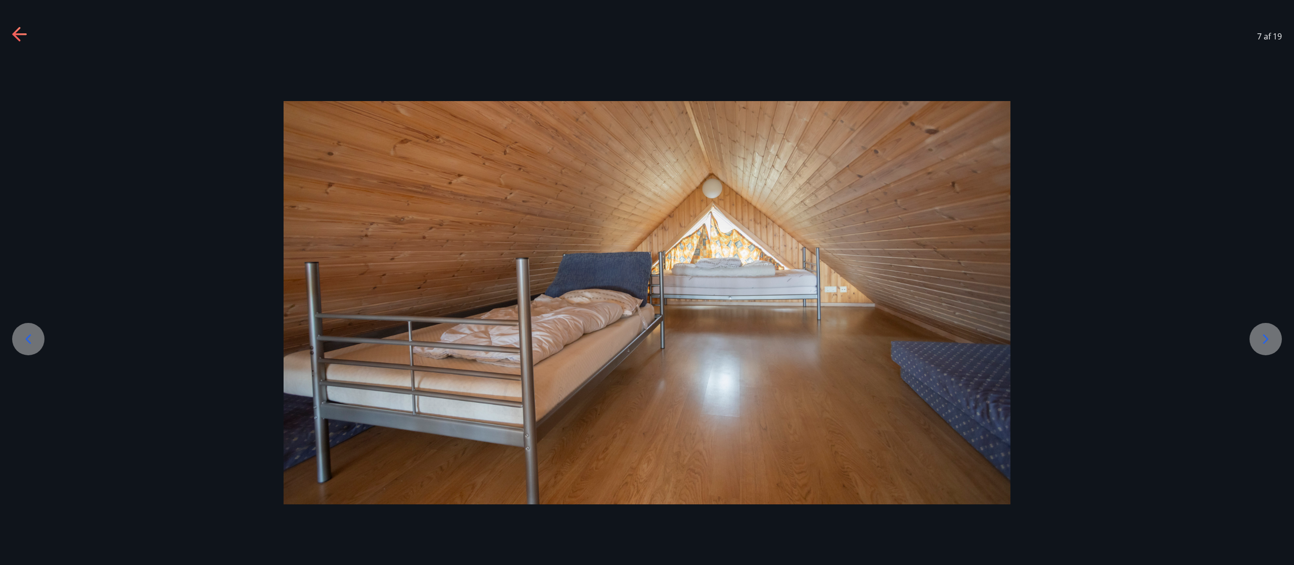
click at [647, 282] on icon at bounding box center [1266, 339] width 16 height 16
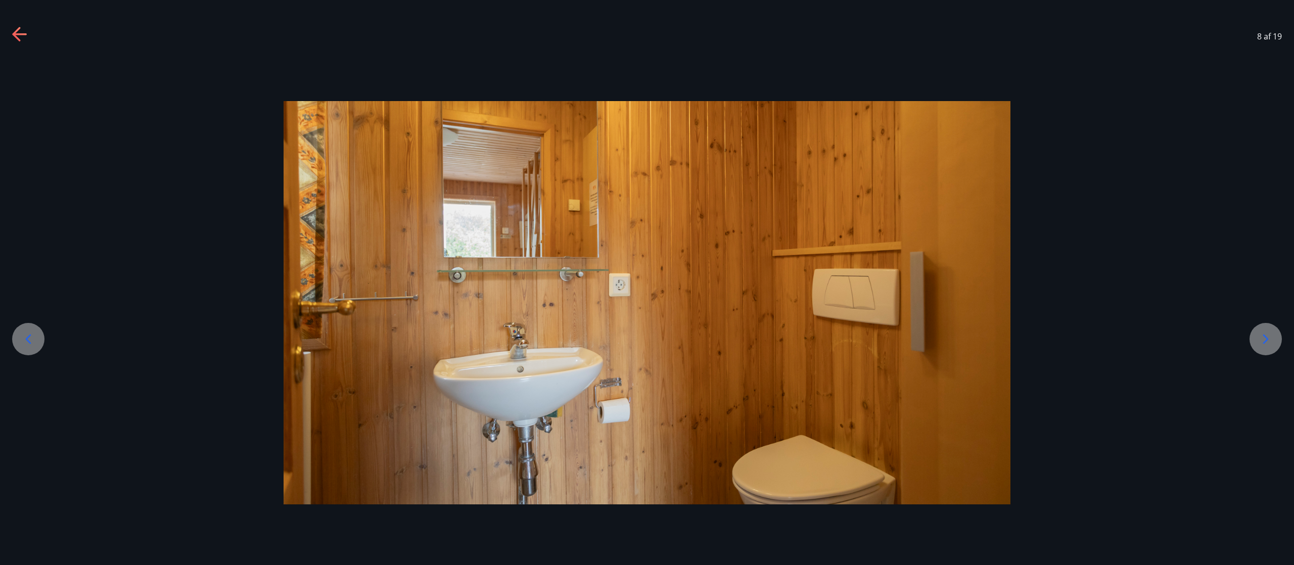
click at [647, 282] on icon at bounding box center [1266, 339] width 16 height 16
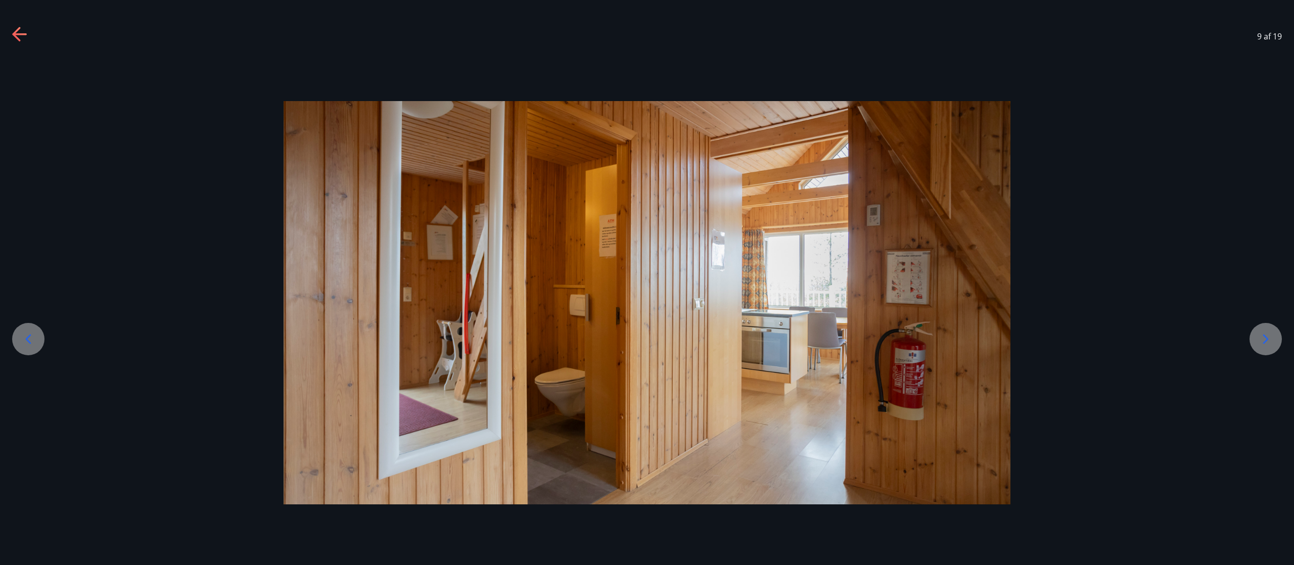
click at [647, 282] on icon at bounding box center [1266, 339] width 16 height 16
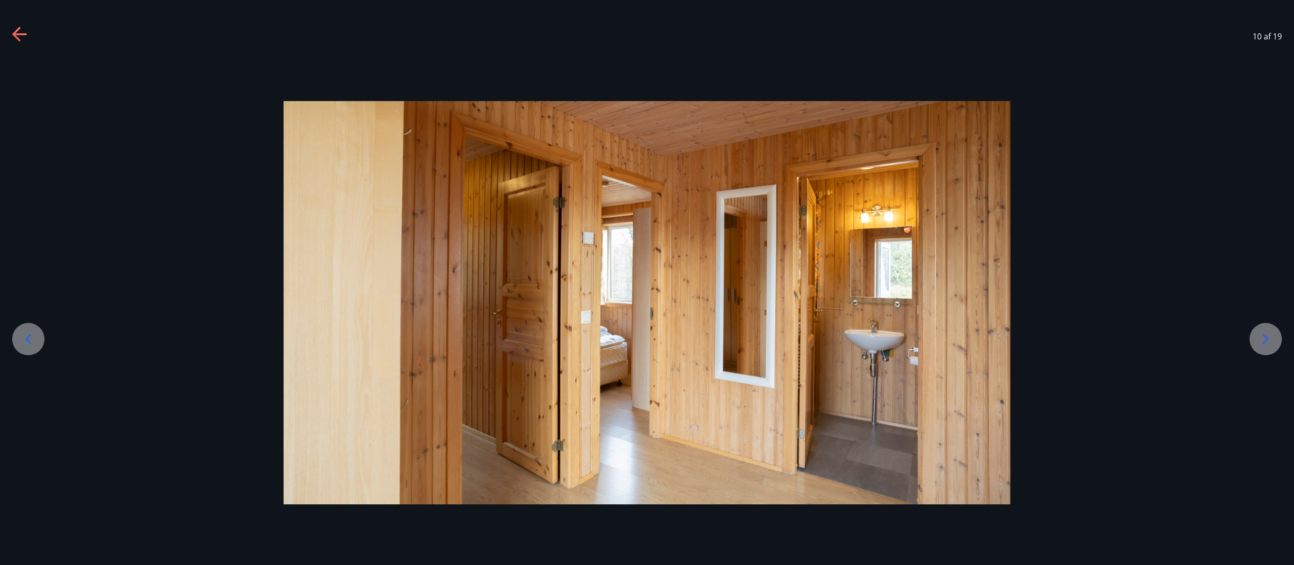
click at [647, 282] on icon at bounding box center [1266, 339] width 16 height 16
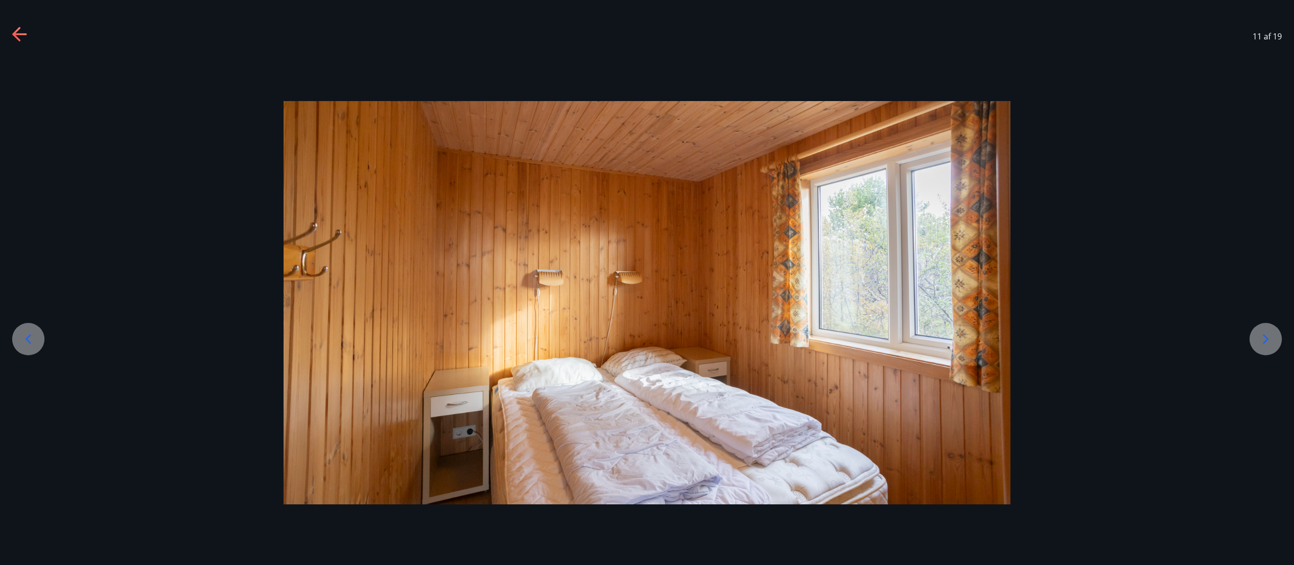
click at [647, 282] on icon at bounding box center [1266, 339] width 16 height 16
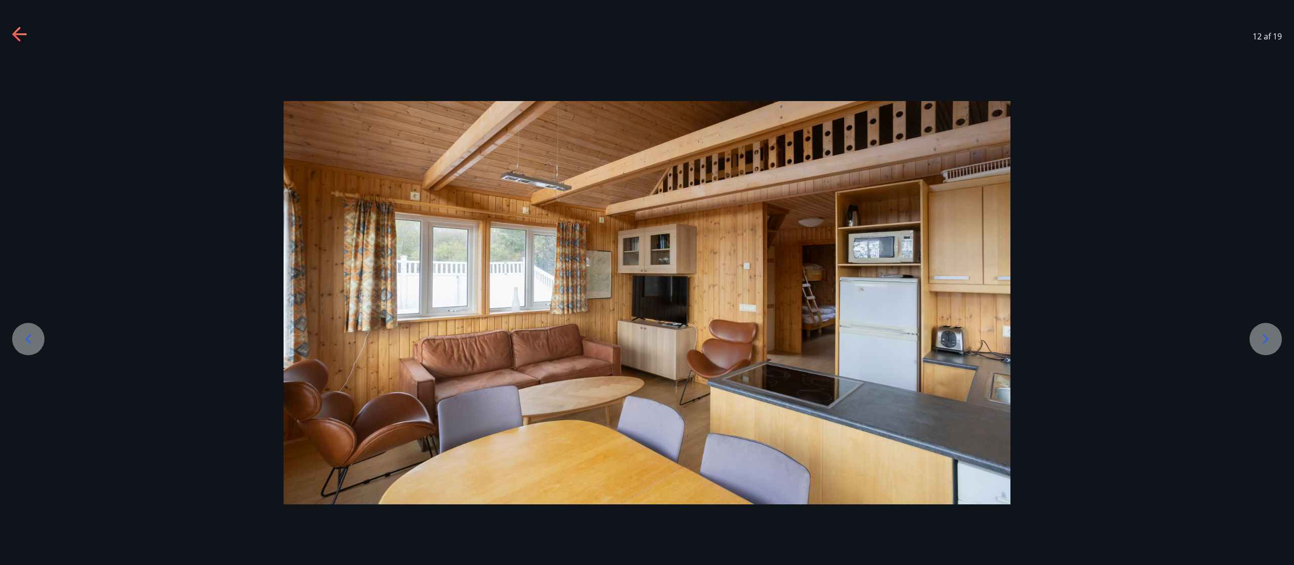
click at [647, 282] on icon at bounding box center [1266, 339] width 16 height 16
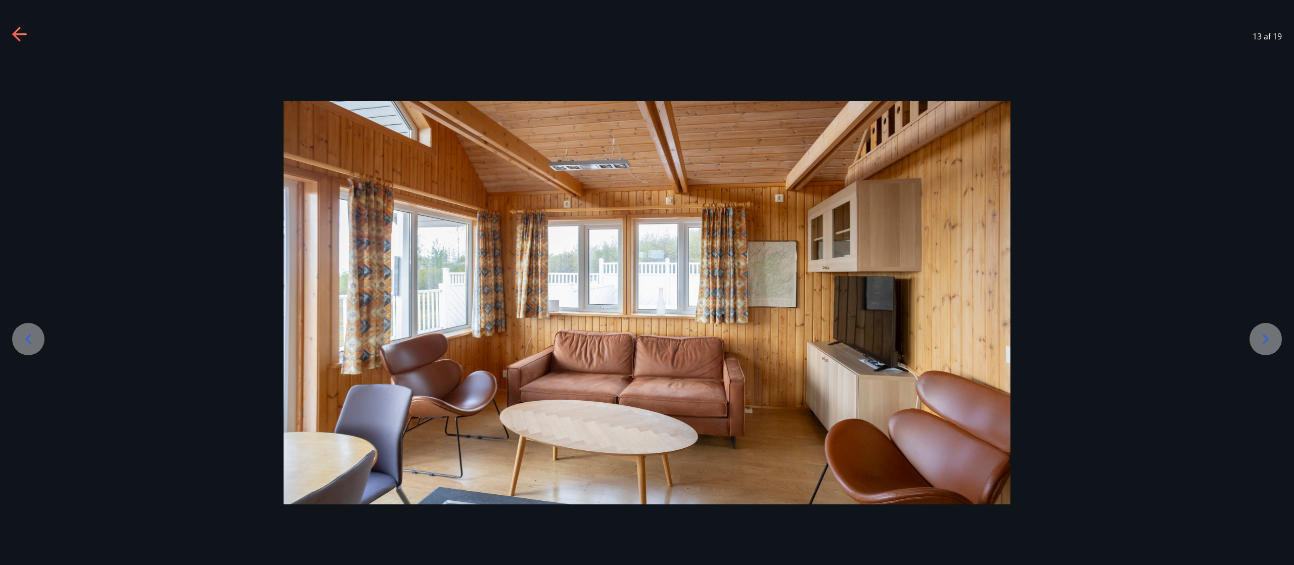
drag, startPoint x: 1271, startPoint y: 342, endPoint x: 965, endPoint y: 384, distance: 309.3
click at [647, 282] on div at bounding box center [647, 303] width 1294 height 492
click at [647, 282] on icon at bounding box center [1266, 339] width 16 height 16
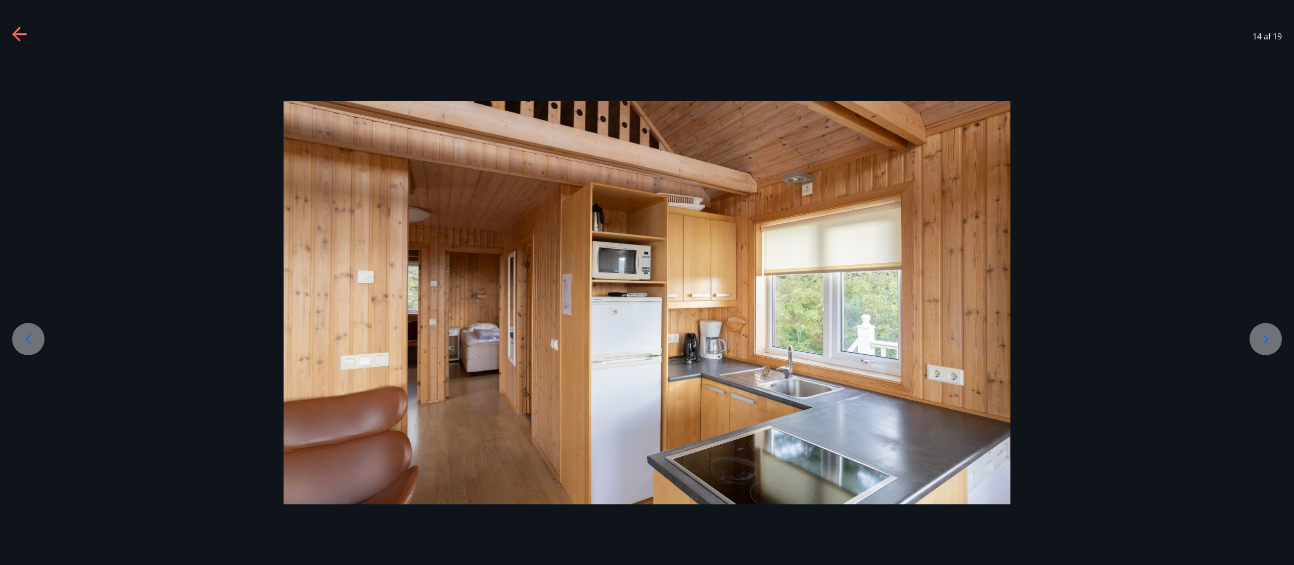
click at [647, 282] on icon at bounding box center [1266, 339] width 16 height 16
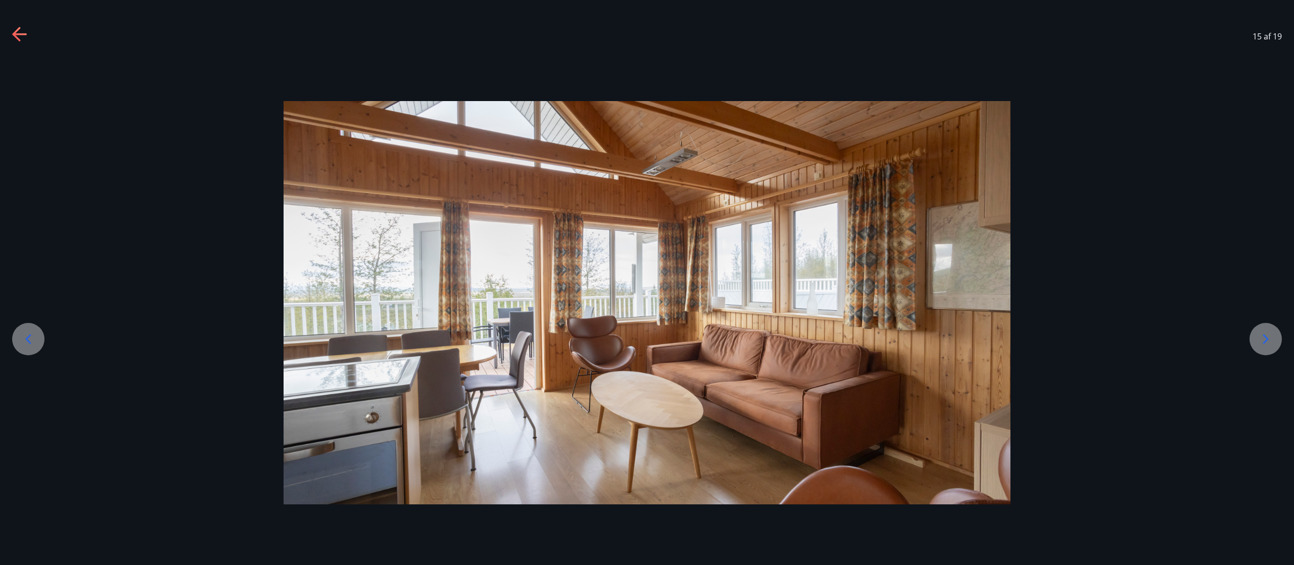
click at [647, 282] on icon at bounding box center [1266, 339] width 16 height 16
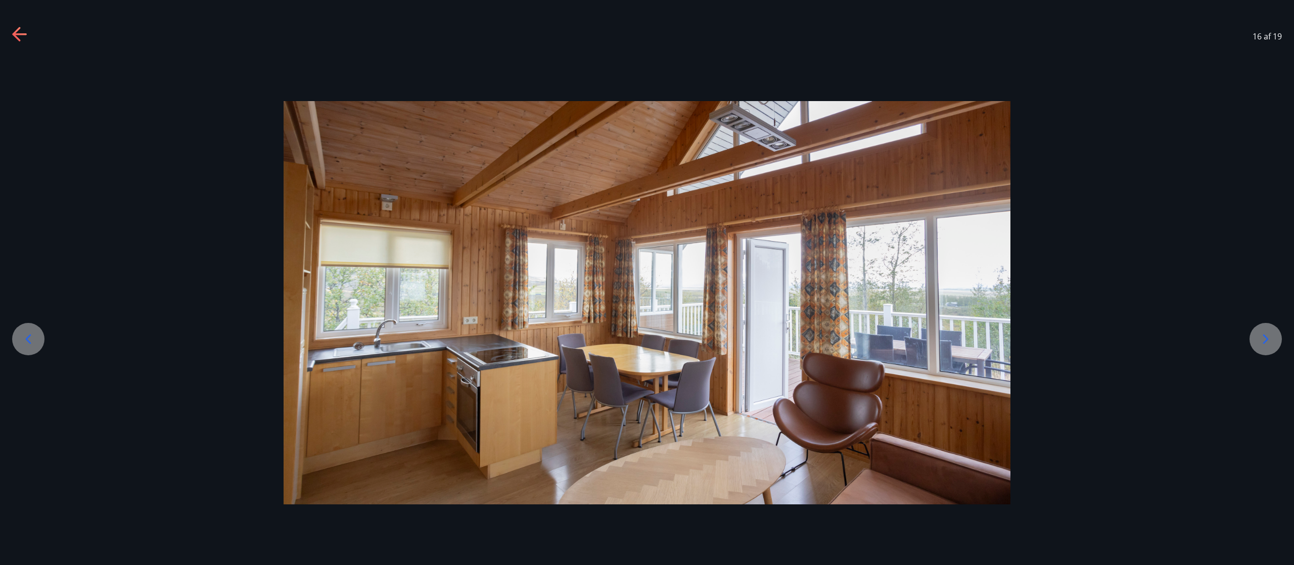
click at [20, 35] on icon at bounding box center [20, 35] width 16 height 16
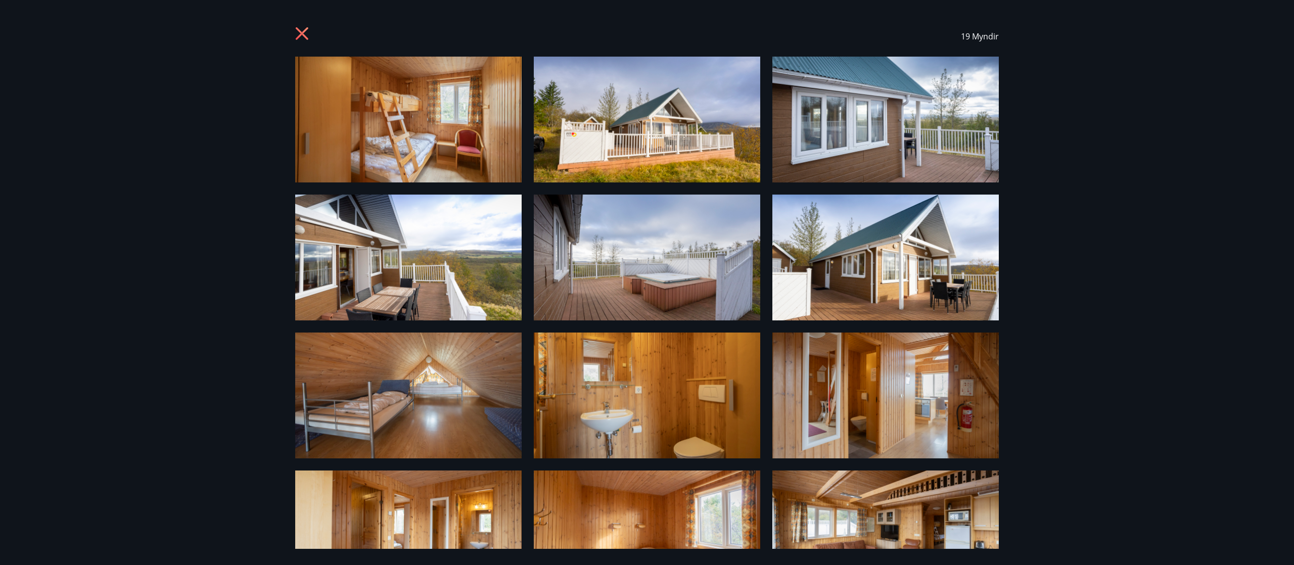
click at [300, 28] on icon at bounding box center [303, 35] width 16 height 16
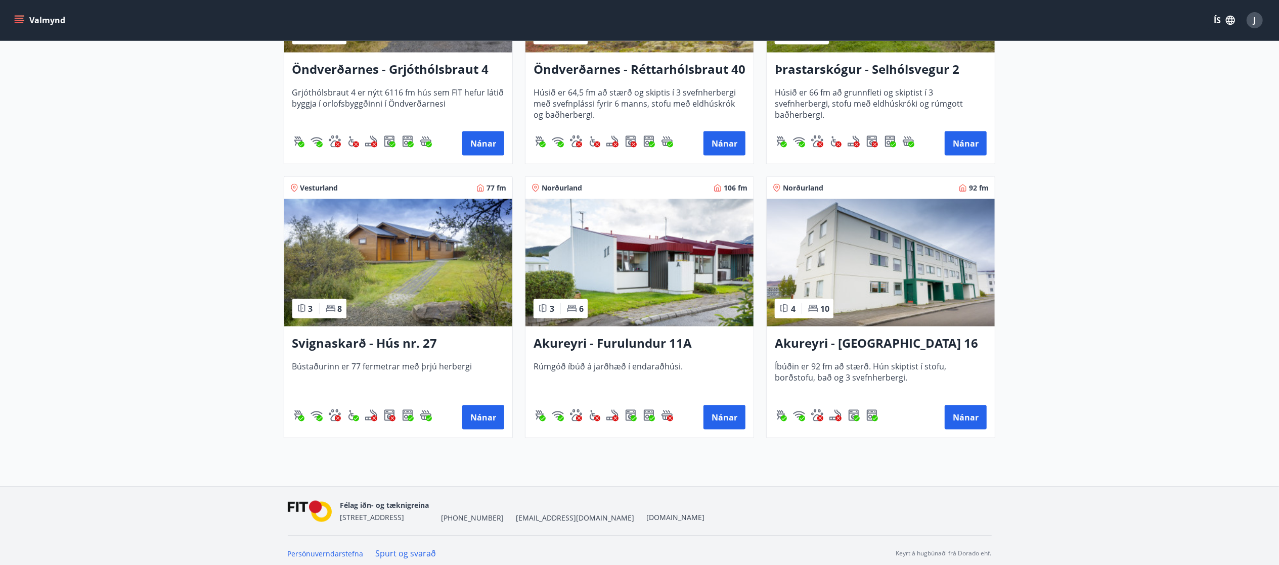
scroll to position [1434, 0]
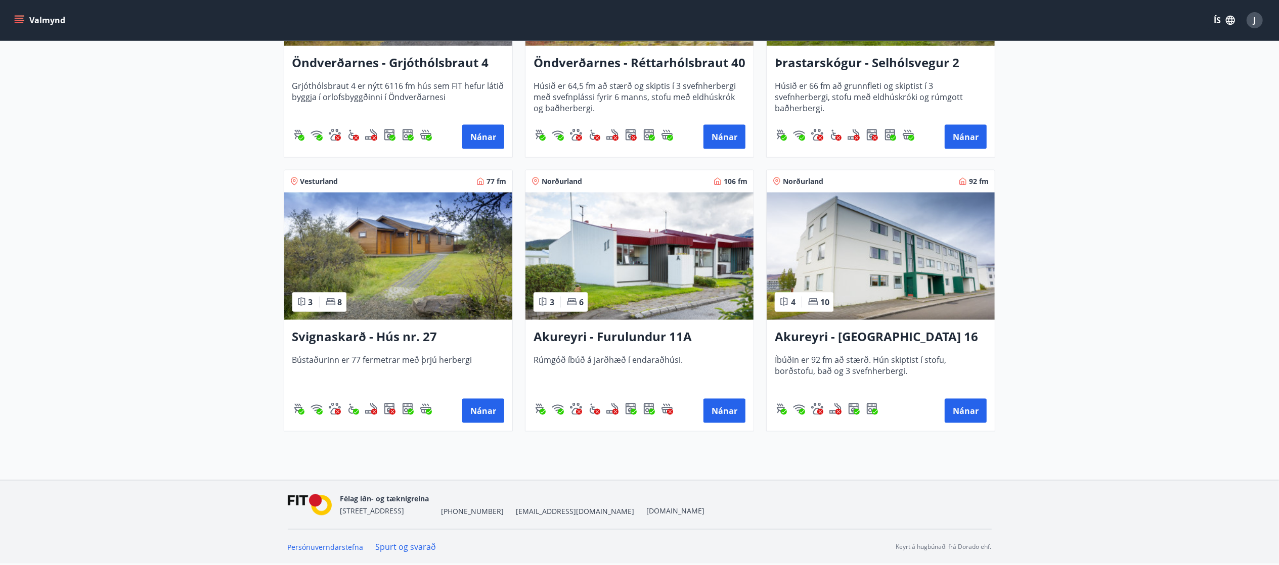
click at [421, 267] on img at bounding box center [398, 256] width 228 height 127
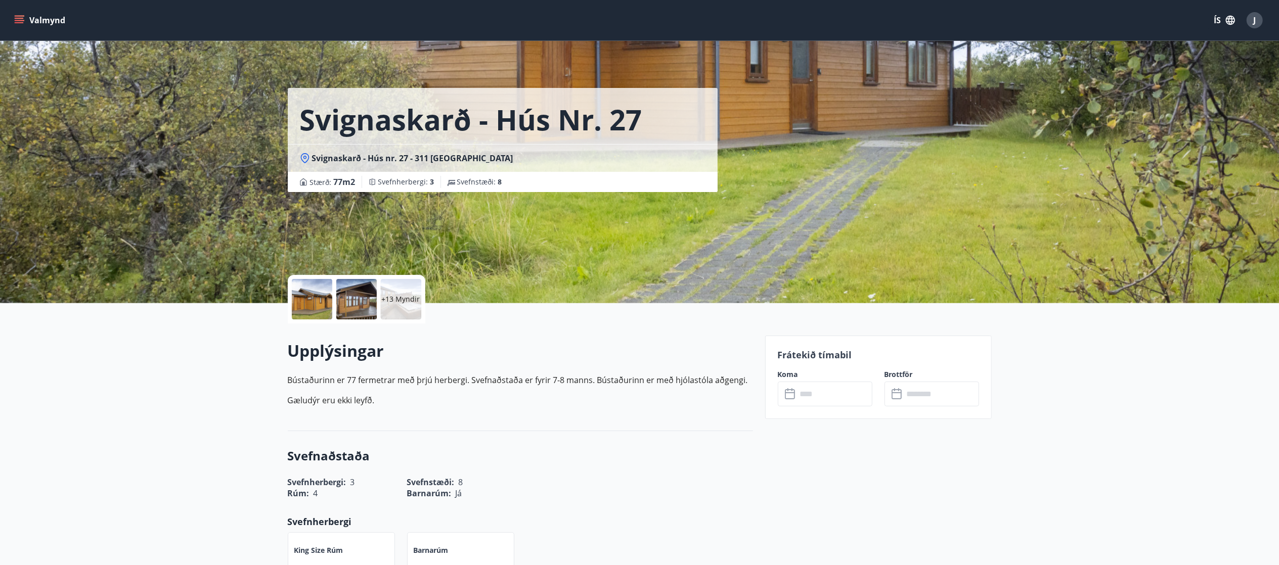
click at [308, 282] on div at bounding box center [312, 299] width 40 height 40
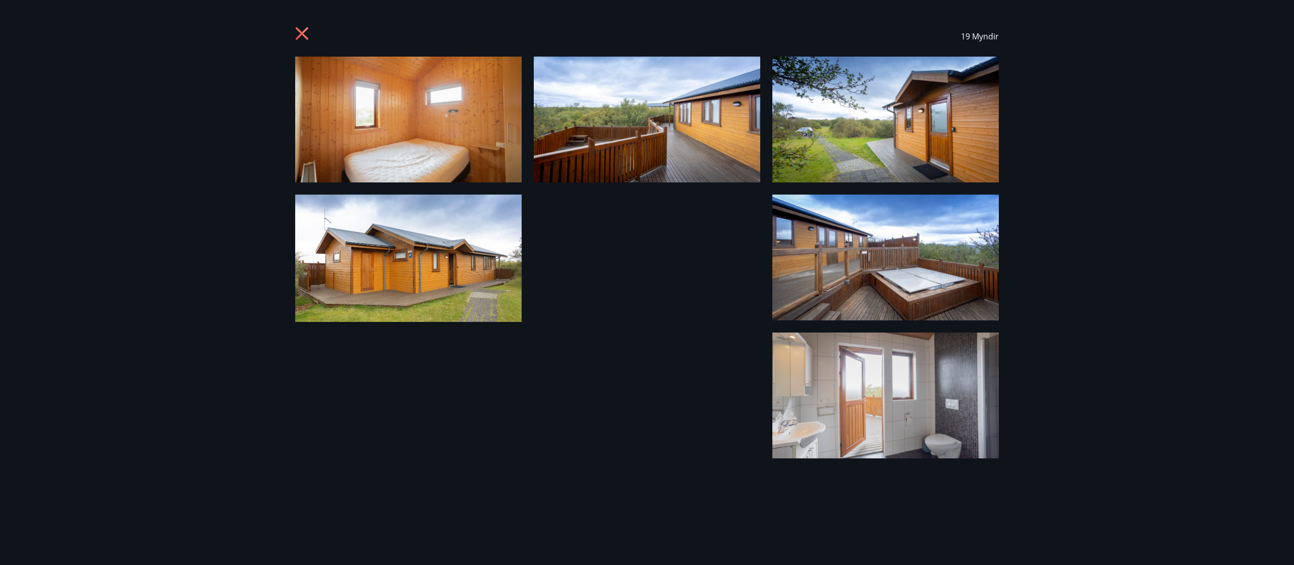
click at [430, 167] on img at bounding box center [408, 120] width 227 height 126
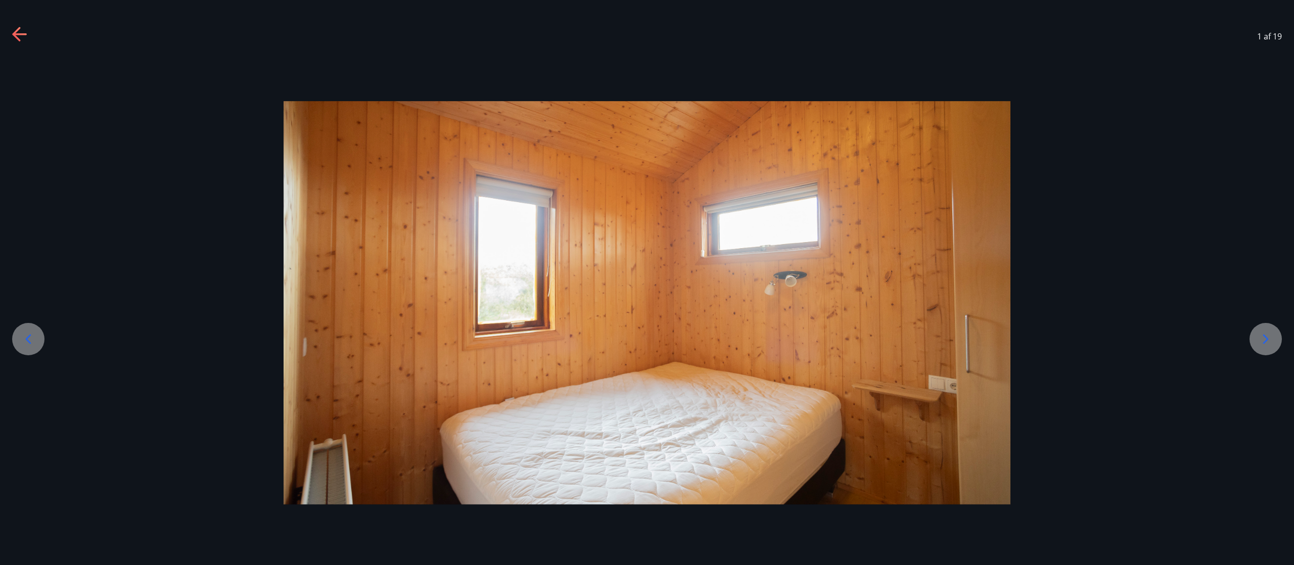
click at [647, 282] on div at bounding box center [647, 303] width 1294 height 404
click at [647, 282] on icon at bounding box center [1267, 340] width 6 height 10
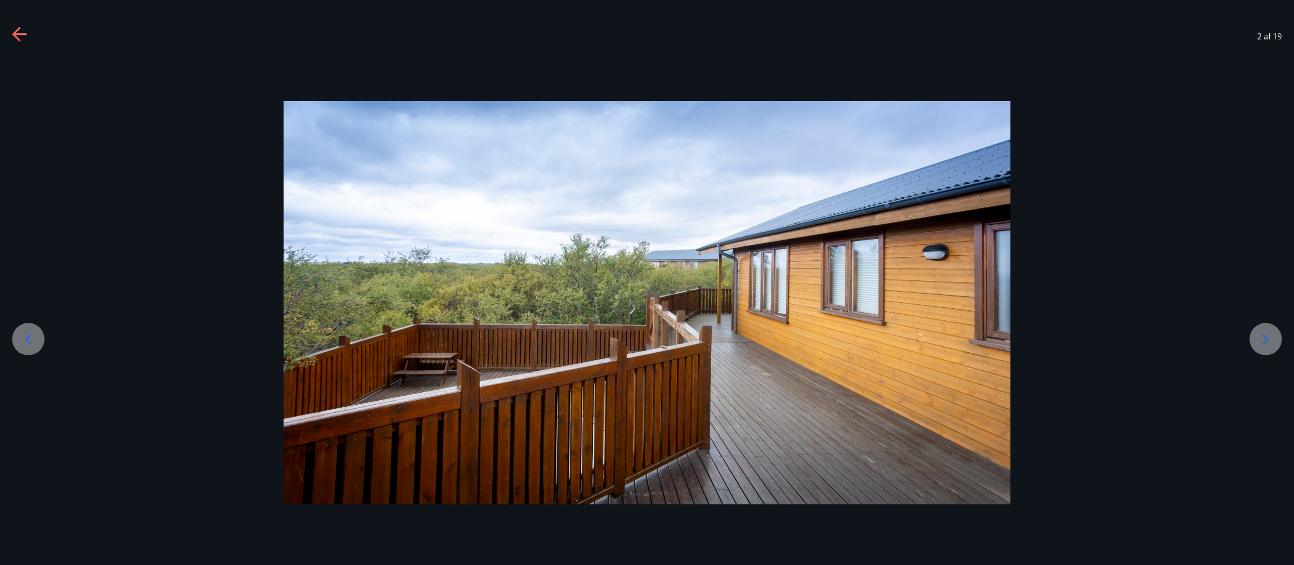
click at [647, 282] on icon at bounding box center [1267, 340] width 6 height 10
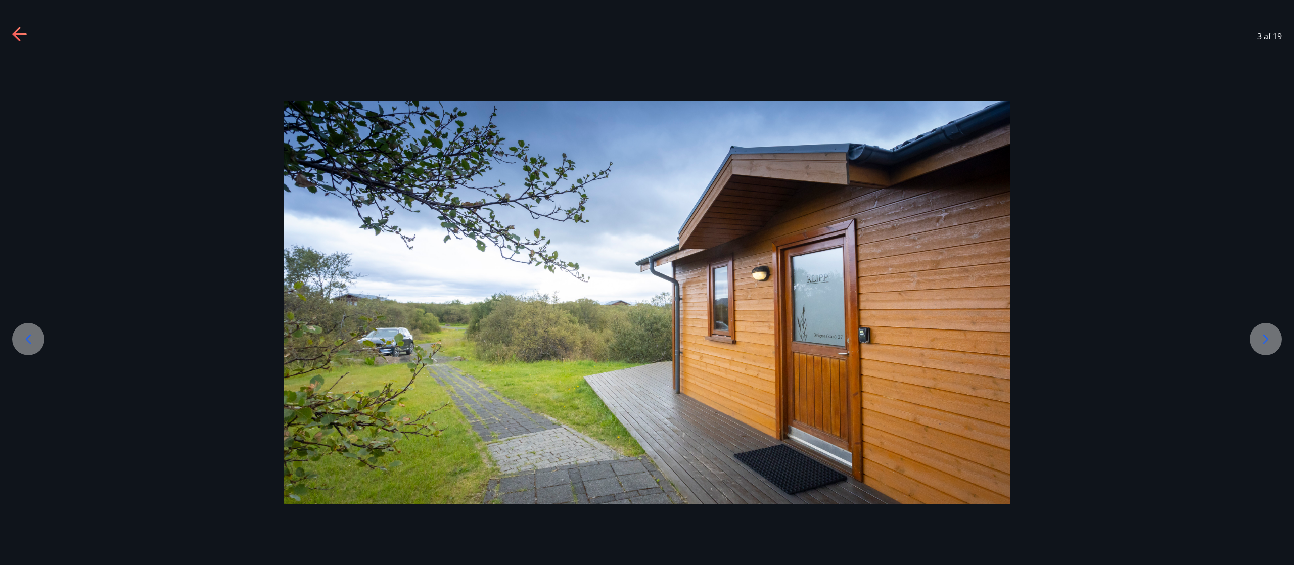
click at [647, 282] on icon at bounding box center [1267, 340] width 6 height 10
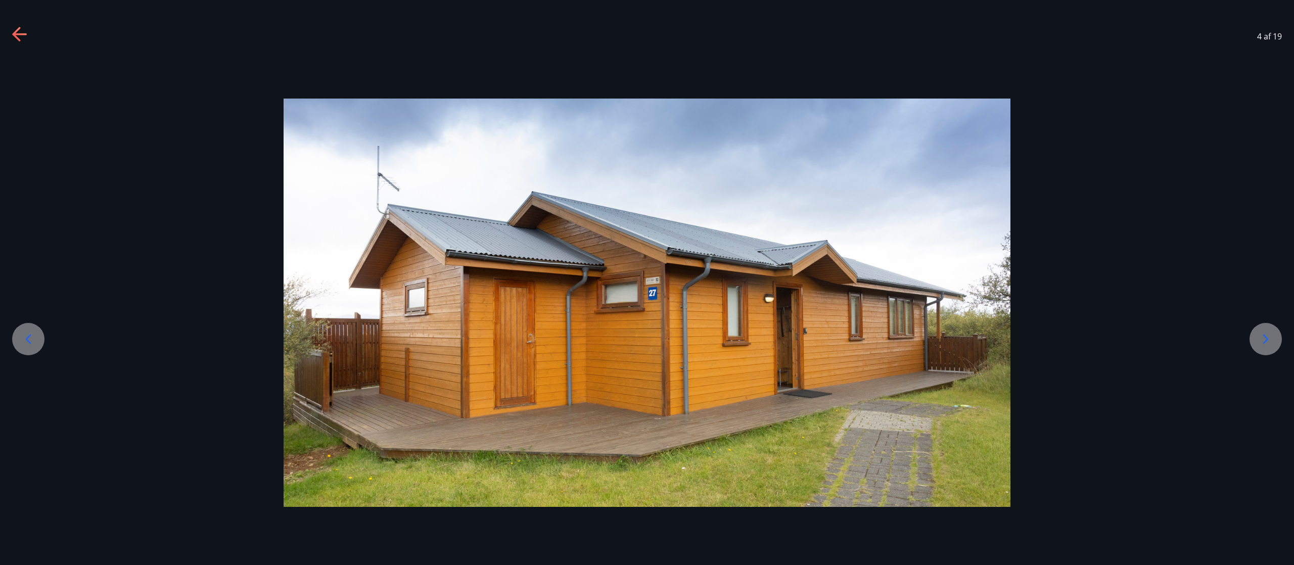
click at [647, 282] on icon at bounding box center [1267, 340] width 6 height 10
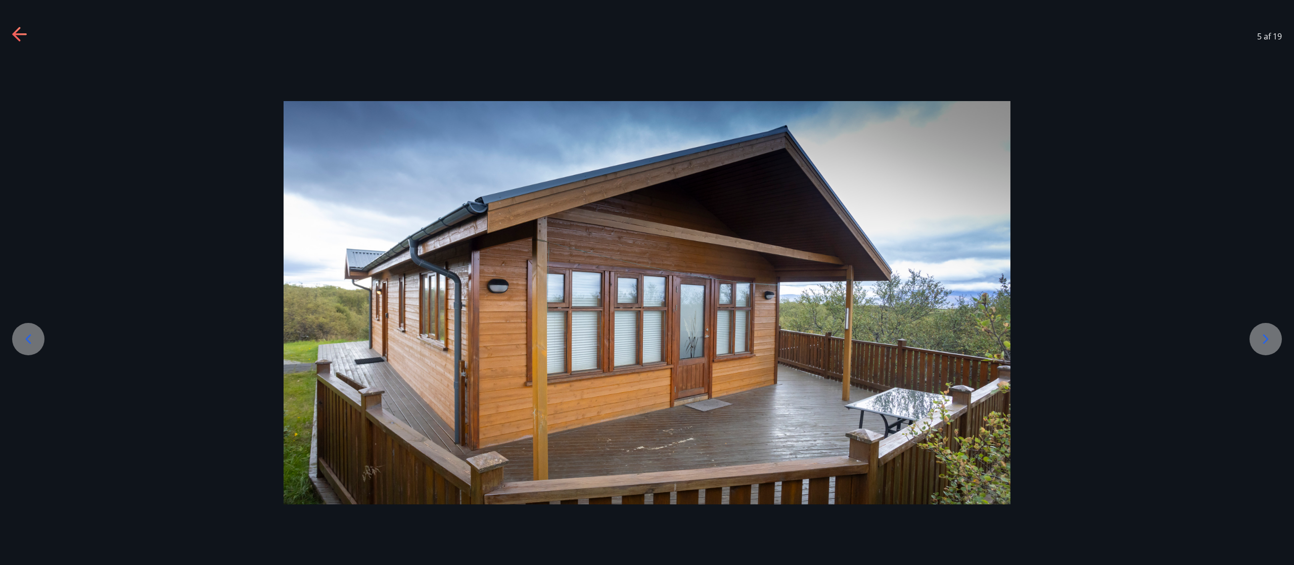
click at [647, 282] on icon at bounding box center [1267, 340] width 6 height 10
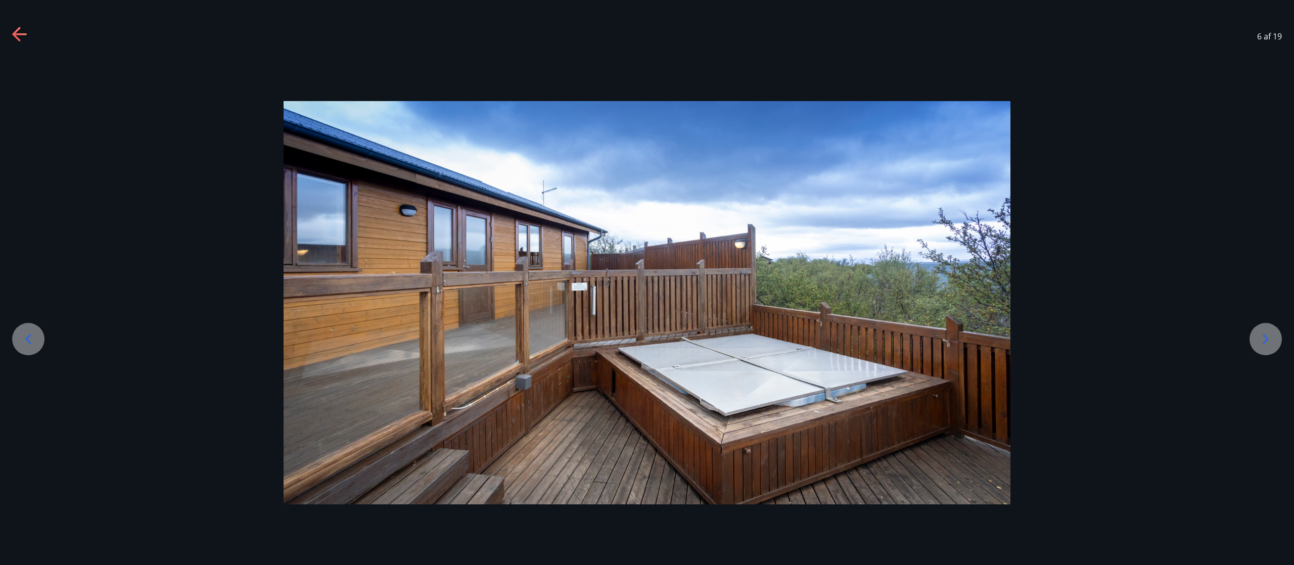
click at [647, 282] on icon at bounding box center [1267, 340] width 6 height 10
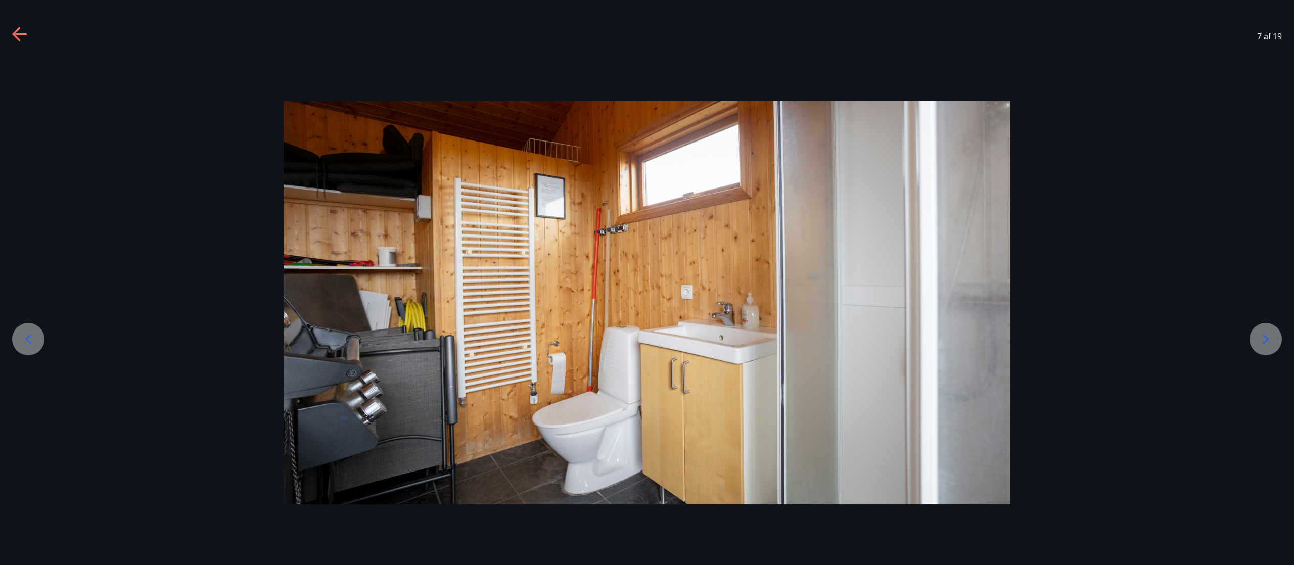
click at [647, 282] on icon at bounding box center [1267, 340] width 6 height 10
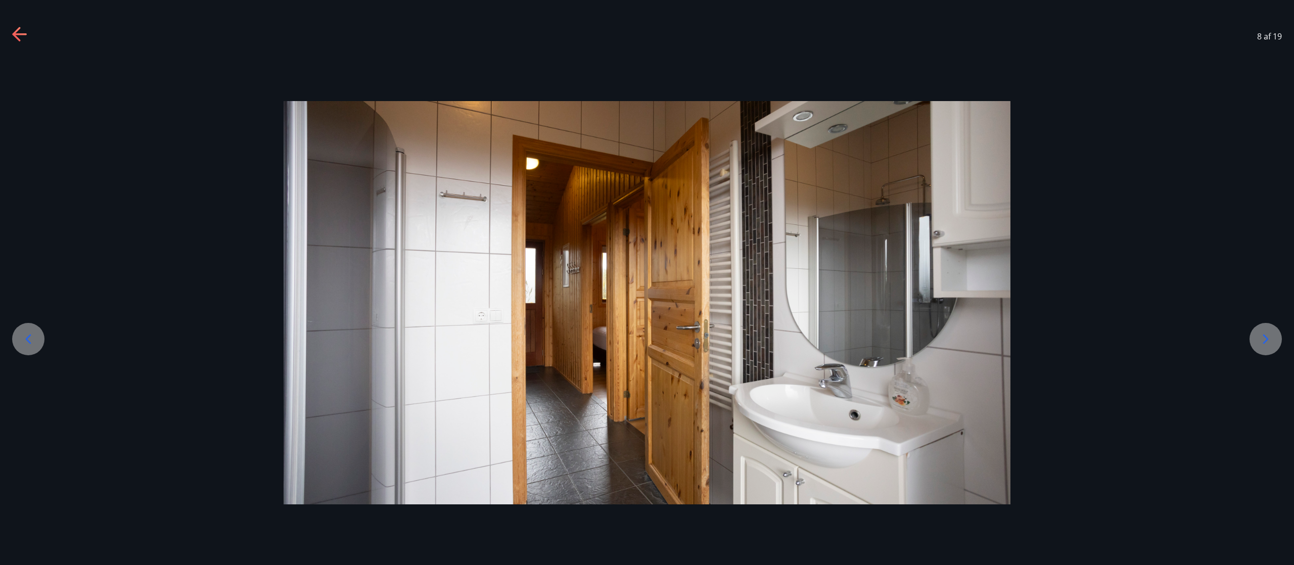
click at [647, 282] on icon at bounding box center [1267, 340] width 6 height 10
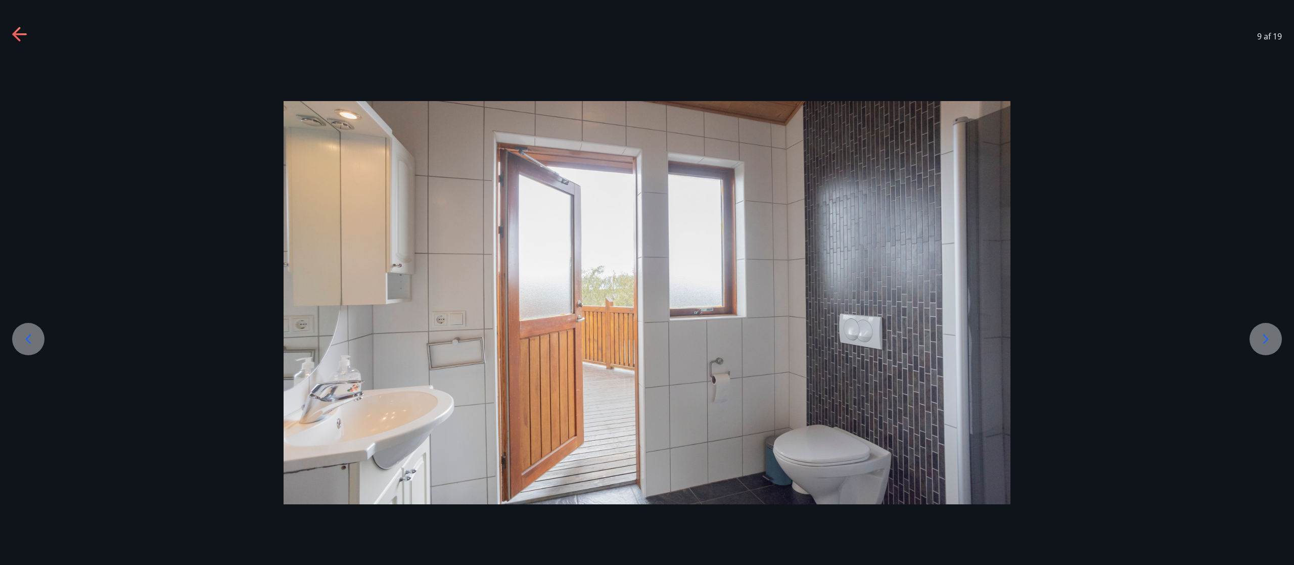
click at [647, 282] on icon at bounding box center [1267, 340] width 6 height 10
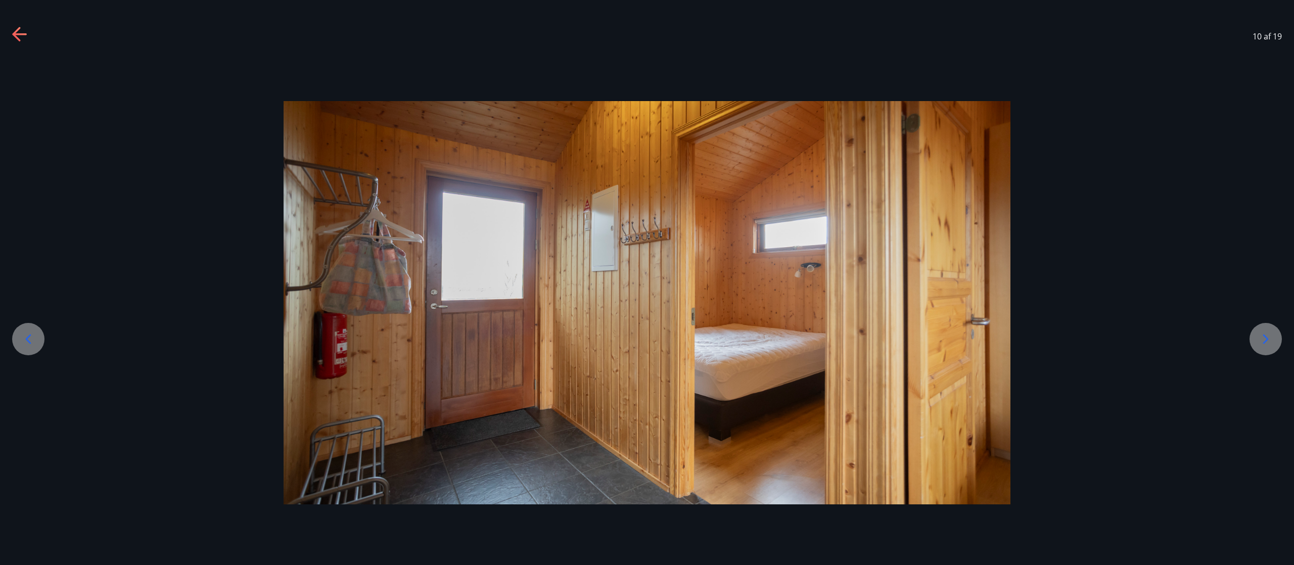
click at [647, 282] on icon at bounding box center [1267, 340] width 6 height 10
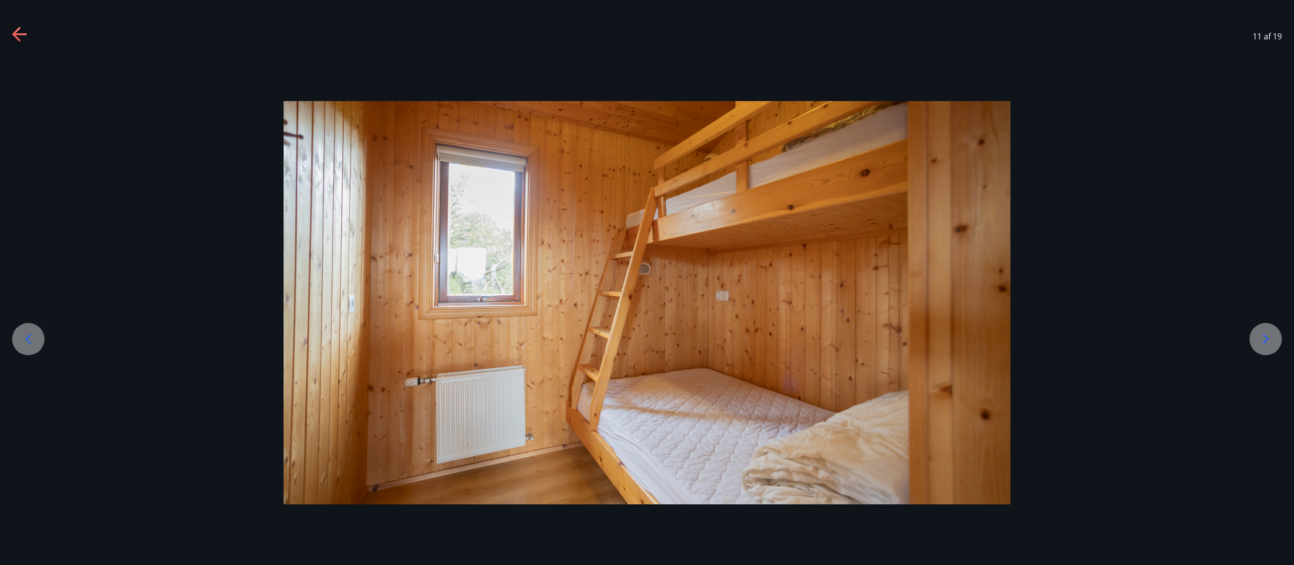
click at [647, 282] on icon at bounding box center [1267, 340] width 6 height 10
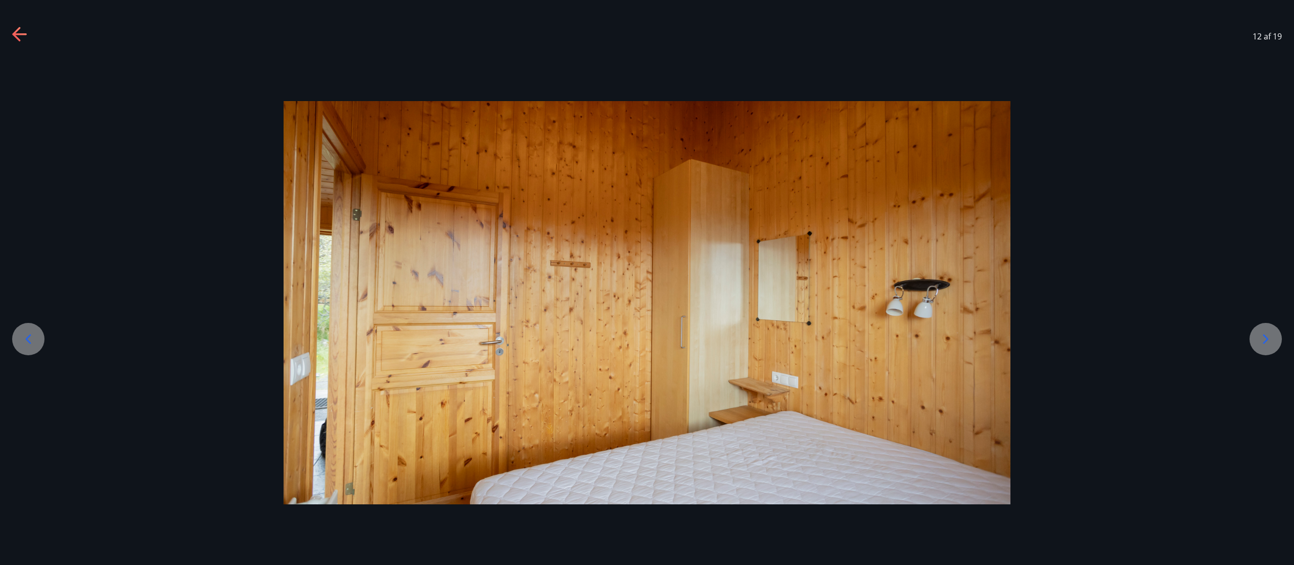
click at [647, 282] on icon at bounding box center [1267, 340] width 6 height 10
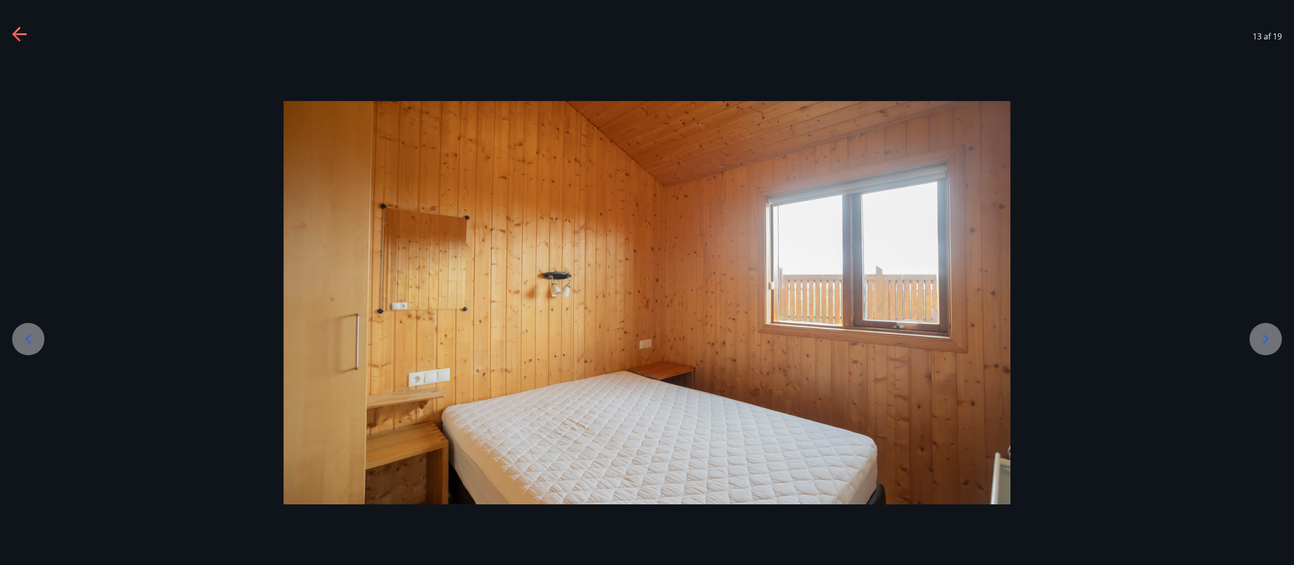
click at [647, 282] on icon at bounding box center [1267, 340] width 6 height 10
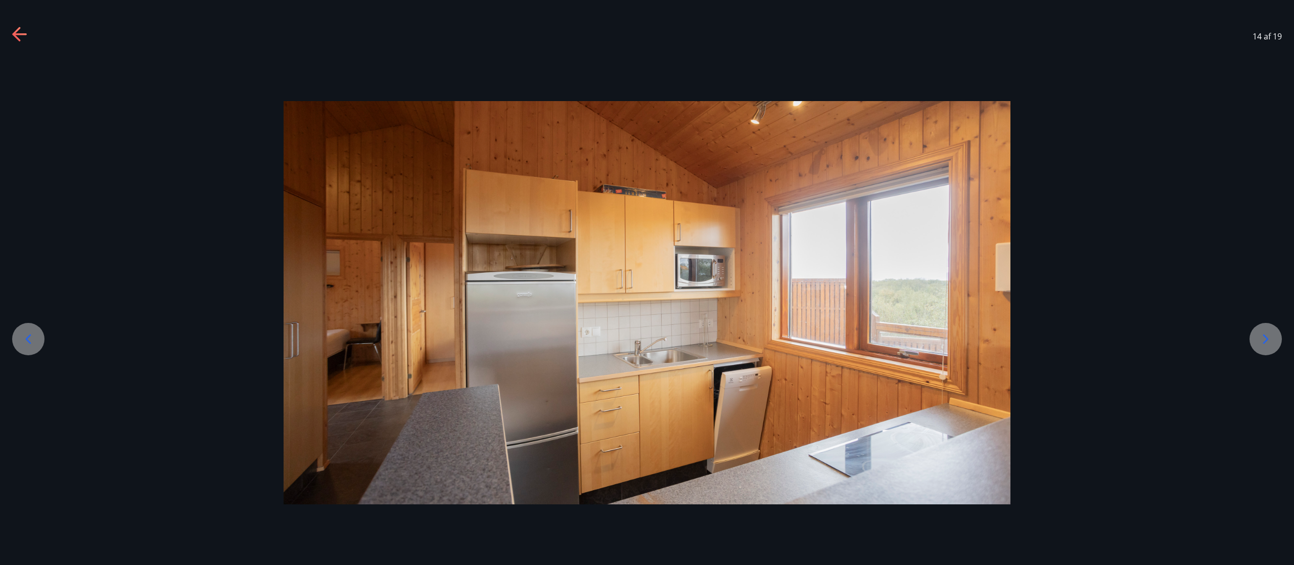
click at [17, 282] on div at bounding box center [28, 339] width 32 height 32
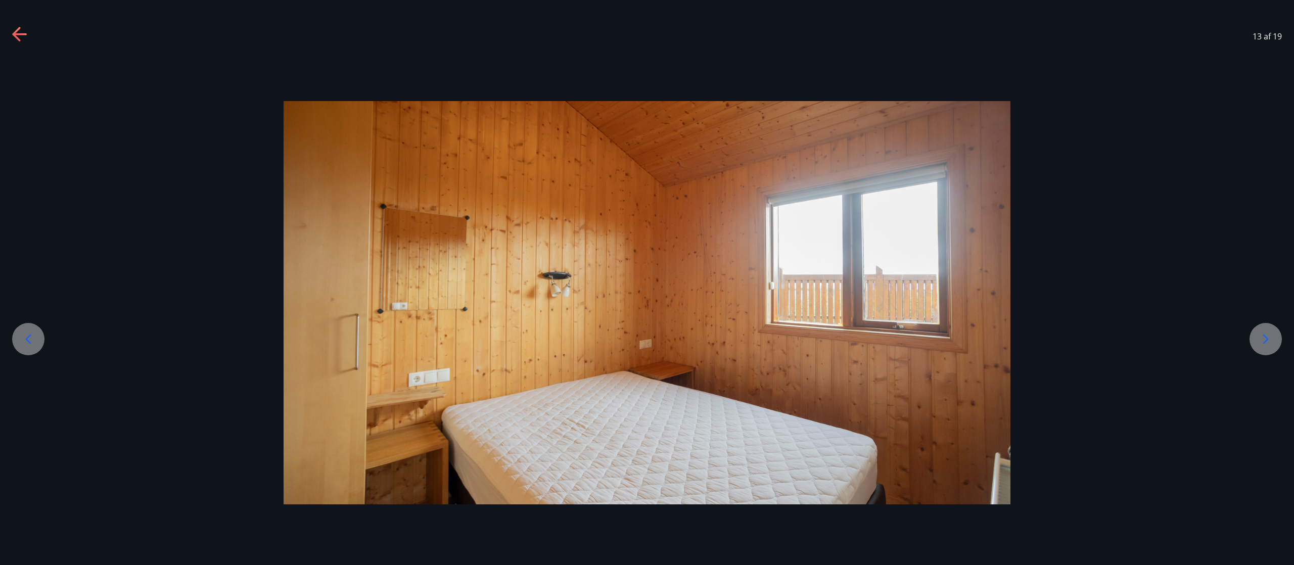
click at [17, 282] on div at bounding box center [28, 339] width 32 height 32
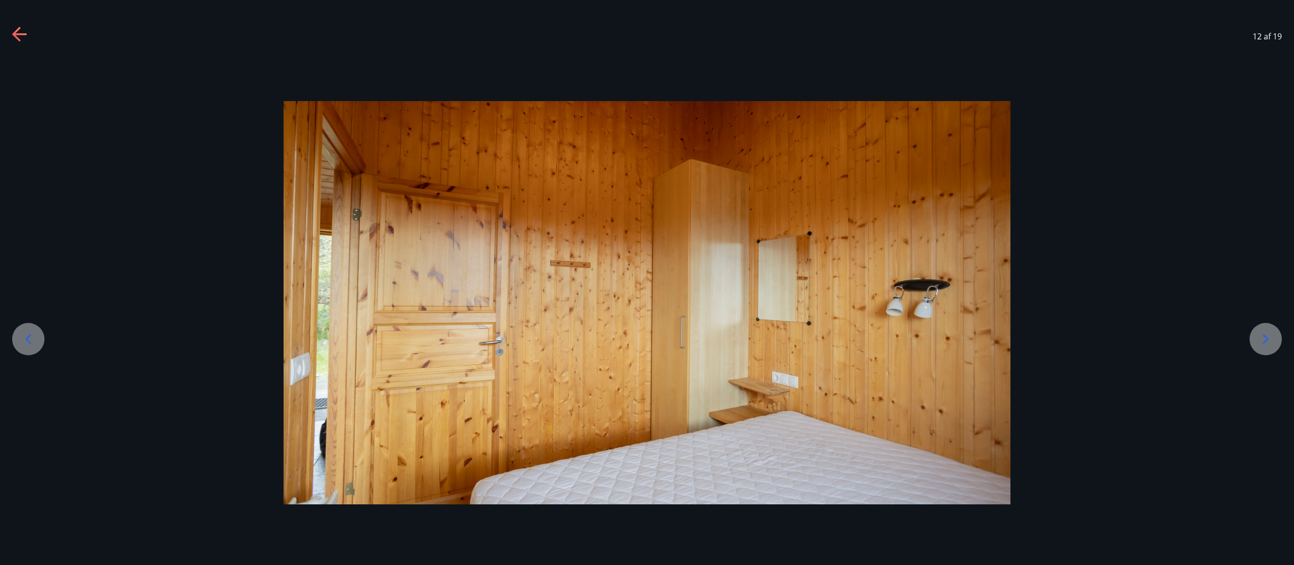
click at [17, 282] on div at bounding box center [28, 339] width 32 height 32
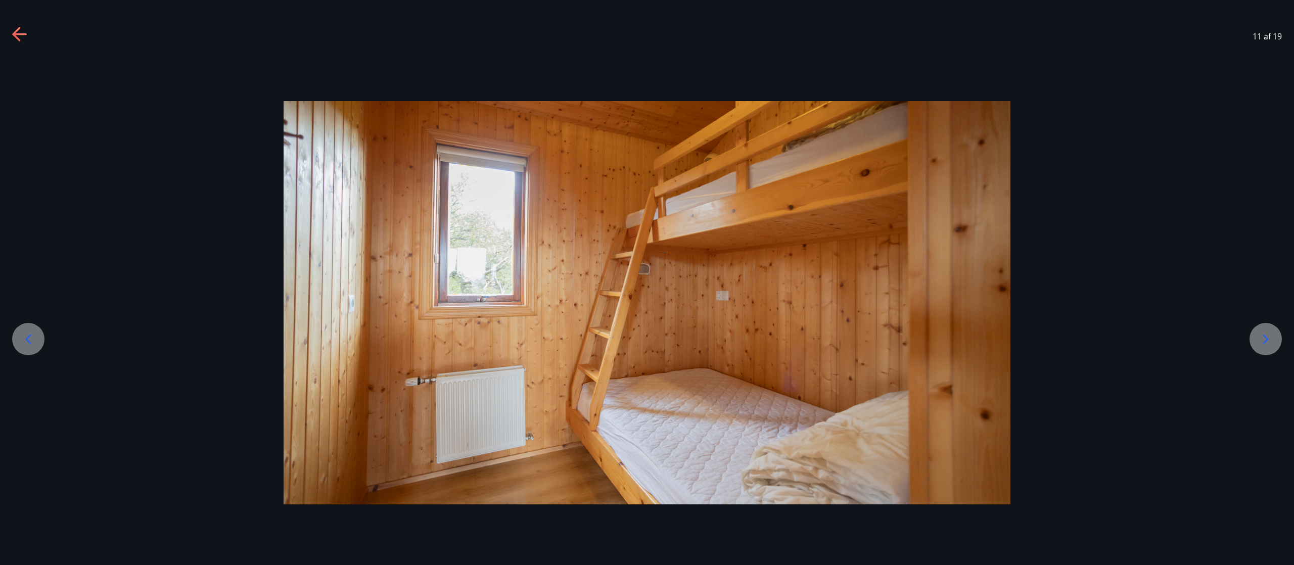
click at [647, 282] on icon at bounding box center [1266, 339] width 16 height 16
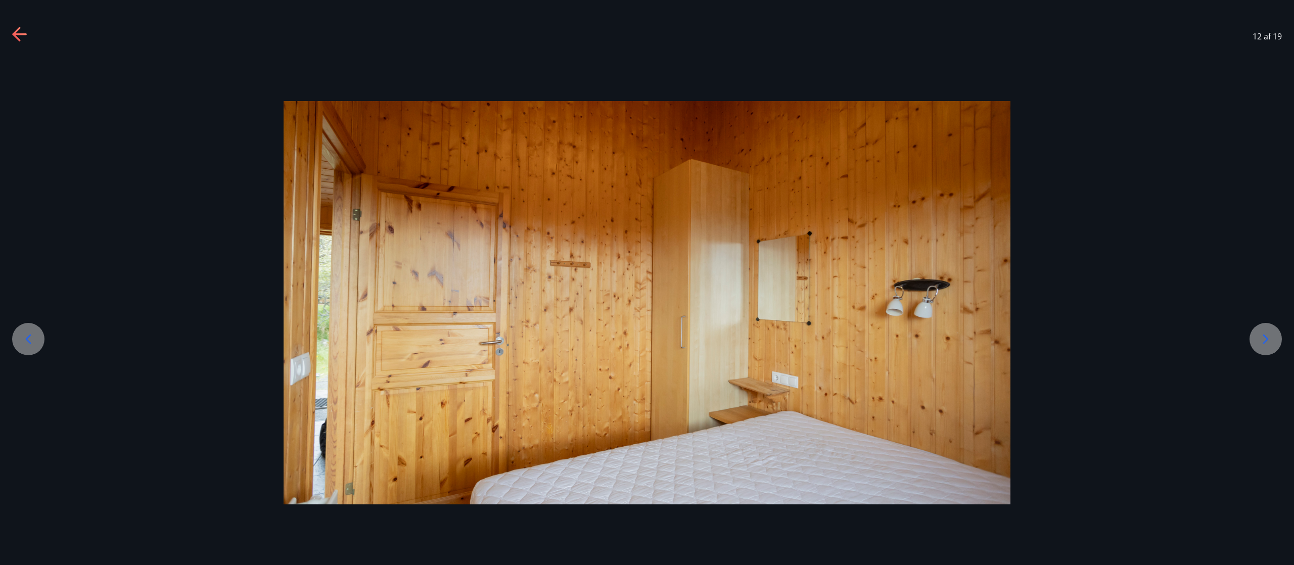
click at [647, 282] on icon at bounding box center [1266, 339] width 16 height 16
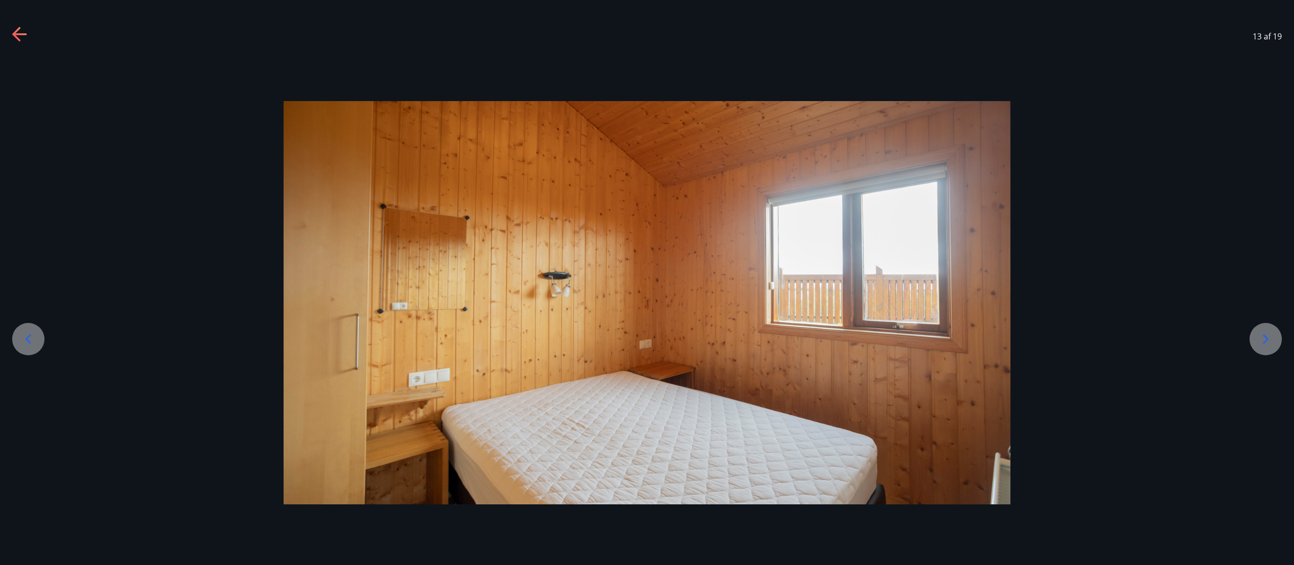
click at [647, 282] on icon at bounding box center [1266, 339] width 16 height 16
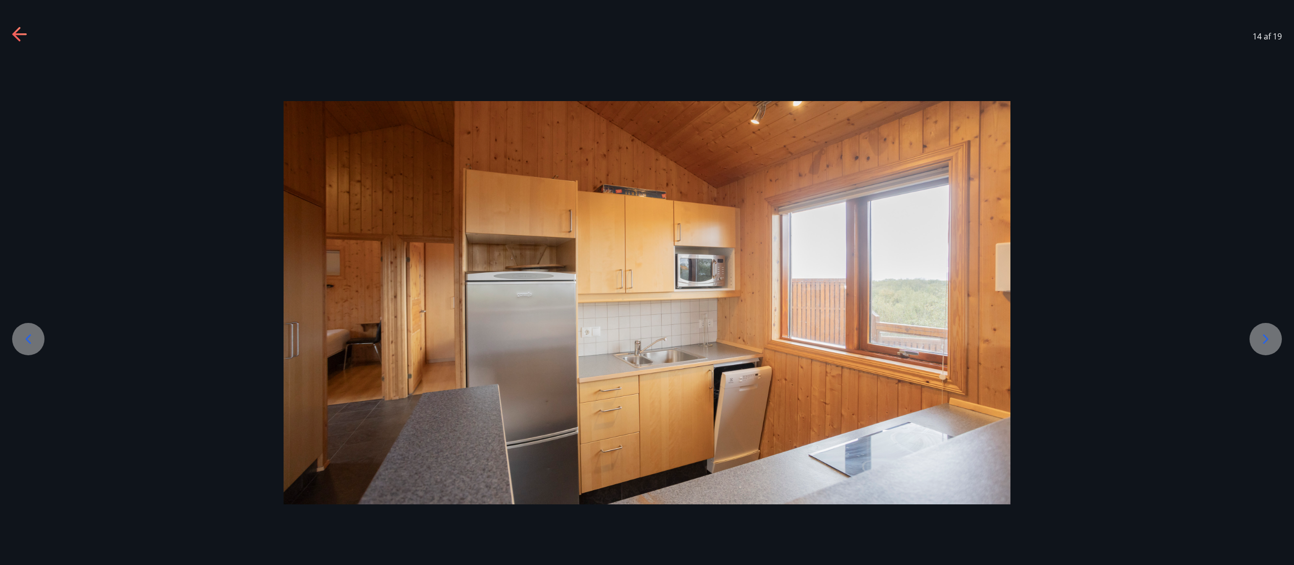
click at [647, 282] on icon at bounding box center [1266, 339] width 16 height 16
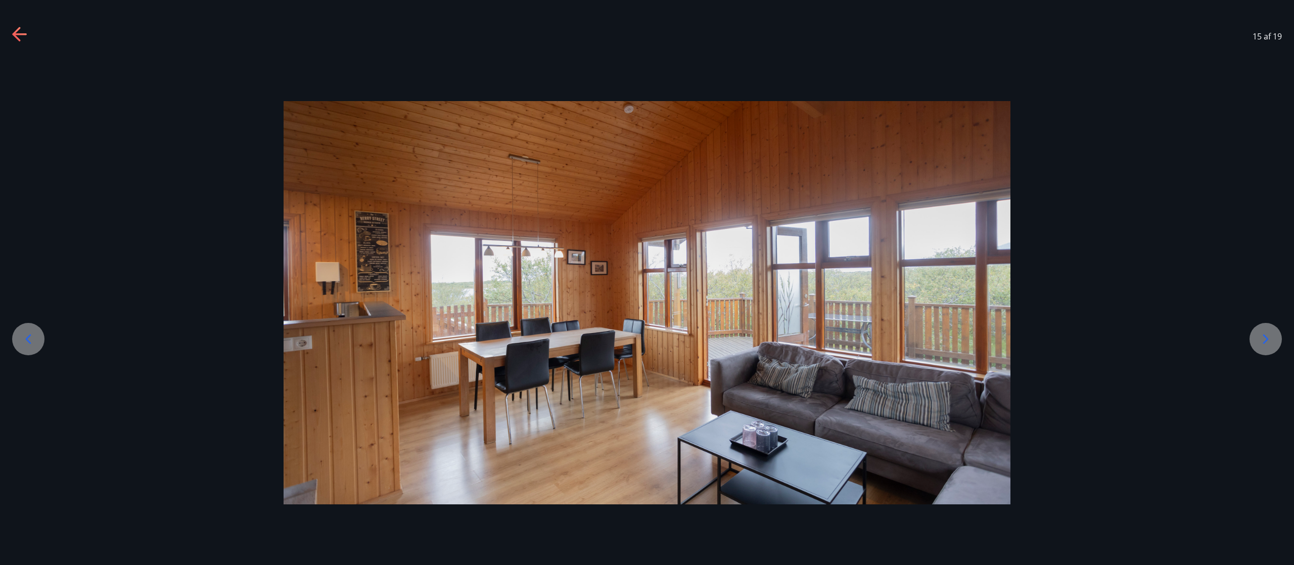
click at [647, 282] on icon at bounding box center [1266, 339] width 16 height 16
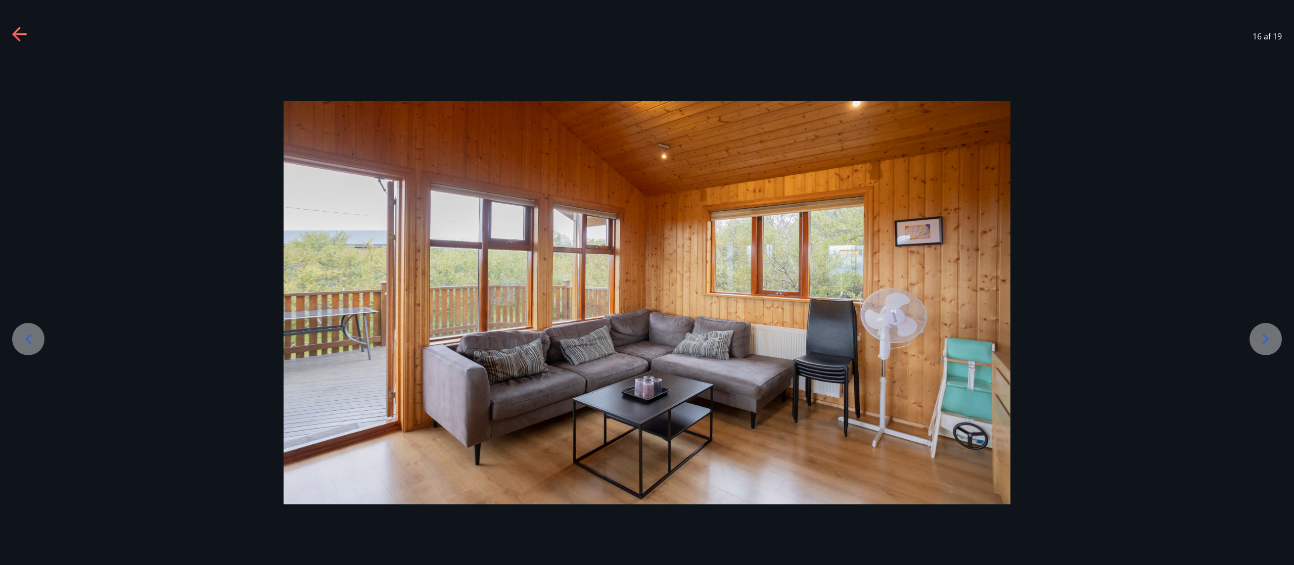
click at [647, 282] on icon at bounding box center [1266, 339] width 16 height 16
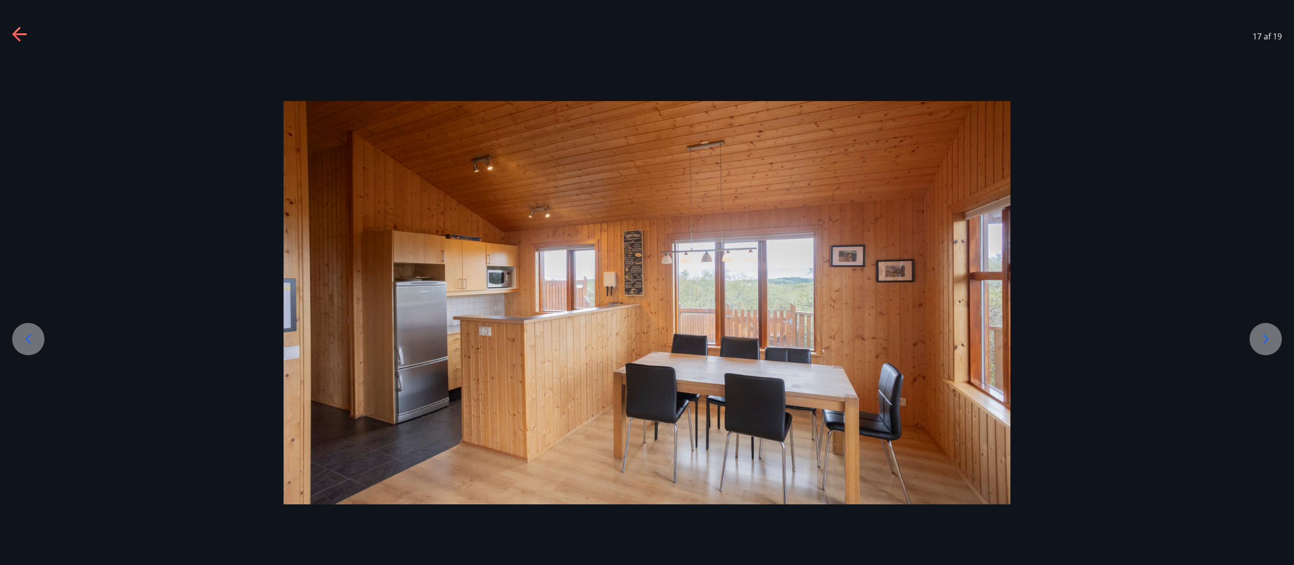
click at [647, 282] on icon at bounding box center [1266, 339] width 16 height 16
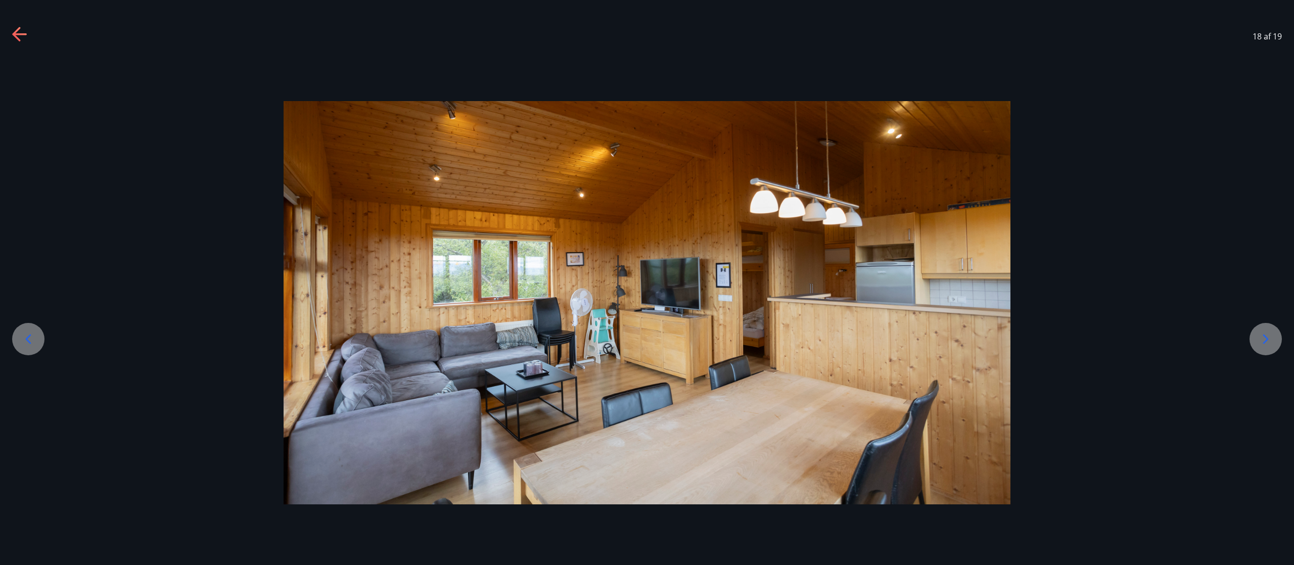
click at [647, 282] on icon at bounding box center [1266, 339] width 16 height 16
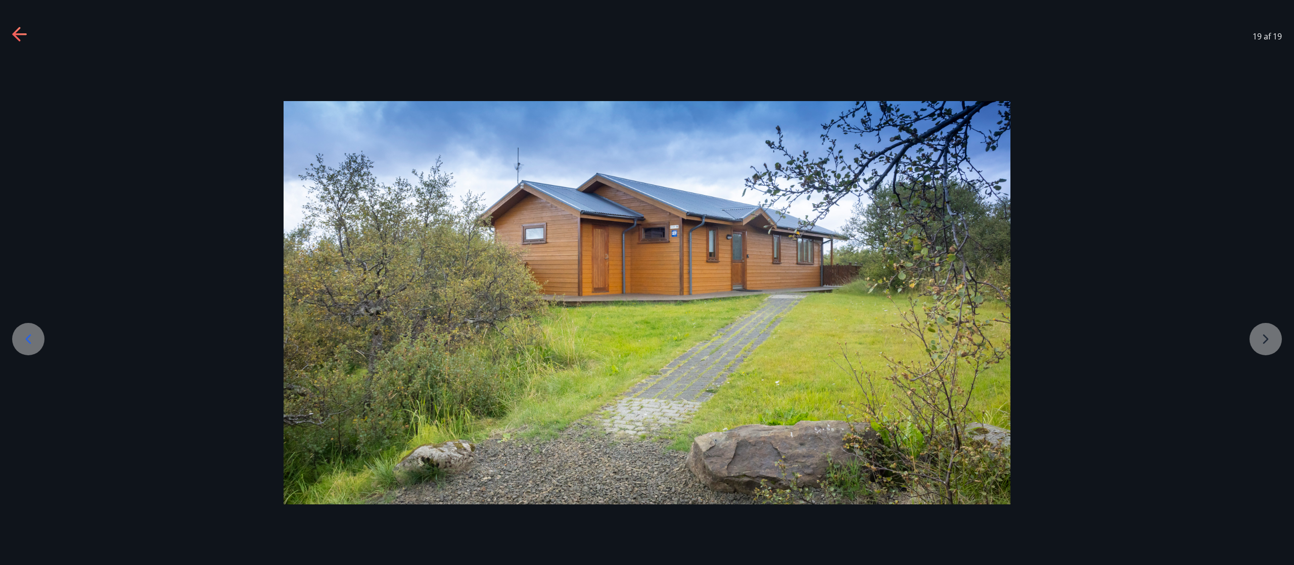
click at [647, 282] on div at bounding box center [647, 303] width 1294 height 404
click at [21, 31] on icon at bounding box center [20, 35] width 16 height 16
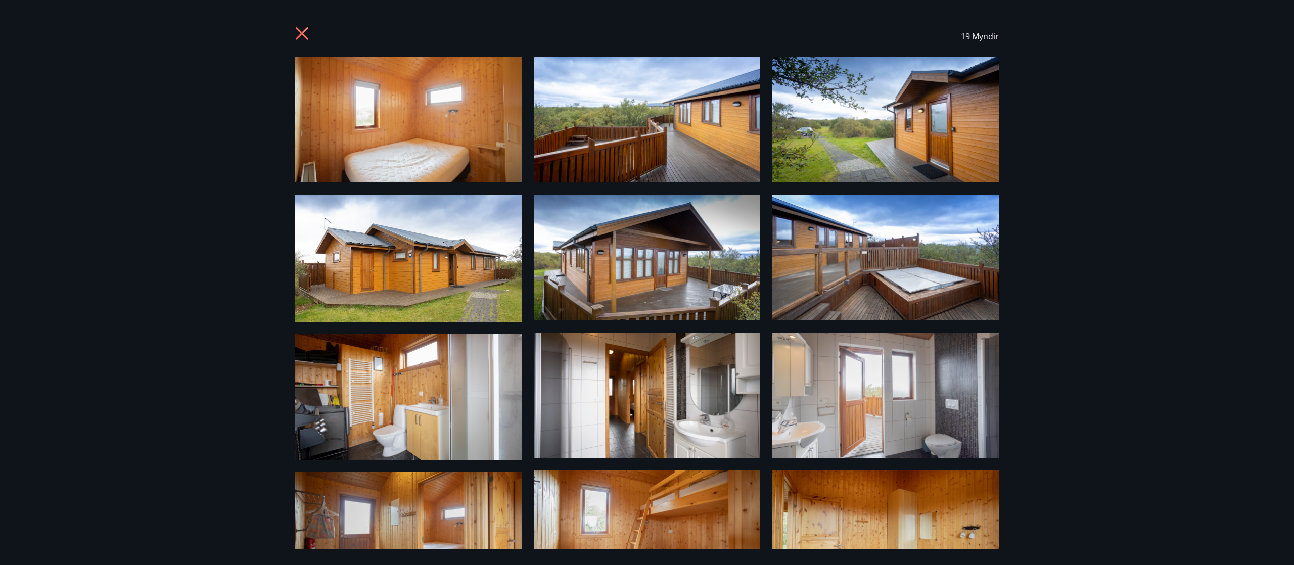
click at [302, 41] on icon at bounding box center [303, 35] width 16 height 16
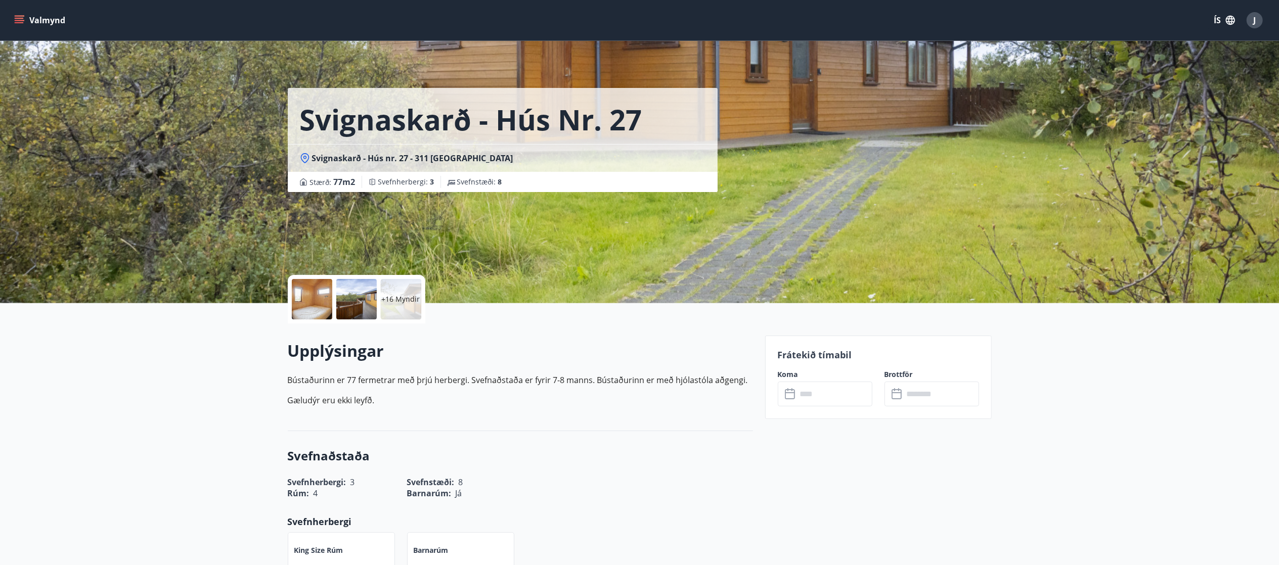
click at [647, 282] on input "text" at bounding box center [834, 394] width 75 height 25
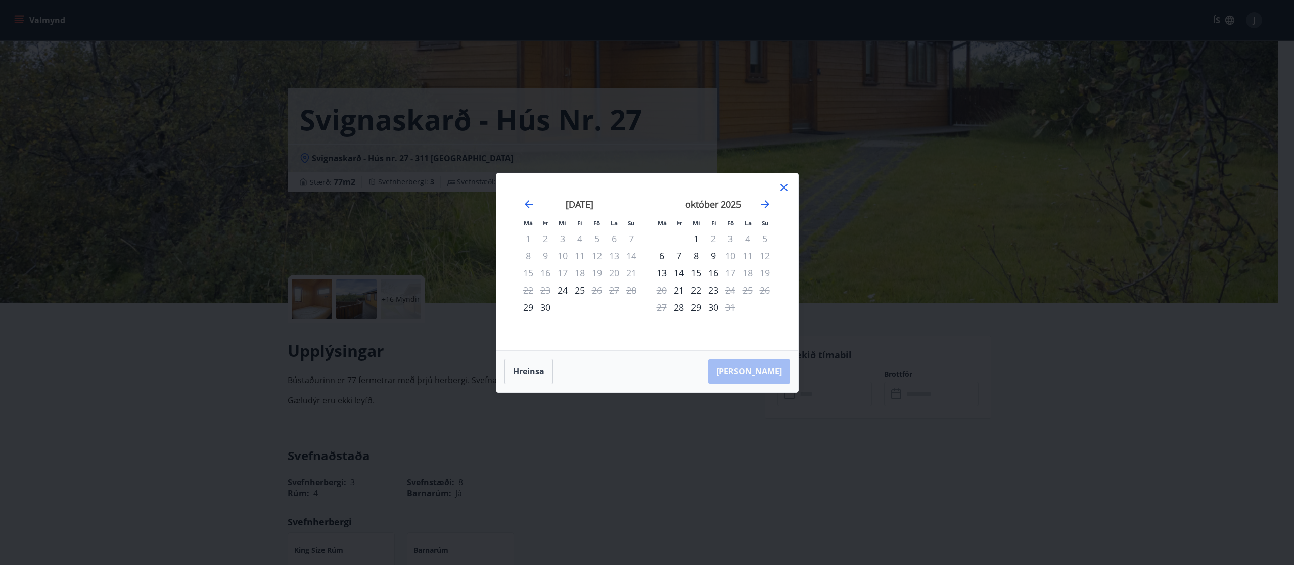
click at [647, 282] on div "Má Þr Mi Fi Fö La Su Má Þr Mi Fi Fö La Su [DATE] 1 2 3 4 5 6 7 8 9 10 11 12 13 …" at bounding box center [647, 282] width 1294 height 565
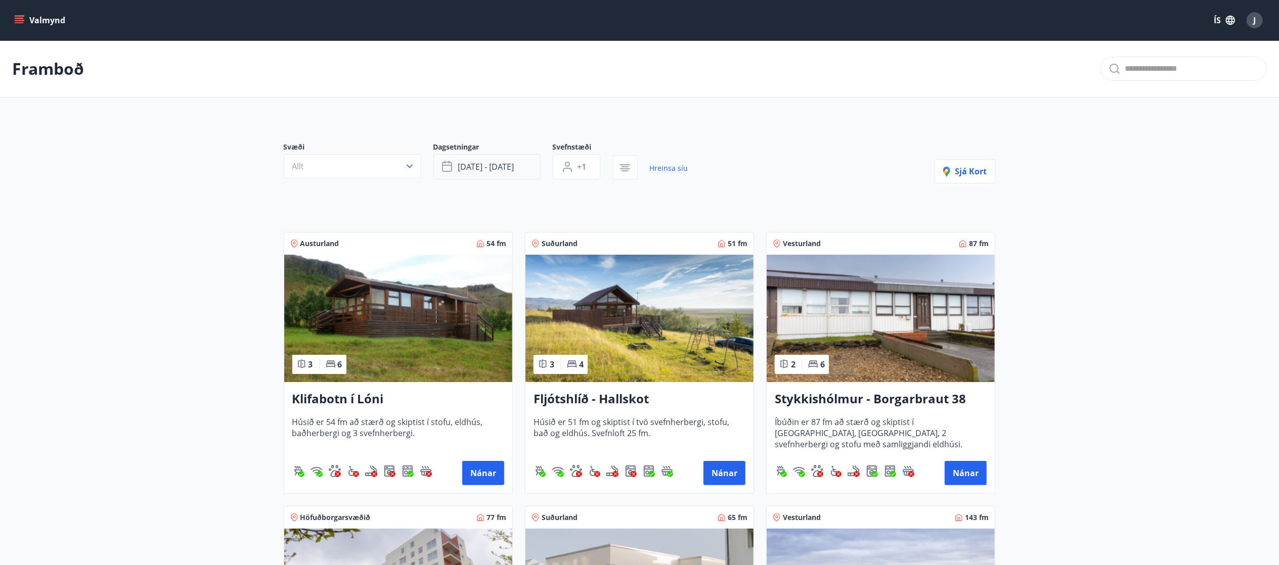
click at [516, 177] on button "[DATE] - [DATE]" at bounding box center [486, 166] width 107 height 25
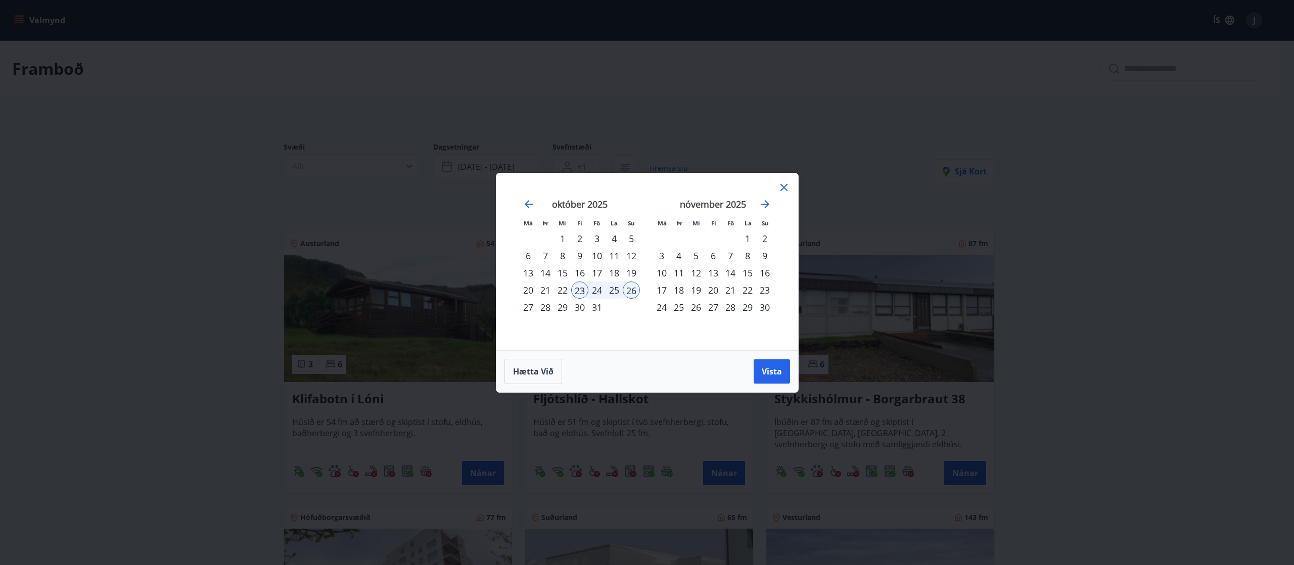
click at [578, 282] on div "23" at bounding box center [579, 290] width 17 height 17
click at [635, 282] on div "26" at bounding box center [631, 290] width 17 height 17
click at [647, 282] on span "Vista" at bounding box center [772, 371] width 20 height 11
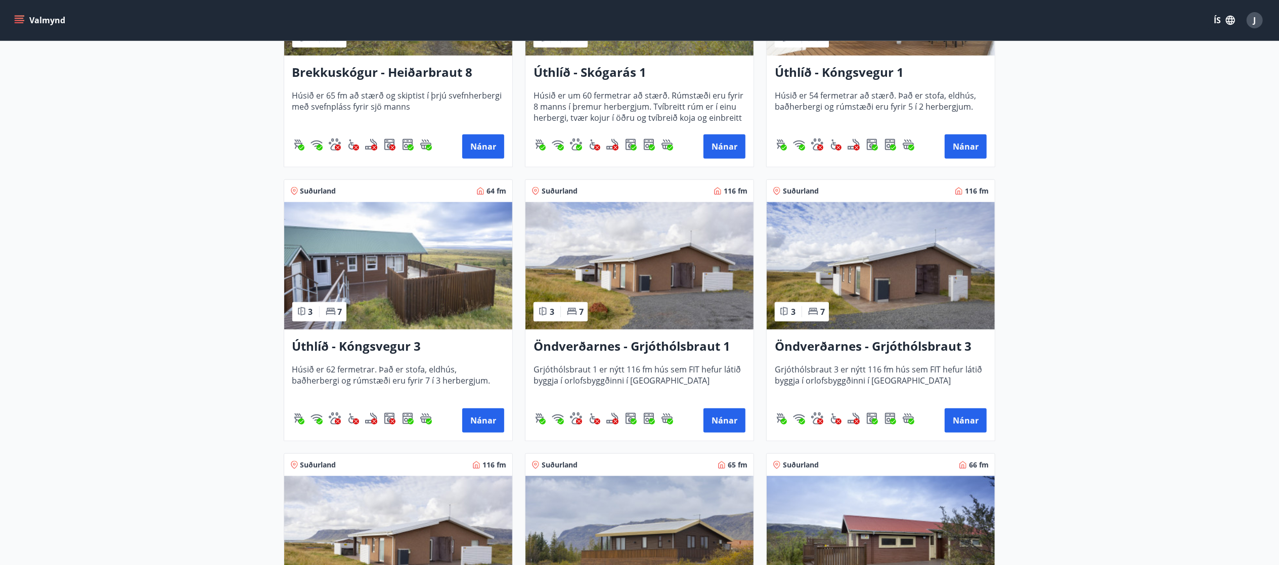
scroll to position [873, 0]
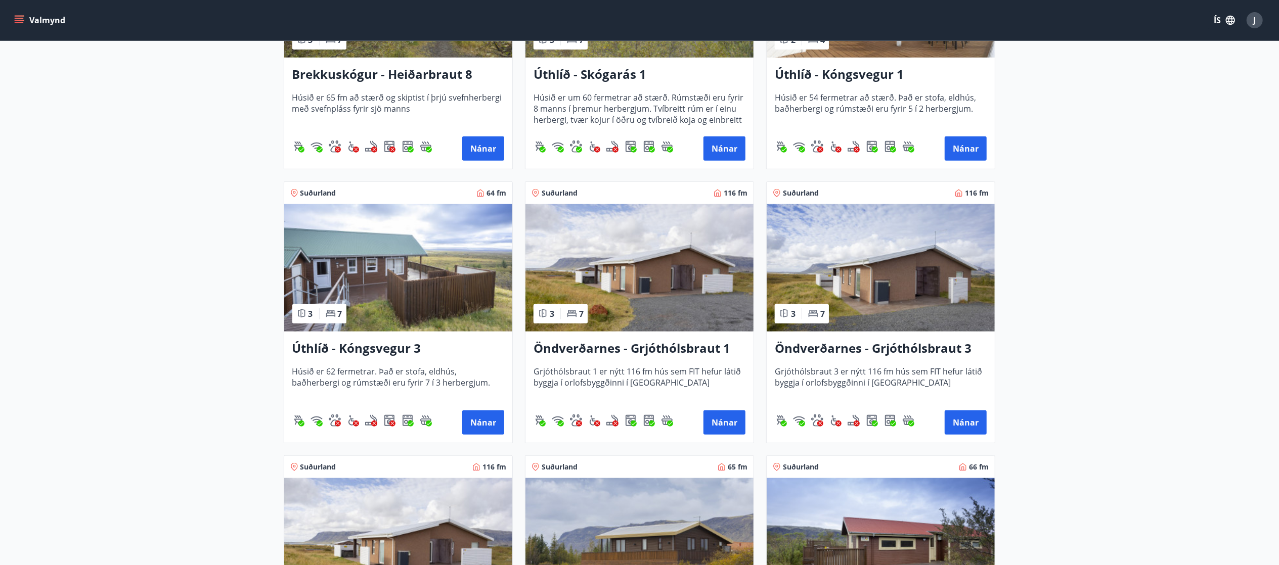
click at [647, 282] on img at bounding box center [881, 267] width 228 height 127
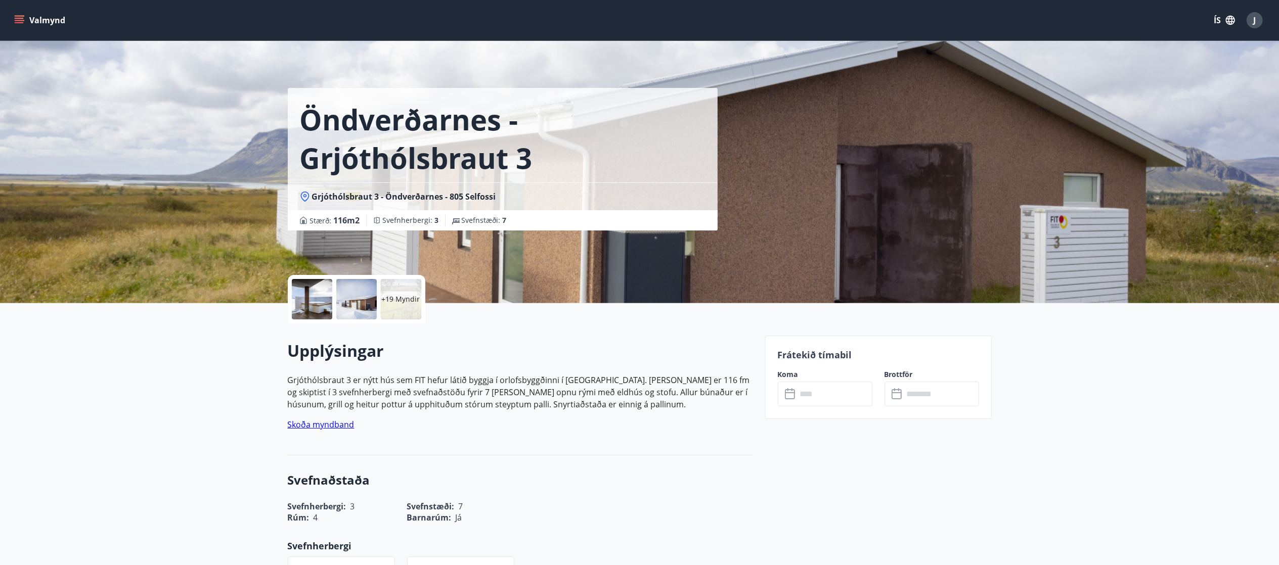
click at [647, 282] on input "text" at bounding box center [834, 394] width 75 height 25
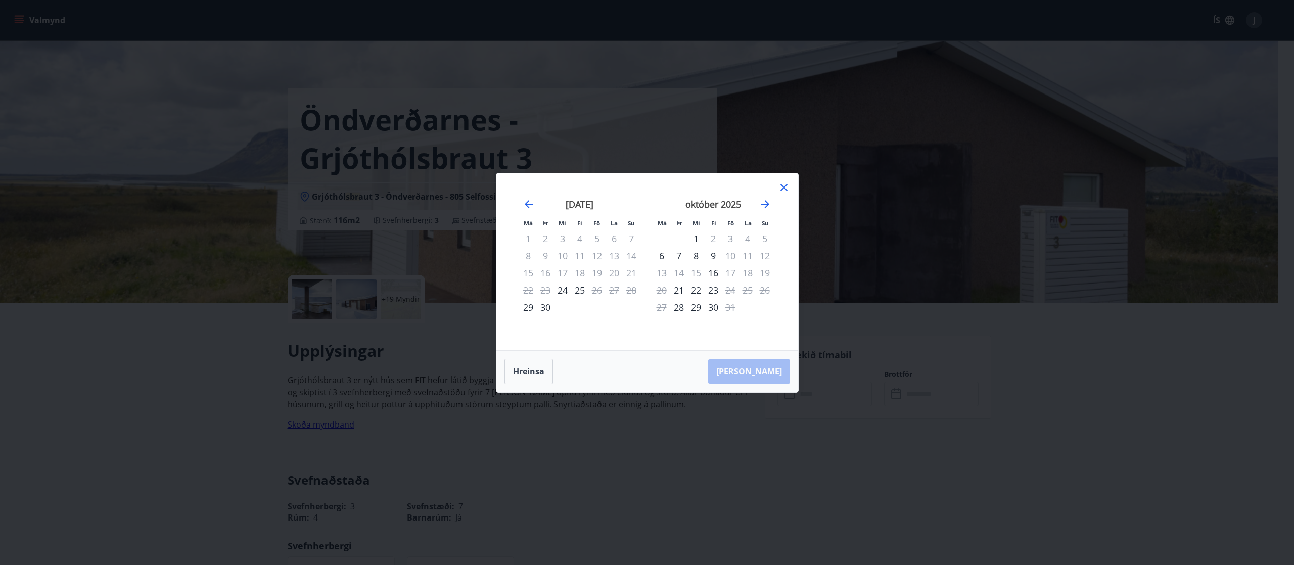
click at [647, 190] on icon at bounding box center [784, 188] width 12 height 12
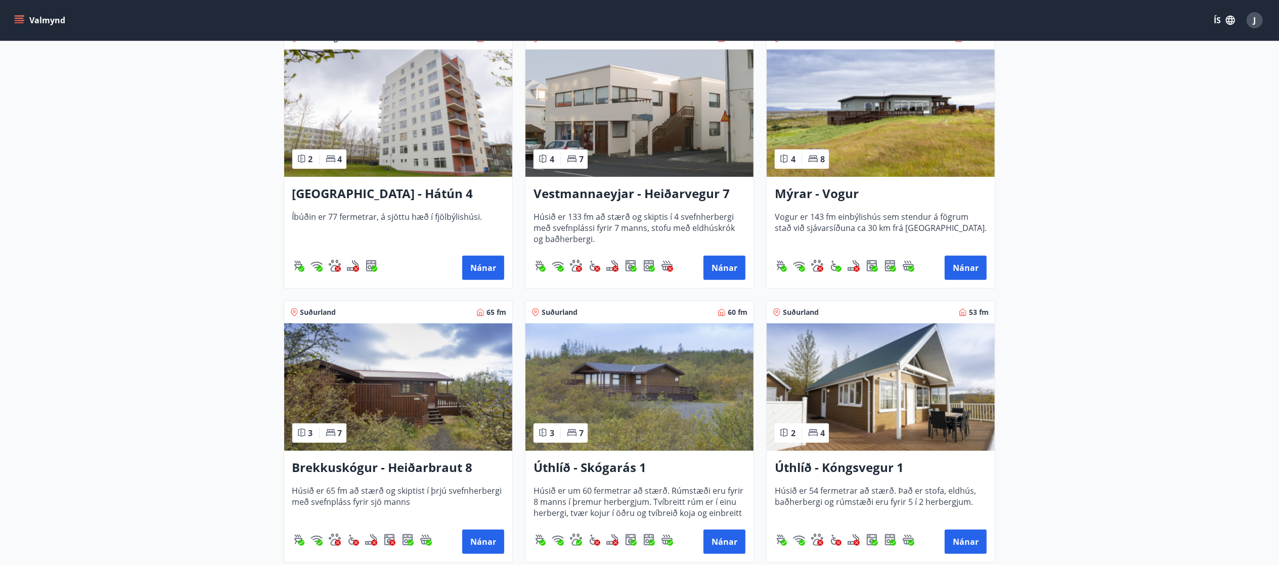
scroll to position [543, 0]
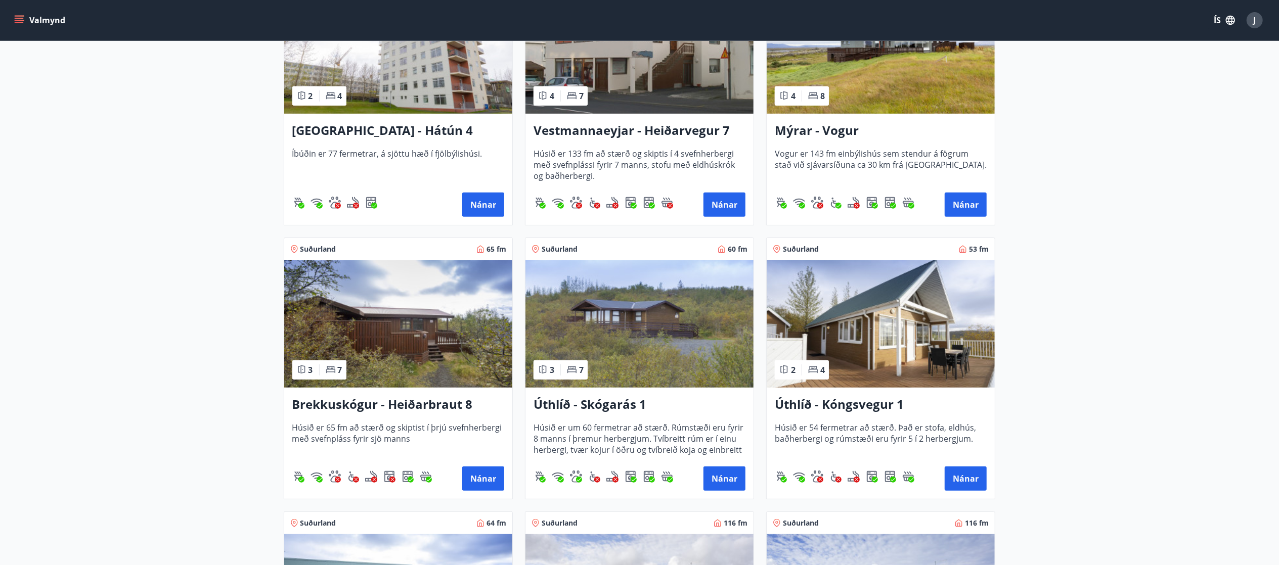
click at [647, 282] on img at bounding box center [639, 323] width 228 height 127
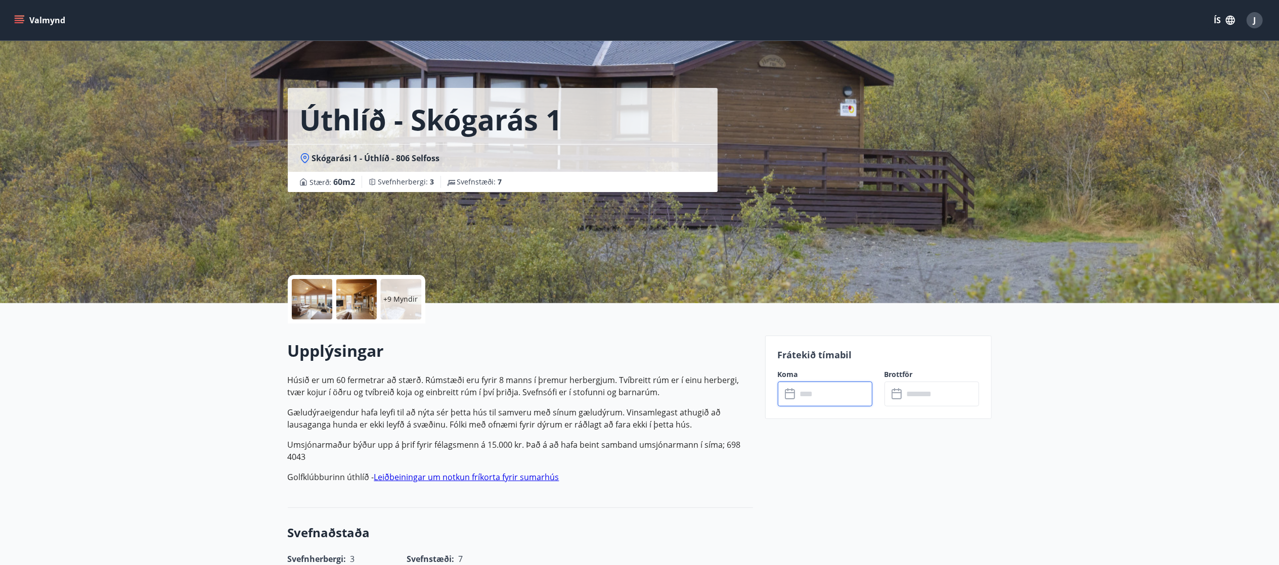
click at [647, 282] on input "text" at bounding box center [834, 394] width 75 height 25
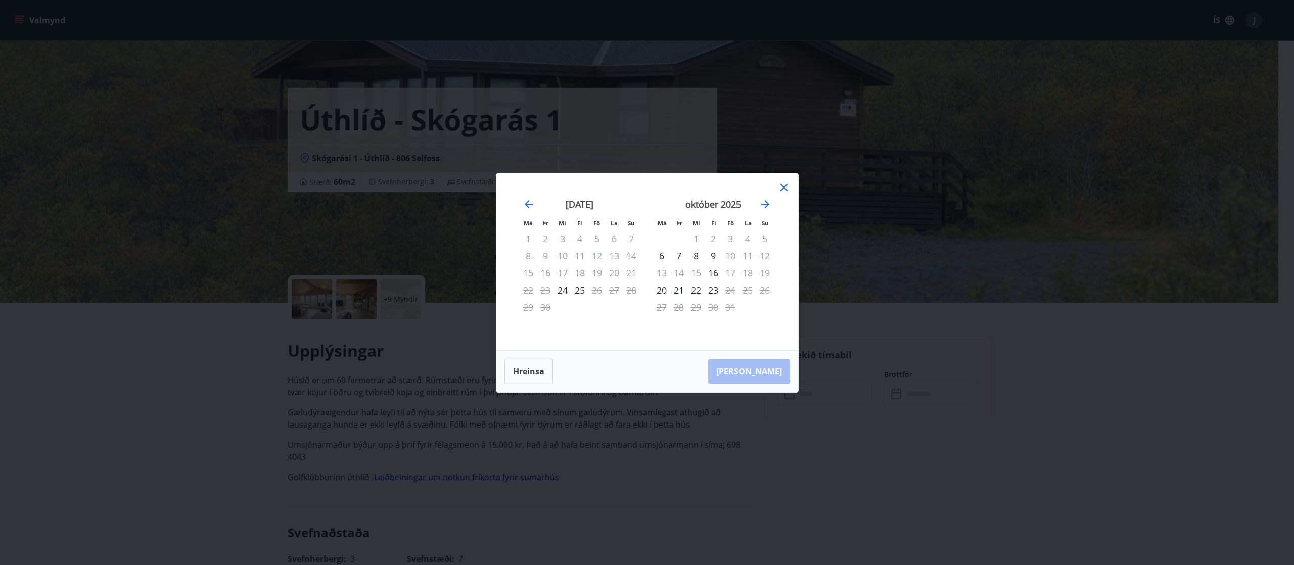
click at [647, 282] on div "Má Þr Mi Fi Fö La Su Má Þr Mi Fi Fö La Su [DATE] 1 2 3 4 5 6 7 8 9 10 11 12 13 …" at bounding box center [647, 282] width 1294 height 565
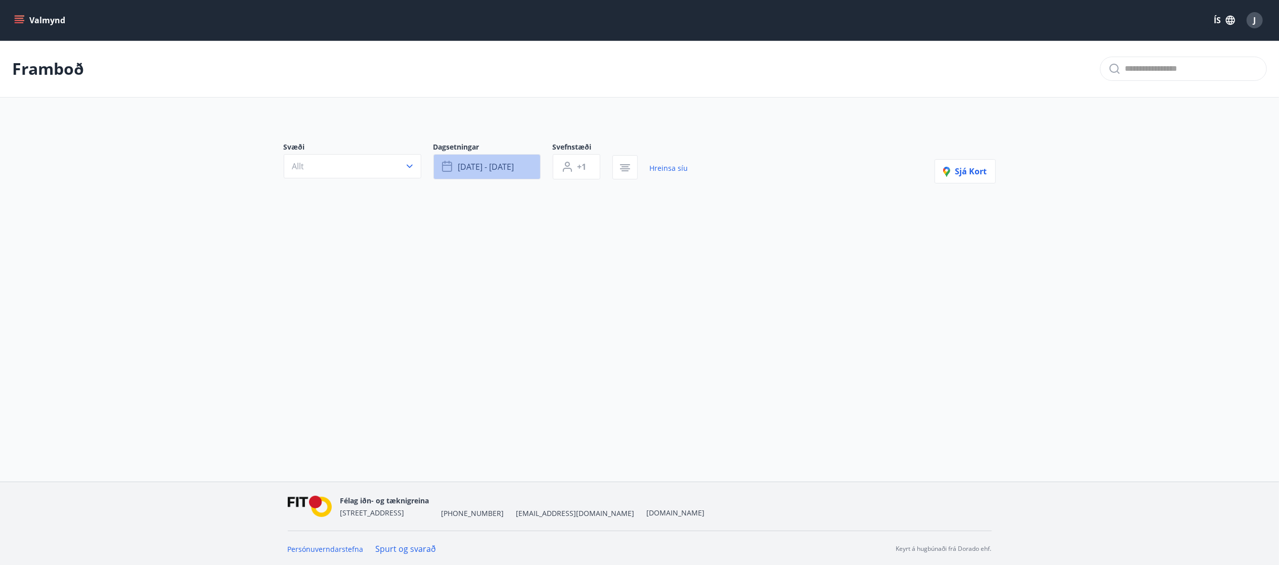
click at [484, 170] on span "[DATE] - [DATE]" at bounding box center [486, 166] width 56 height 11
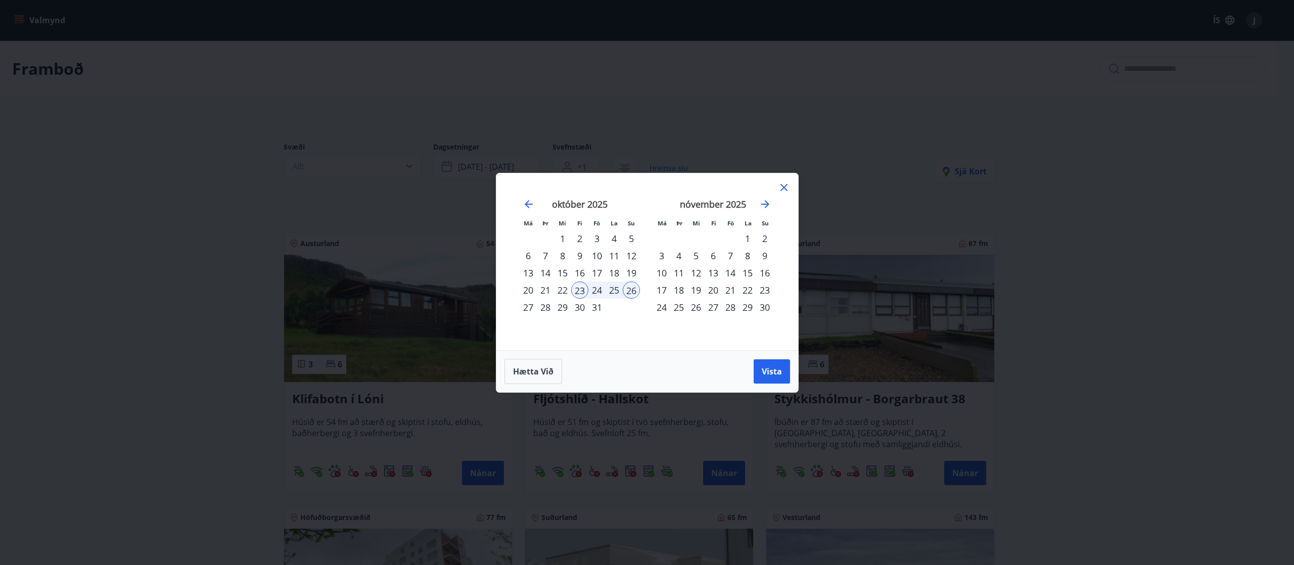
click at [599, 282] on div "24" at bounding box center [597, 290] width 17 height 17
click at [647, 282] on div "Hætta við Vista" at bounding box center [648, 371] width 286 height 25
click at [647, 282] on button "Vista" at bounding box center [772, 372] width 36 height 24
